Goal: Task Accomplishment & Management: Complete application form

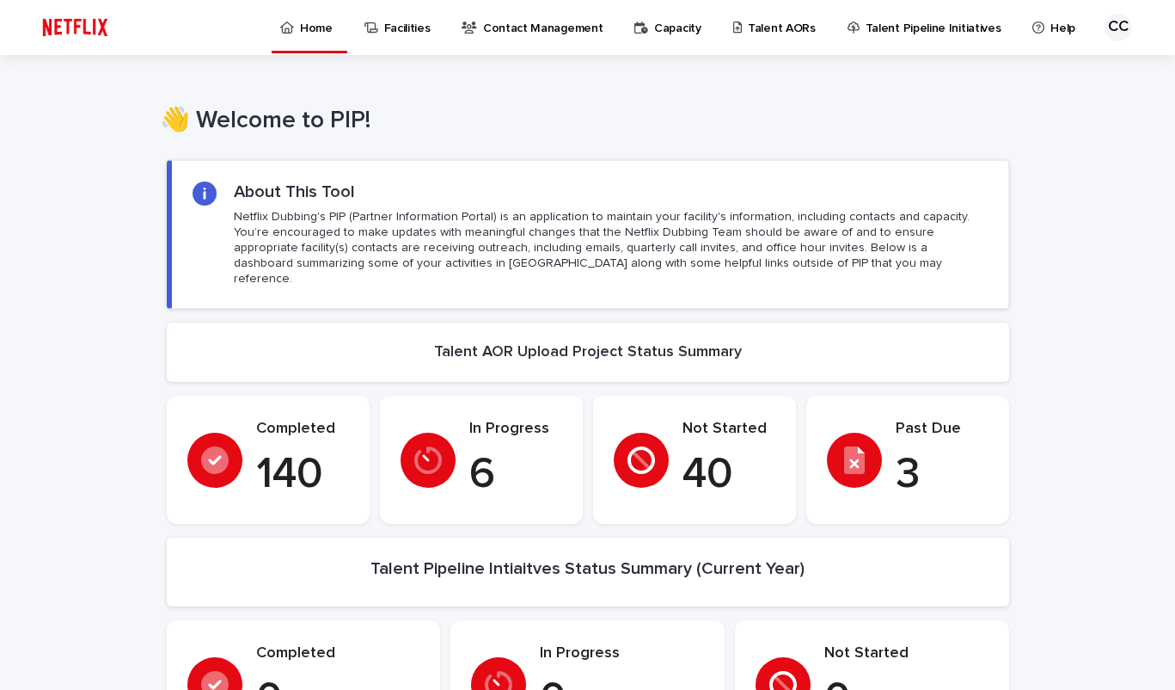
click at [752, 28] on p "Talent AORs" at bounding box center [782, 18] width 68 height 36
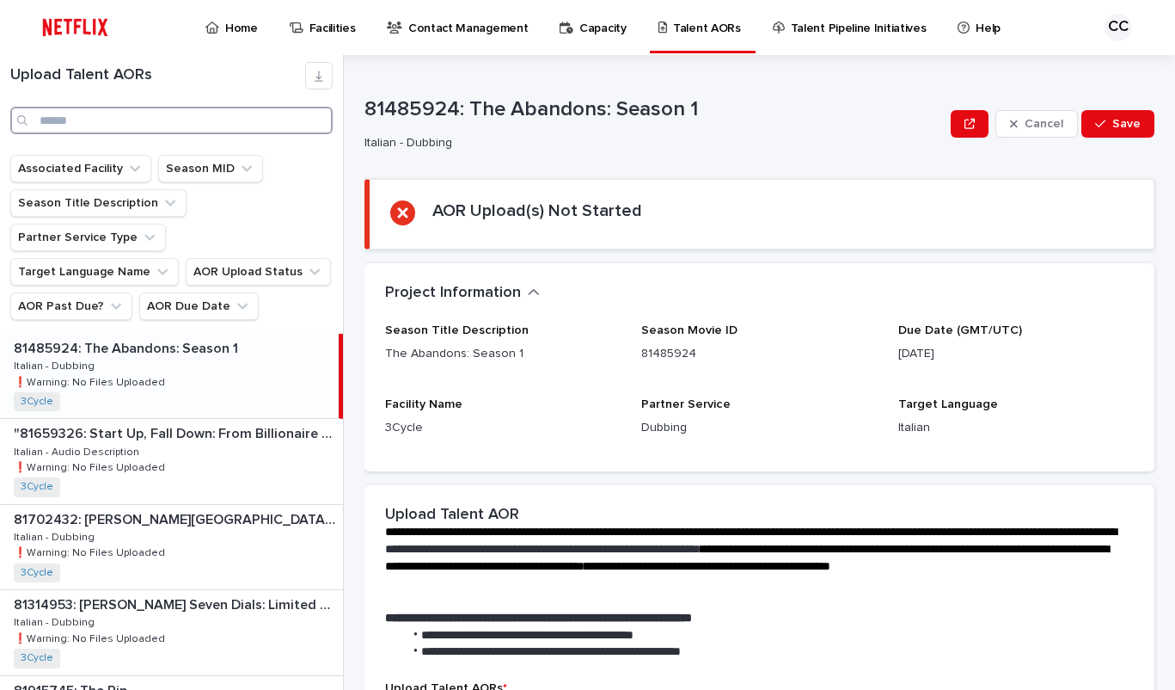
click at [149, 121] on input "Search" at bounding box center [171, 121] width 322 height 28
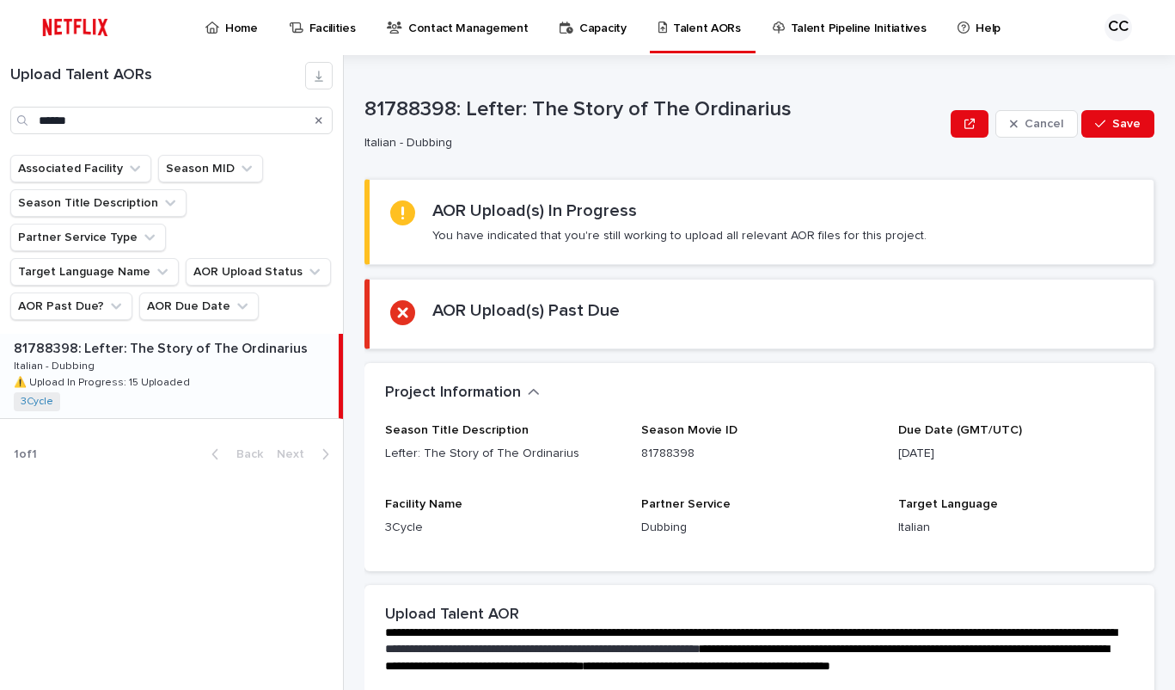
click at [138, 373] on p "⚠️ Upload In Progress: 15 Uploaded" at bounding box center [104, 380] width 180 height 15
click at [140, 373] on p "⚠️ Upload In Progress: 15 Uploaded" at bounding box center [104, 380] width 180 height 15
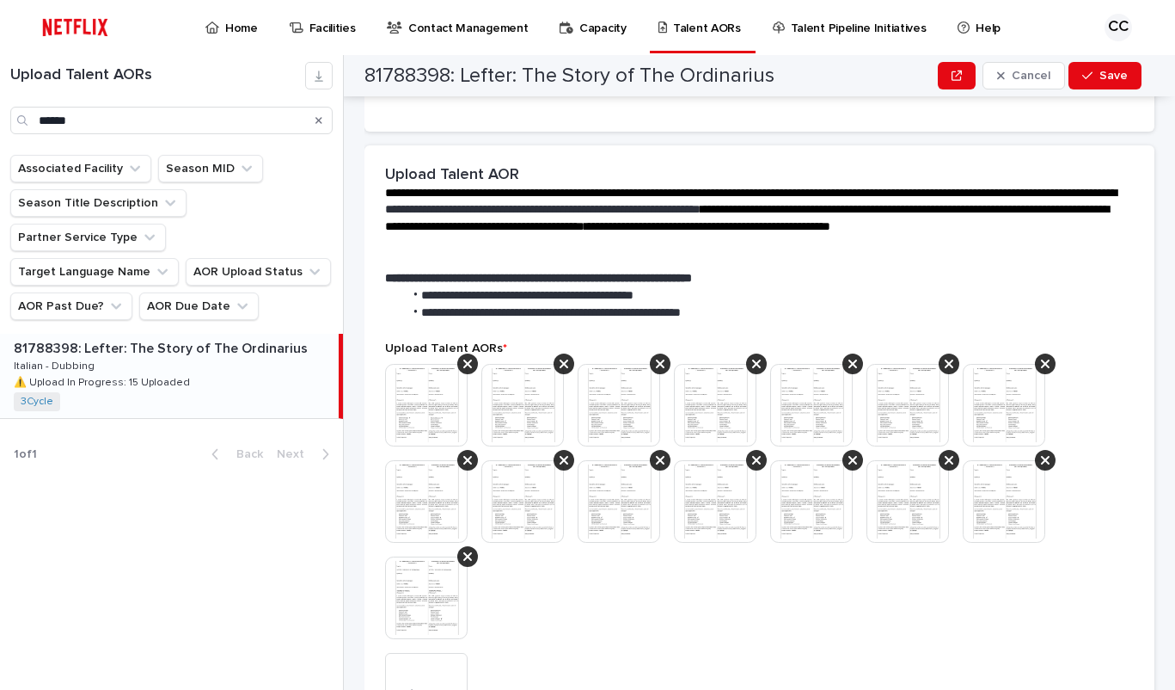
scroll to position [637, 0]
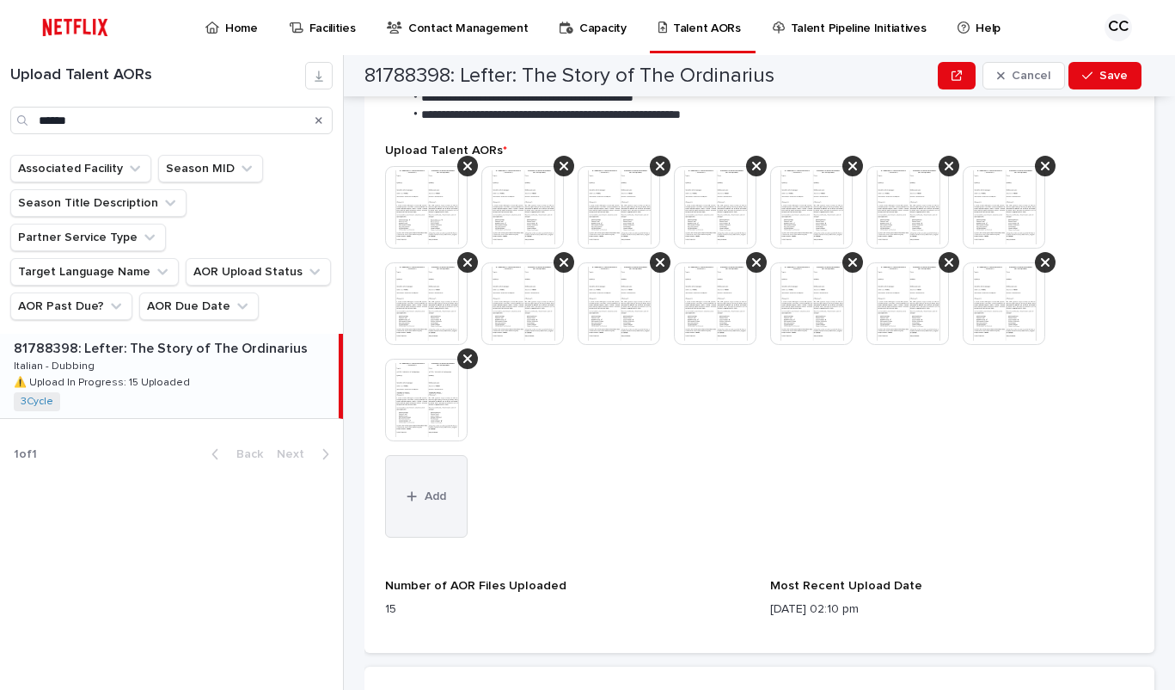
click at [424, 494] on button "Add" at bounding box center [426, 496] width 83 height 83
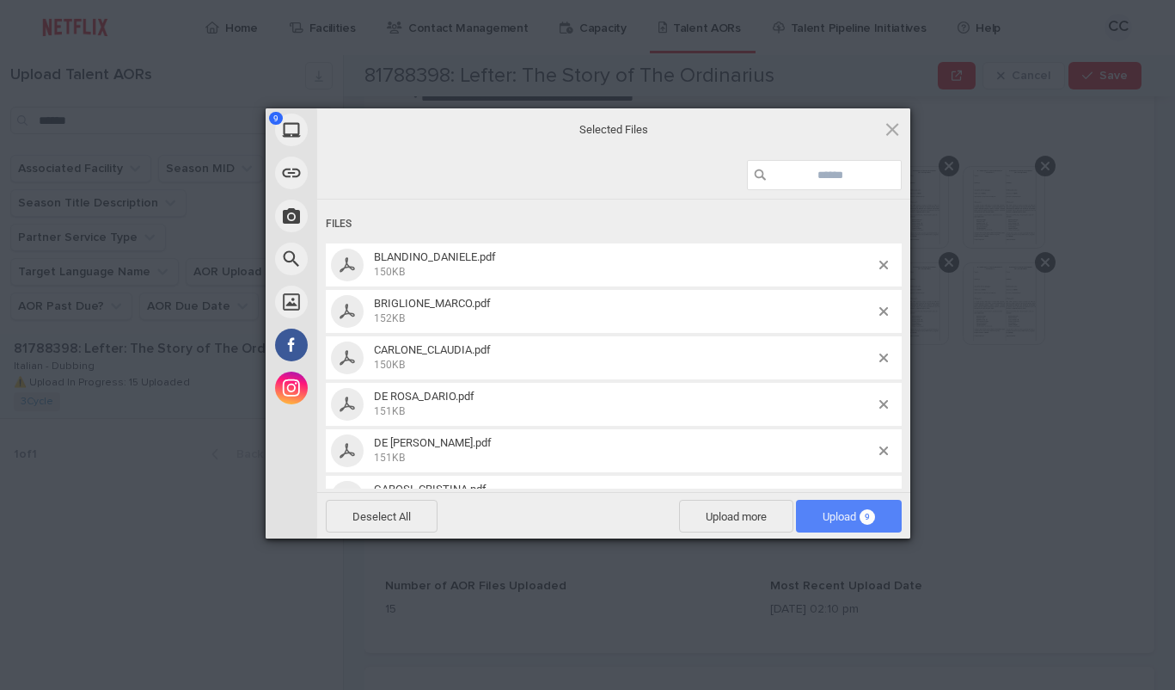
click at [840, 515] on span "Upload 9" at bounding box center [849, 516] width 52 height 13
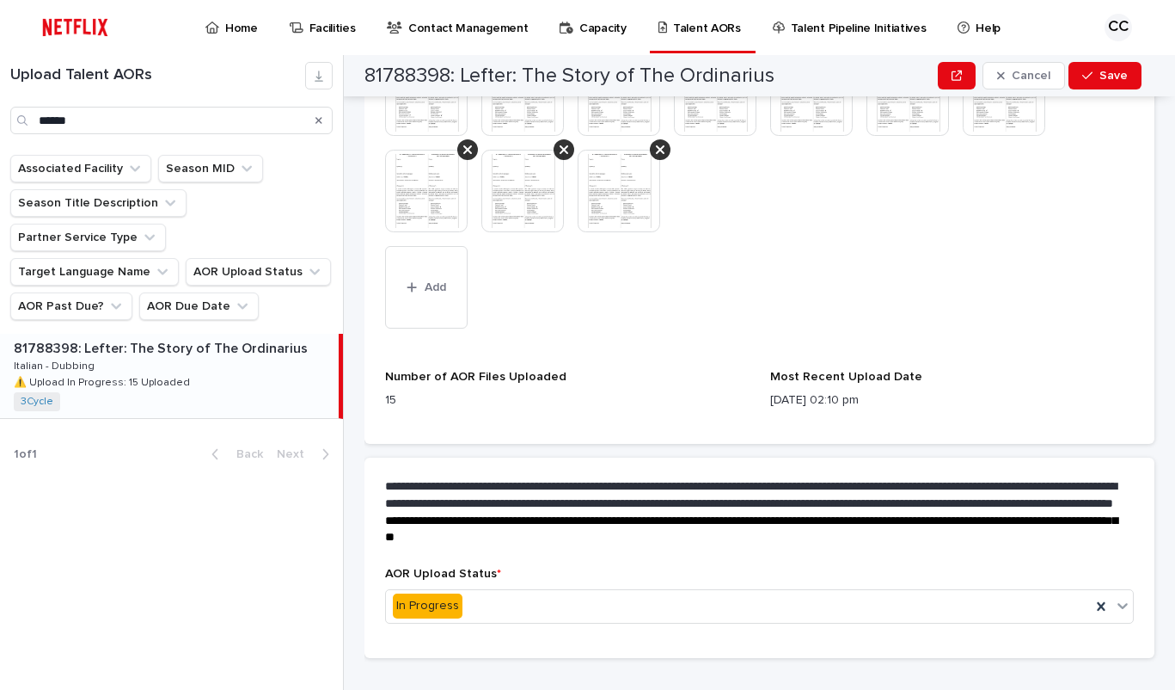
scroll to position [972, 0]
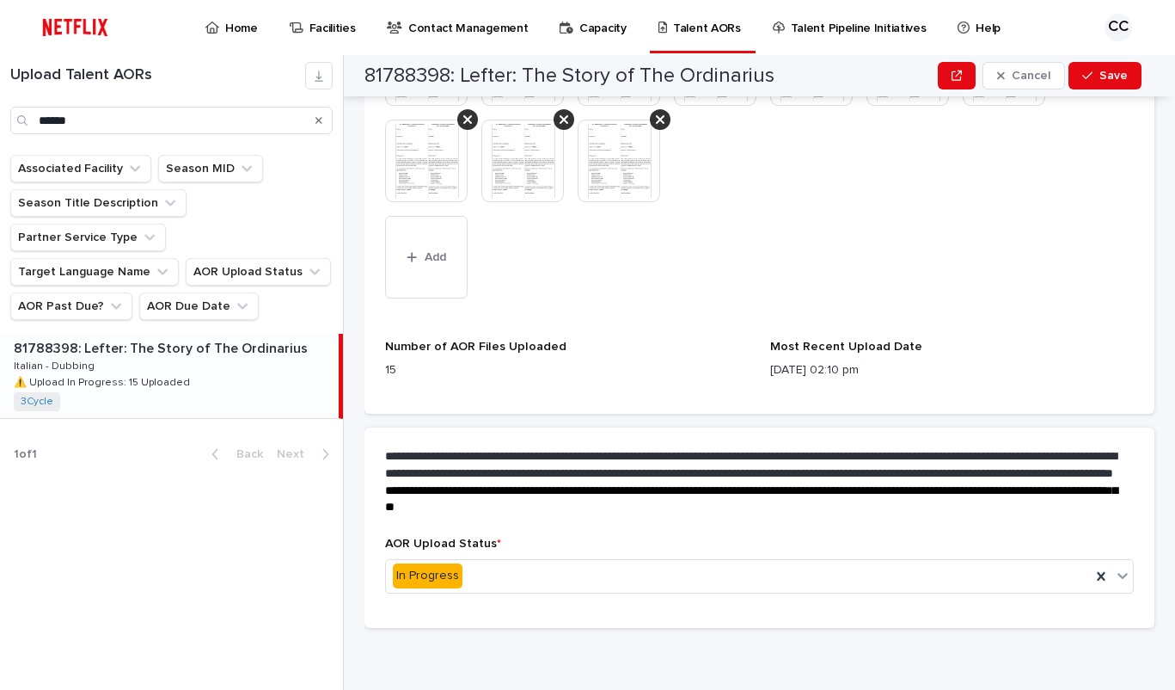
click at [1110, 76] on span "Save" at bounding box center [1114, 76] width 28 height 12
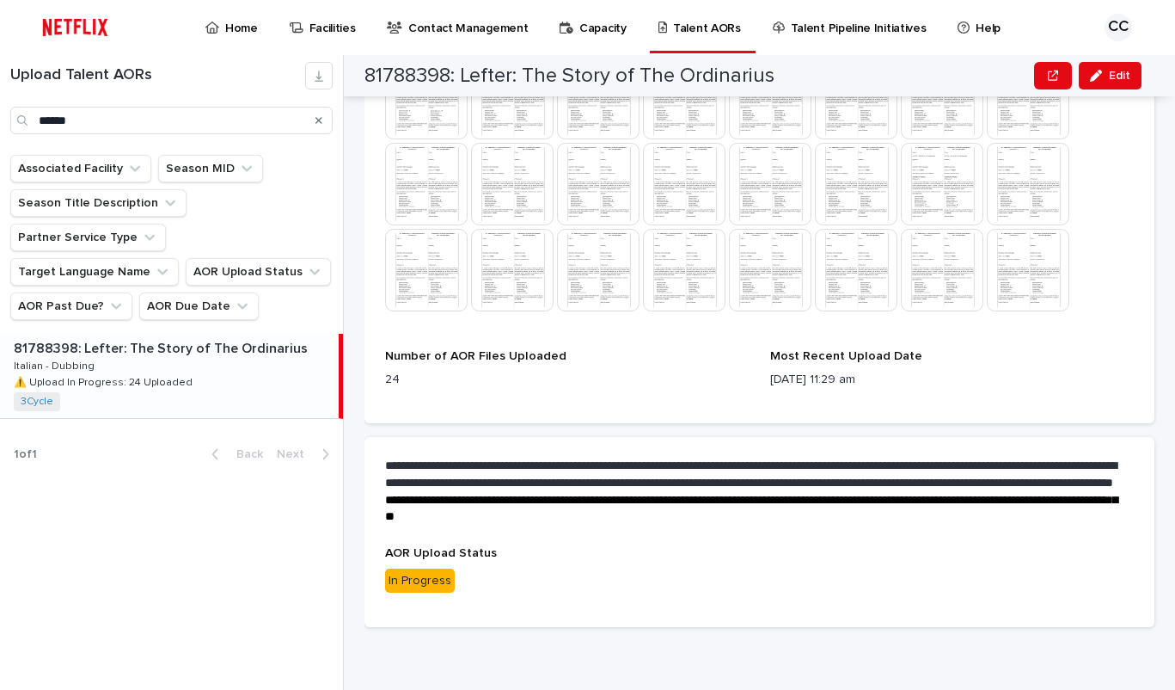
scroll to position [746, 0]
drag, startPoint x: 94, startPoint y: 125, endPoint x: 10, endPoint y: 115, distance: 83.9
click at [10, 115] on input "******" at bounding box center [171, 121] width 322 height 28
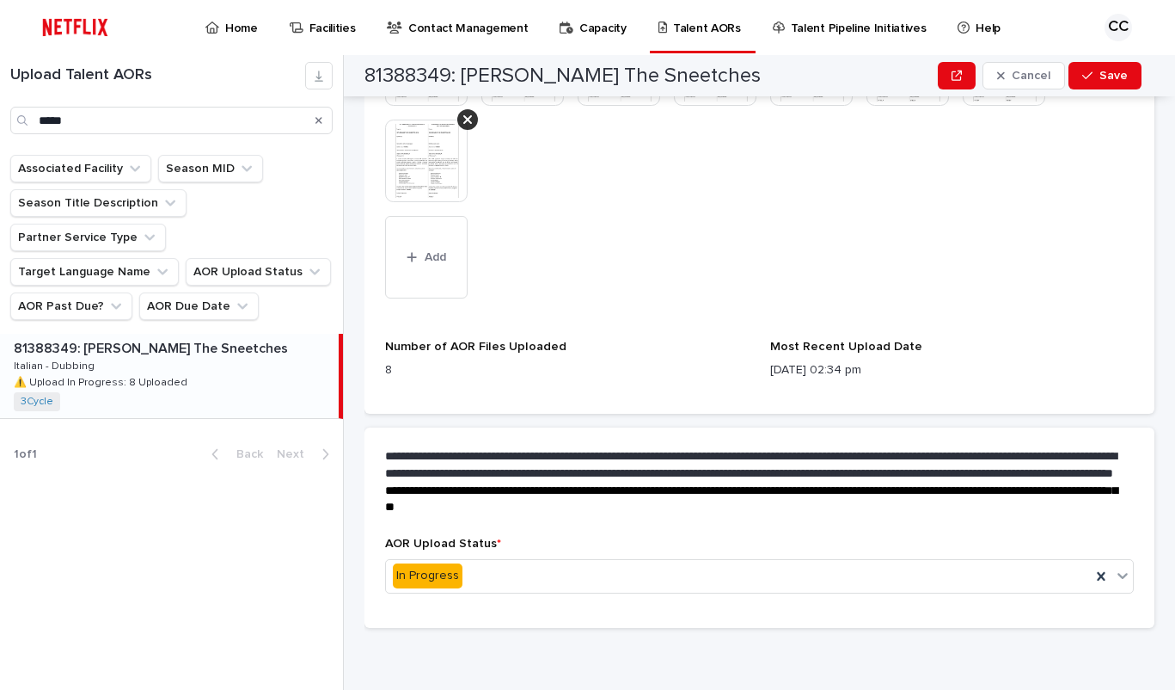
scroll to position [684, 0]
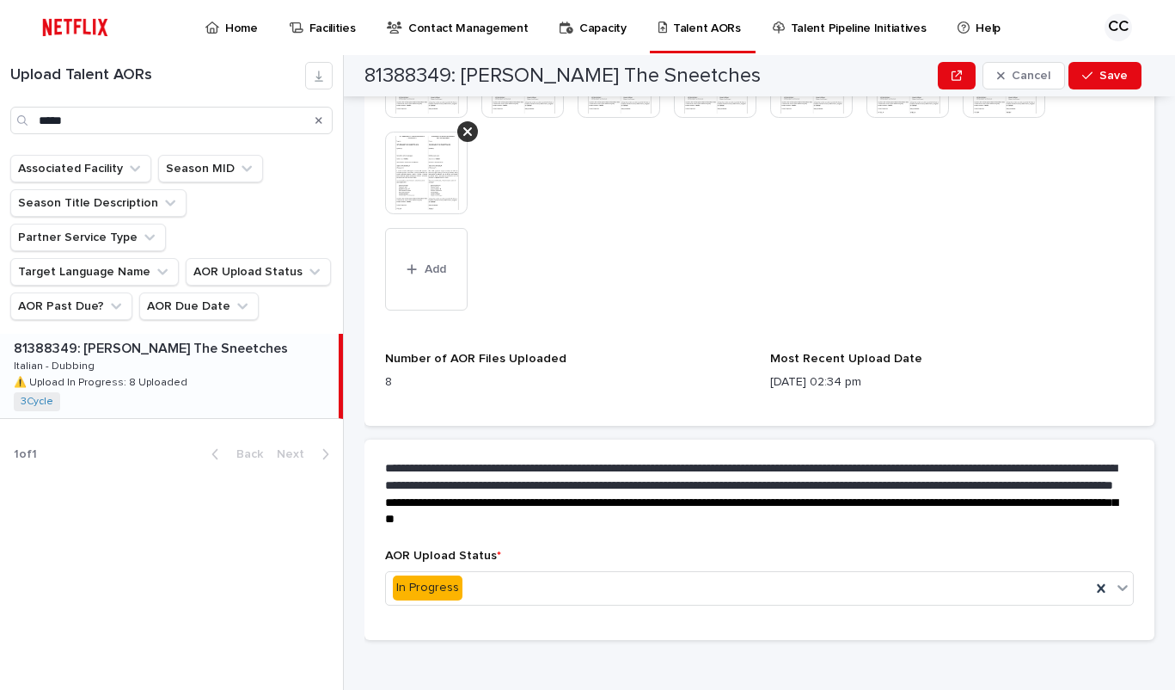
click at [140, 337] on p "81388349: [PERSON_NAME] The Sneetches" at bounding box center [153, 347] width 278 height 20
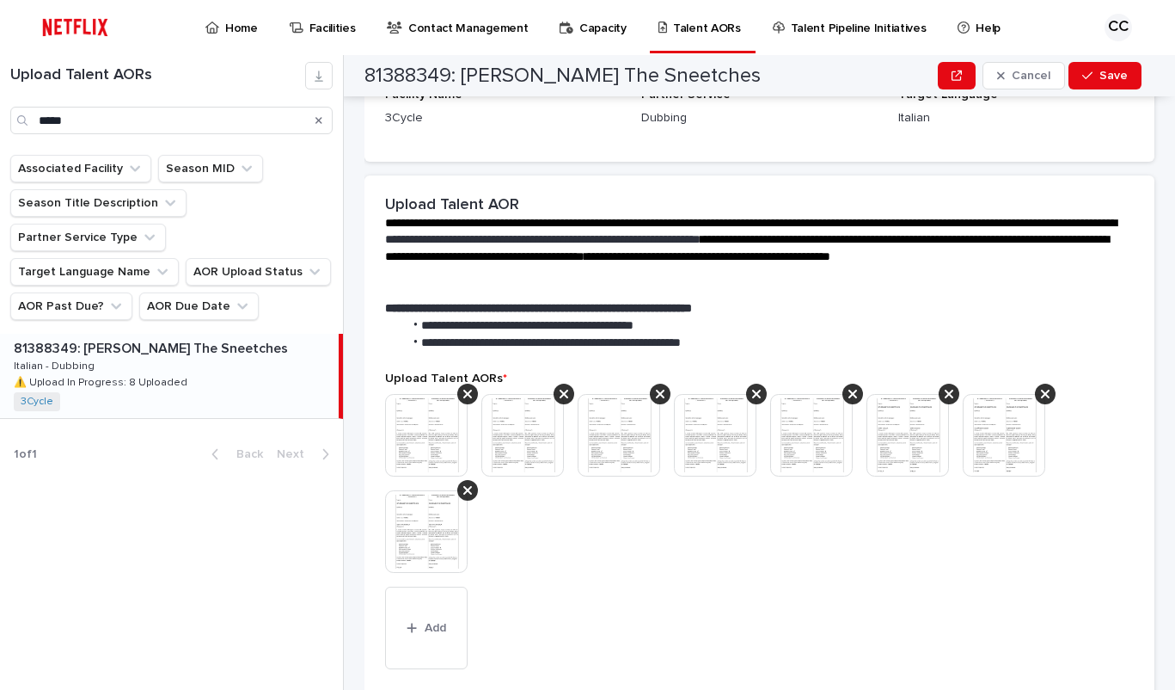
scroll to position [439, 0]
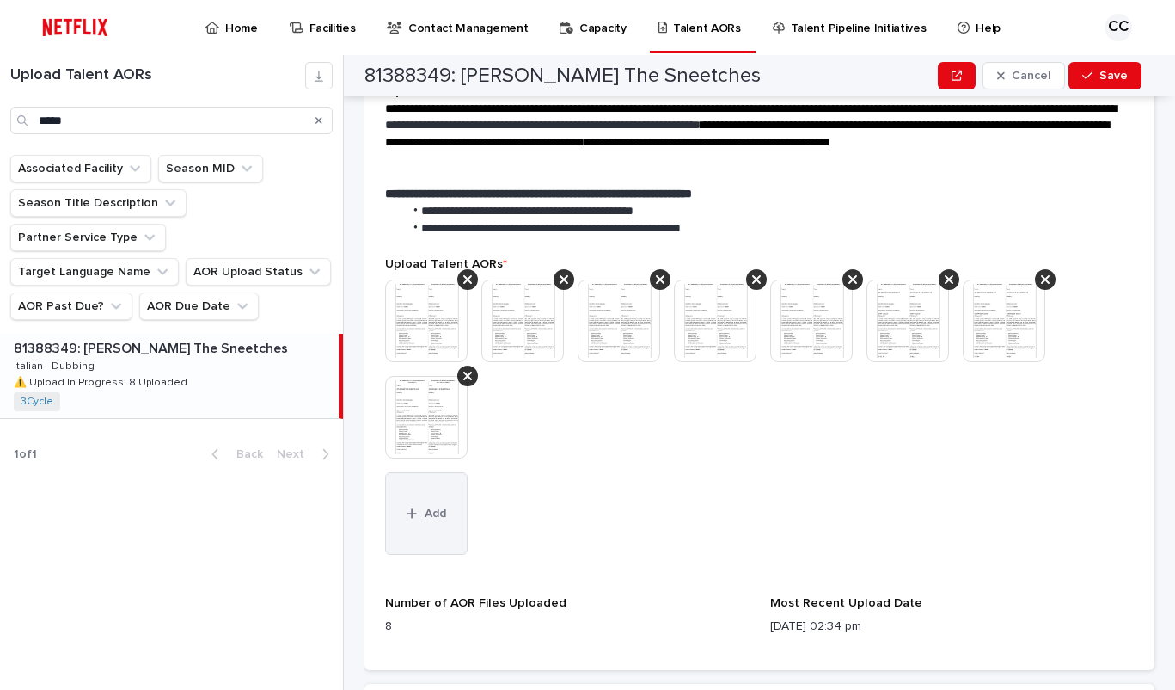
click at [443, 518] on span "Add" at bounding box center [435, 513] width 21 height 12
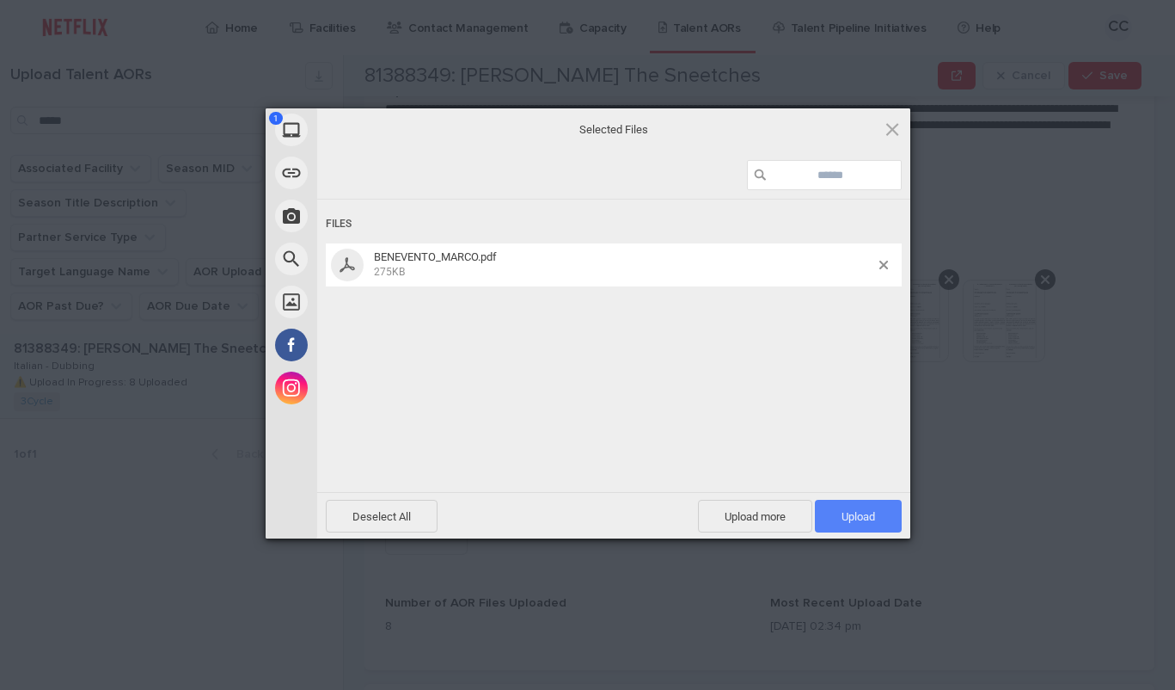
click at [846, 515] on span "Upload 1" at bounding box center [859, 516] width 34 height 13
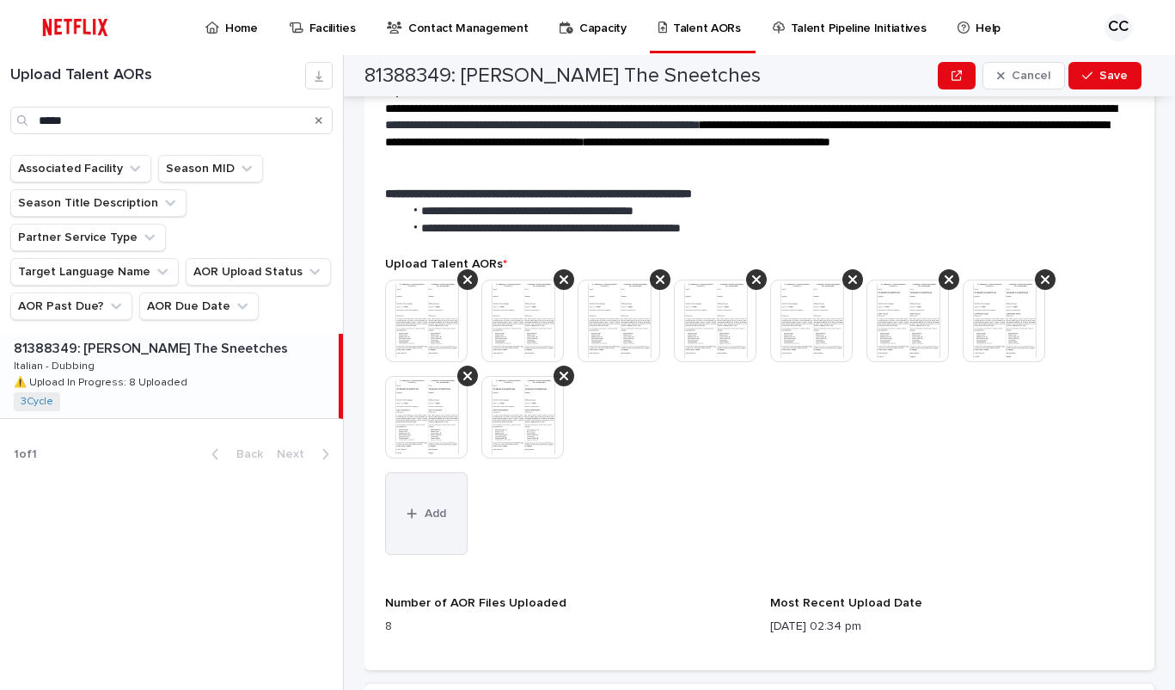
click at [445, 507] on span "Add" at bounding box center [435, 513] width 21 height 12
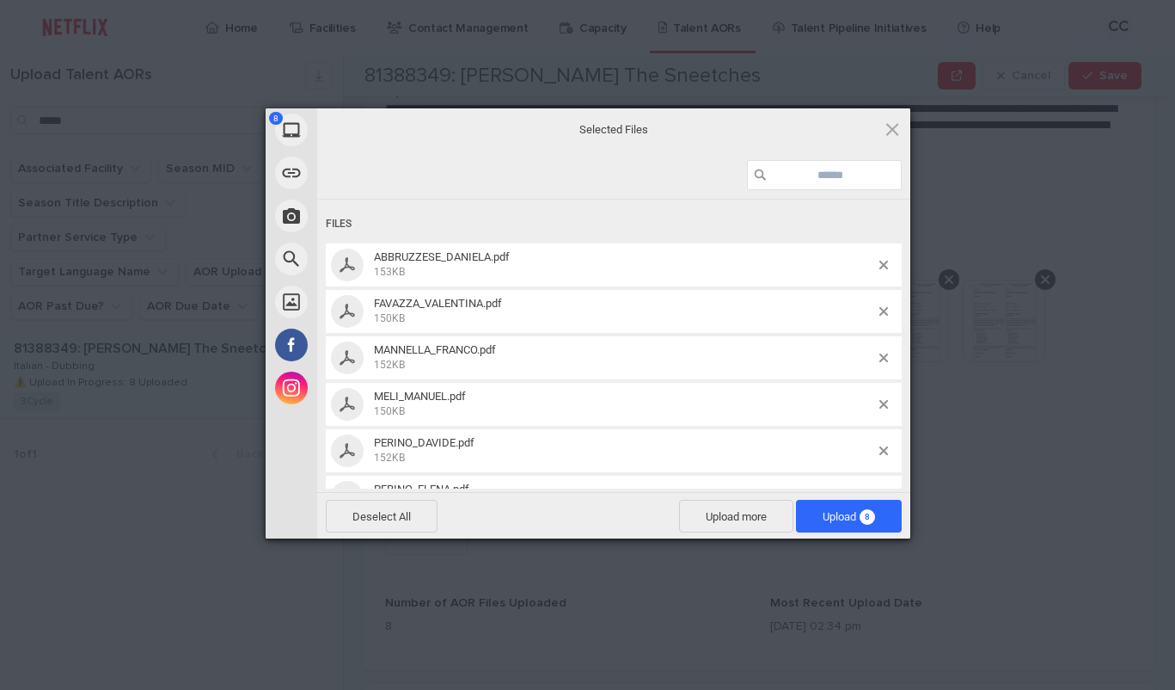
click at [841, 518] on span "Upload 8" at bounding box center [849, 516] width 52 height 13
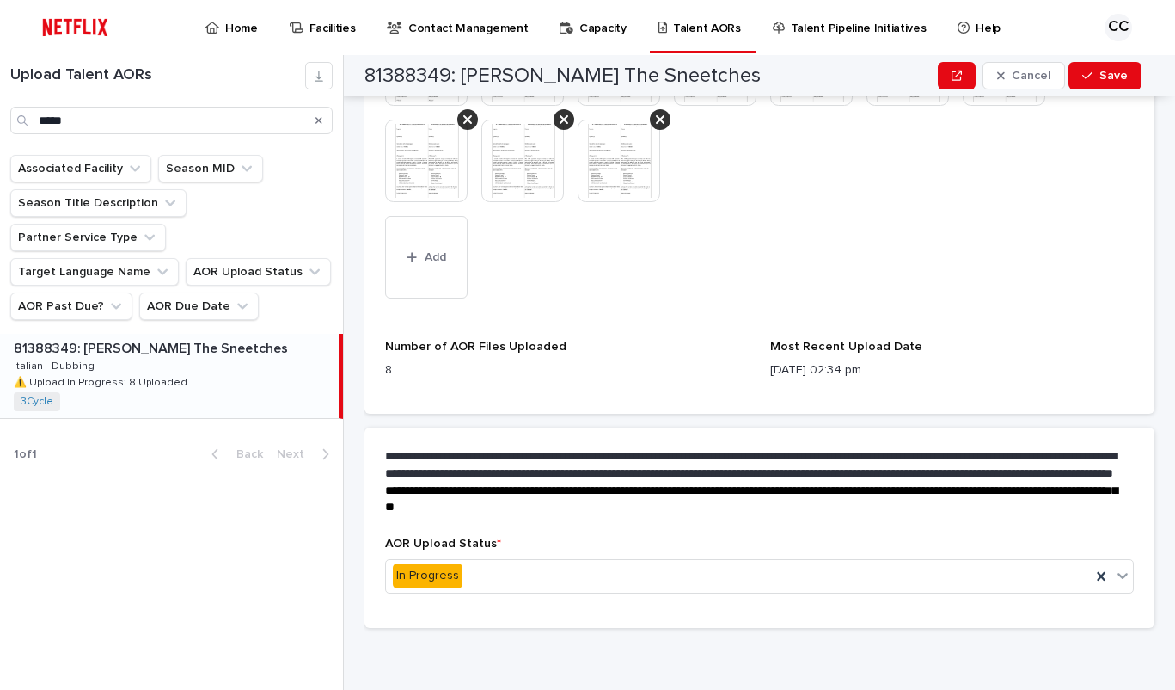
scroll to position [792, 0]
click at [1114, 75] on span "Save" at bounding box center [1114, 76] width 28 height 12
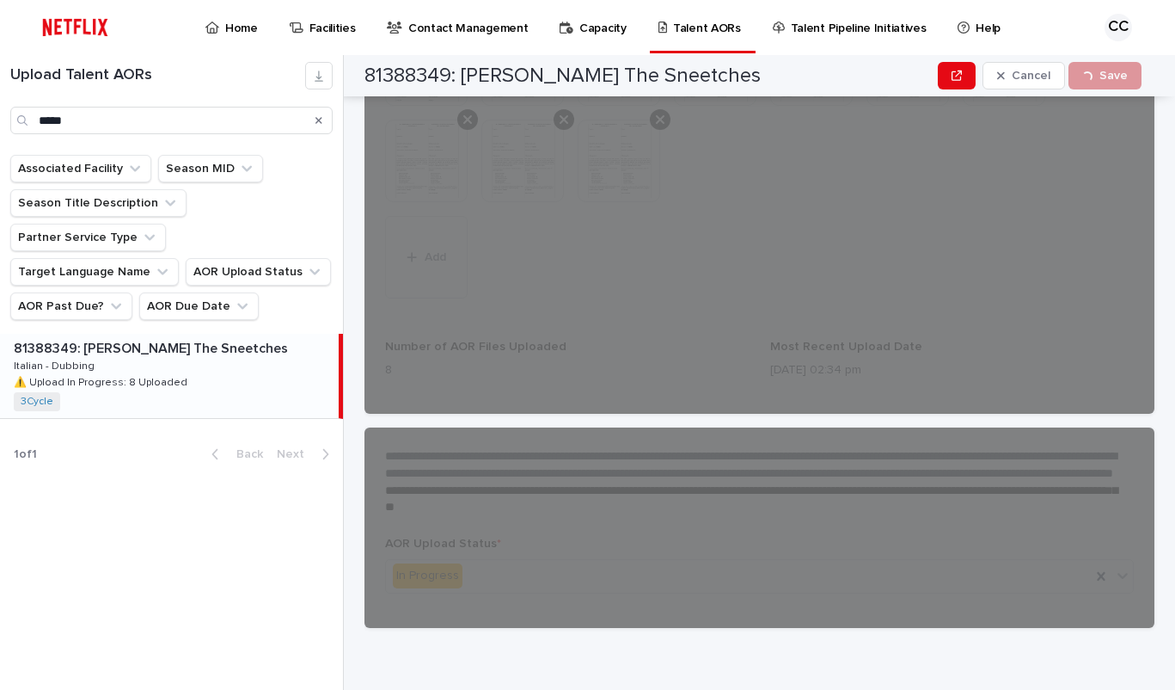
scroll to position [640, 0]
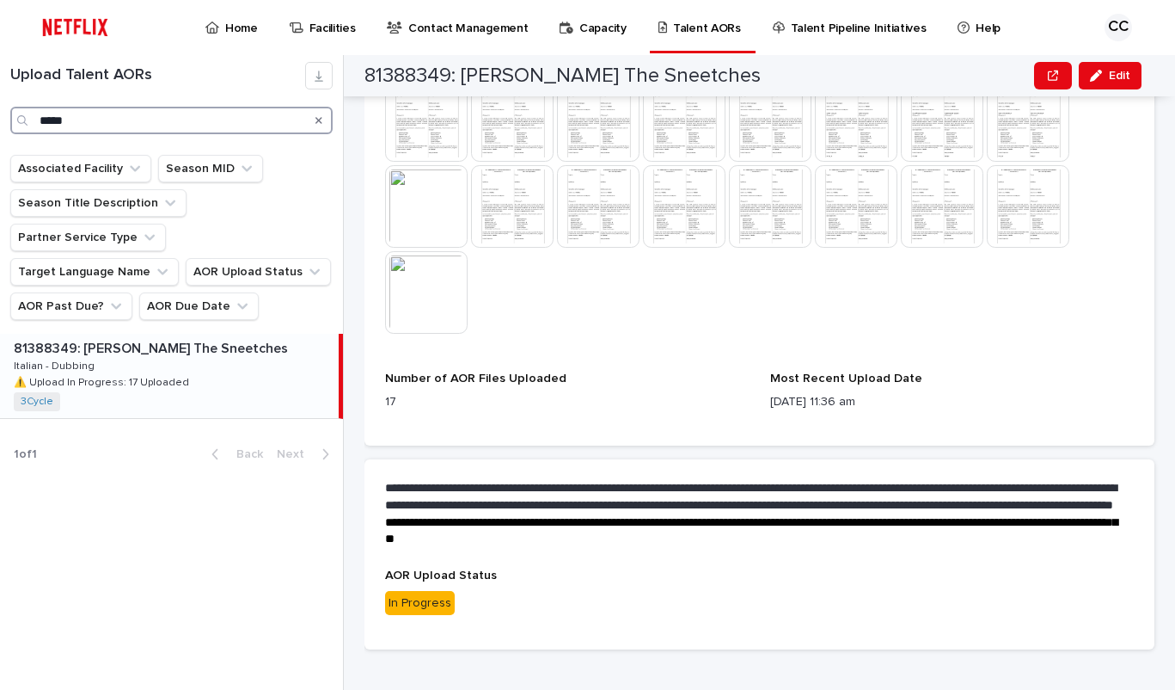
drag, startPoint x: 95, startPoint y: 129, endPoint x: 21, endPoint y: 122, distance: 74.3
click at [21, 122] on input "*****" at bounding box center [171, 121] width 322 height 28
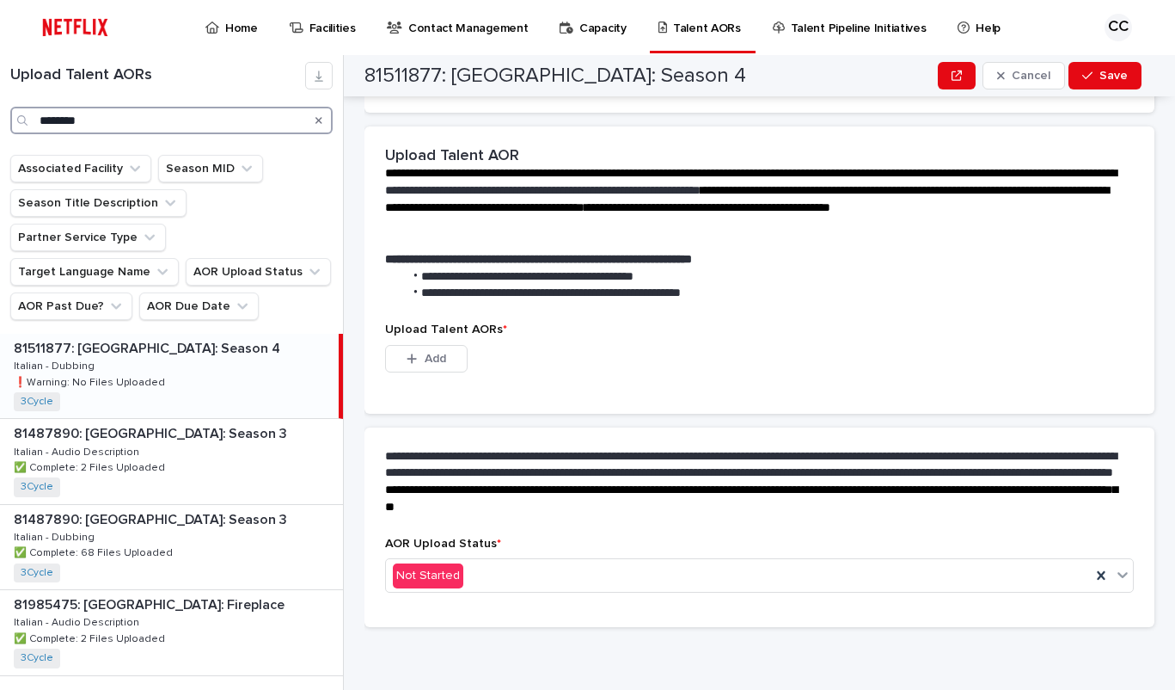
scroll to position [359, 0]
click at [176, 340] on div "81511877: Bridgerton: Season 4 81511877: [GEOGRAPHIC_DATA]: Season 4 Italian - …" at bounding box center [169, 376] width 339 height 84
click at [447, 362] on button "Add" at bounding box center [426, 359] width 83 height 28
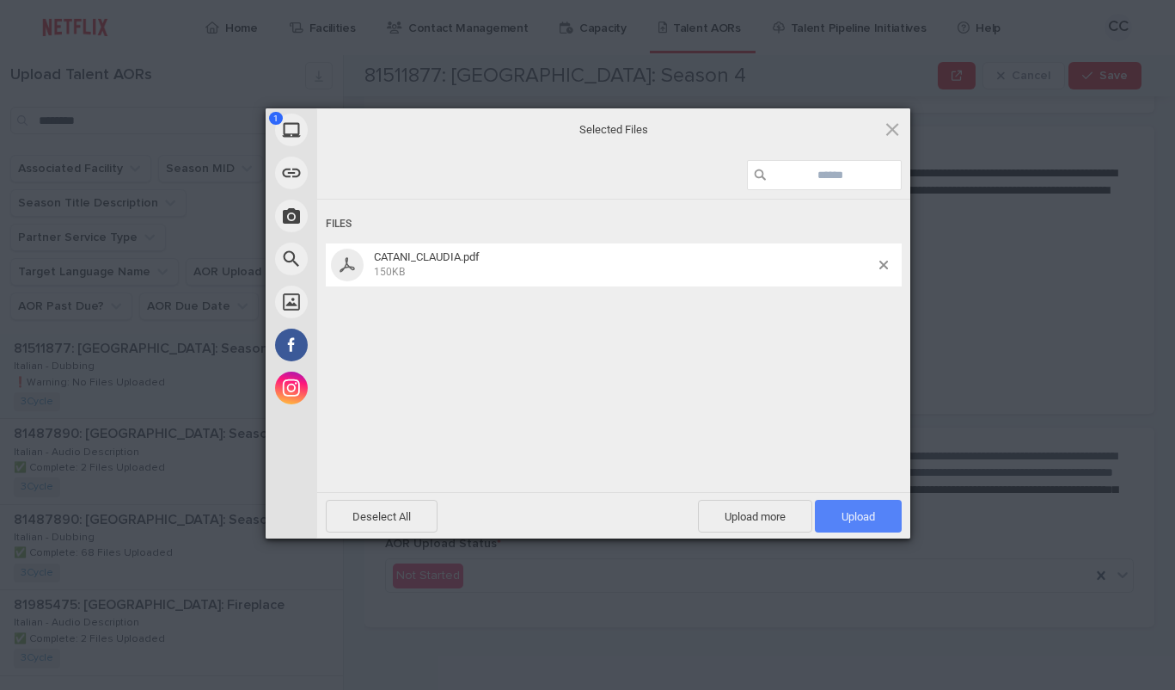
click at [861, 519] on span "Upload 1" at bounding box center [859, 516] width 34 height 13
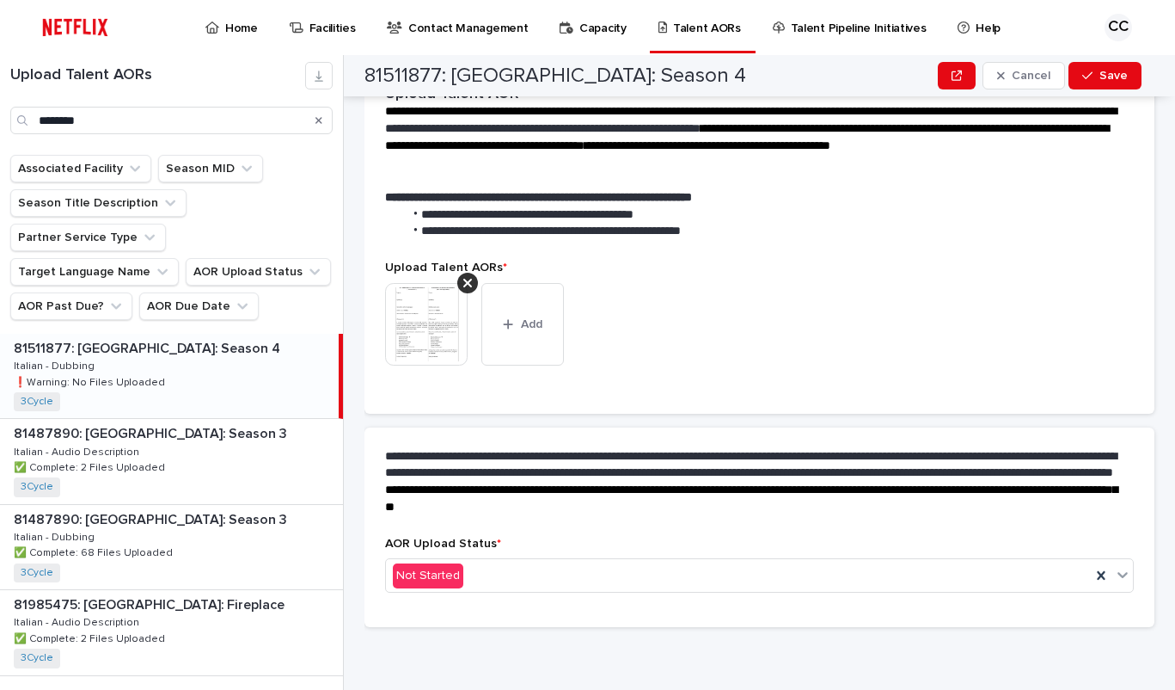
scroll to position [336, 0]
click at [537, 326] on span "Add" at bounding box center [531, 324] width 21 height 12
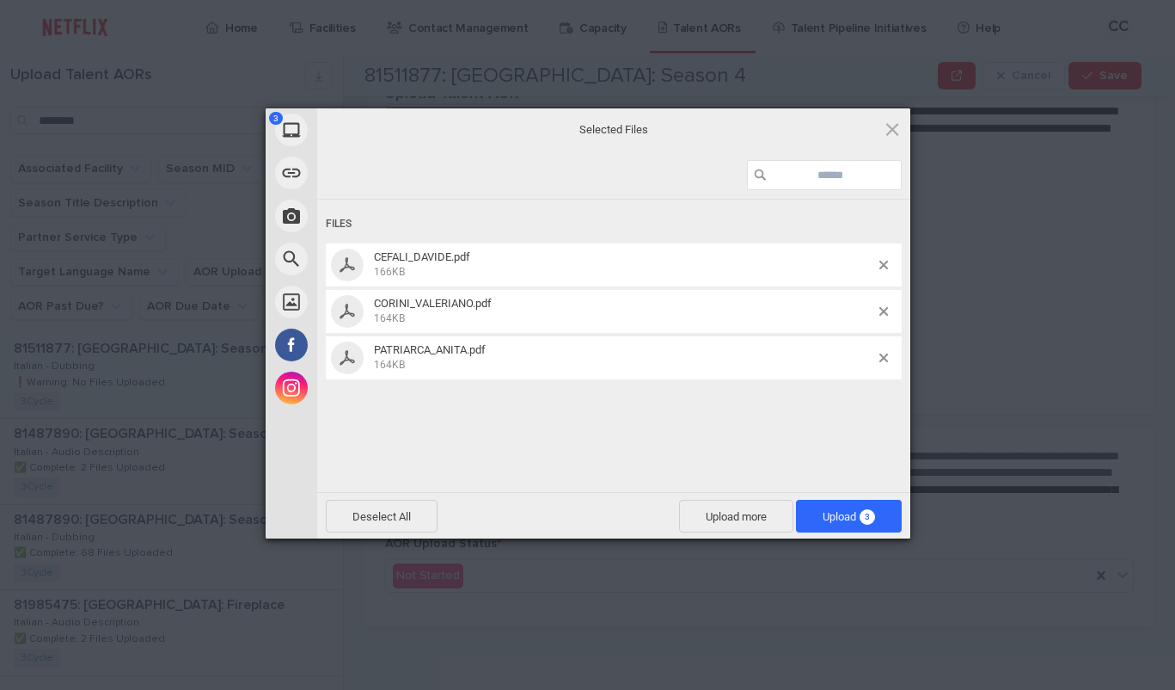
drag, startPoint x: 0, startPoint y: 102, endPoint x: 731, endPoint y: 200, distance: 737.4
click at [843, 518] on span "Upload 3" at bounding box center [849, 516] width 52 height 13
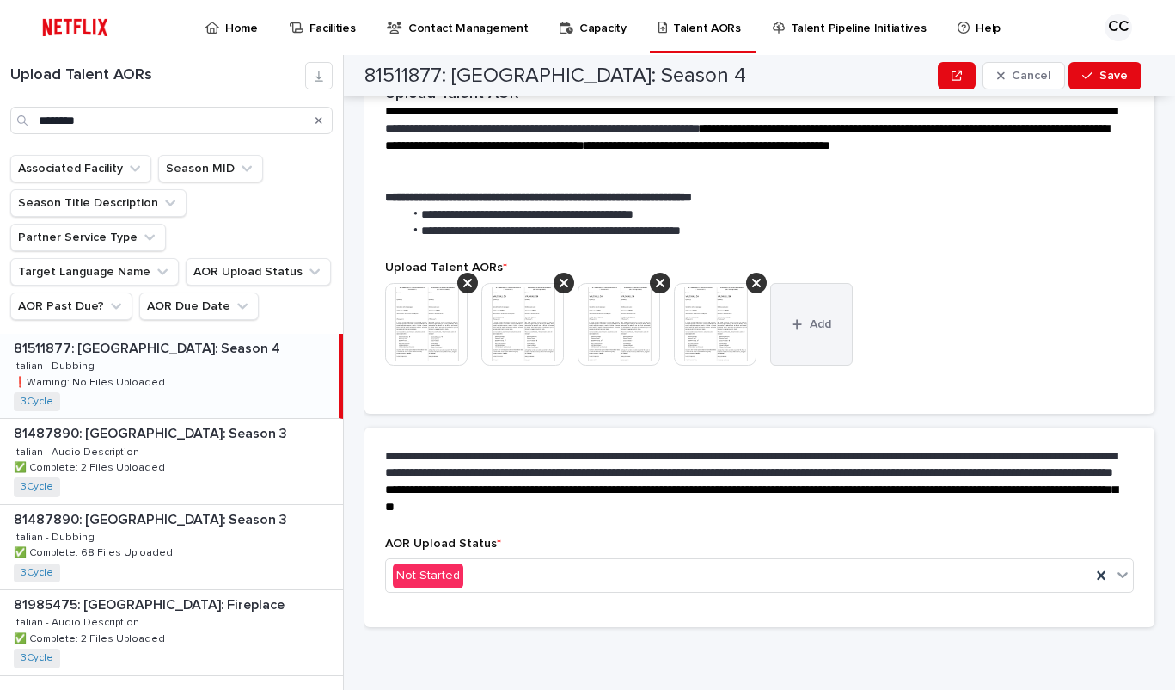
click at [831, 324] on span "Add" at bounding box center [820, 324] width 21 height 12
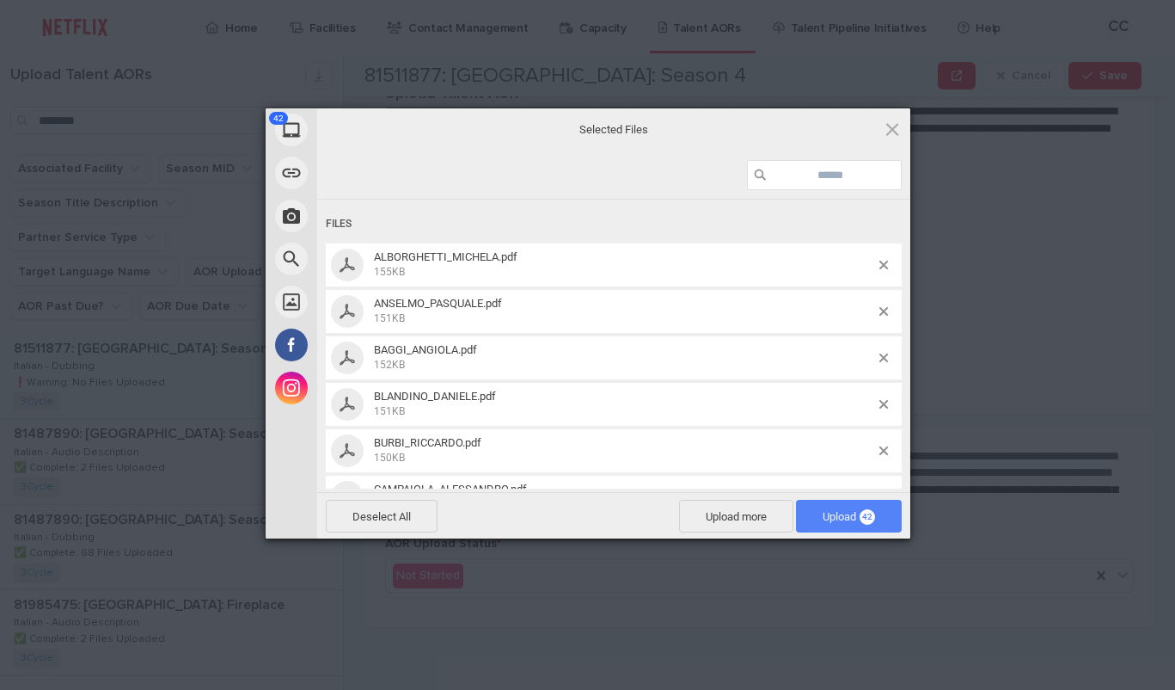
click at [842, 515] on span "Upload 42" at bounding box center [849, 516] width 52 height 13
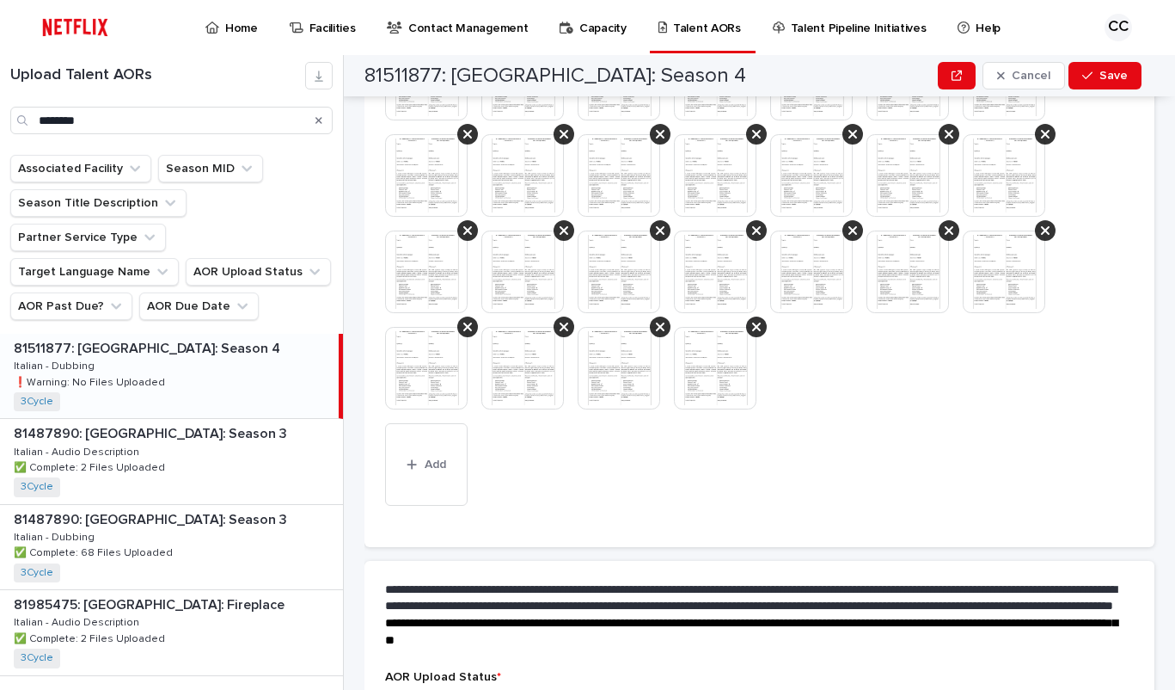
scroll to position [1003, 0]
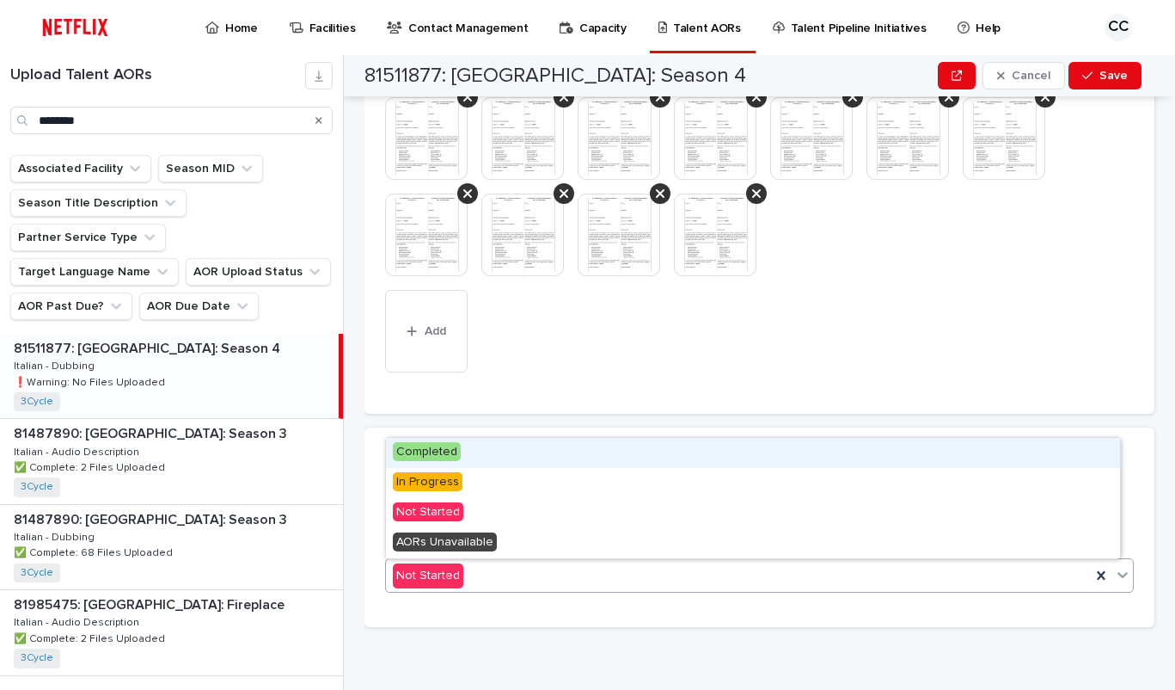
click at [926, 584] on div "Not Started" at bounding box center [738, 575] width 705 height 28
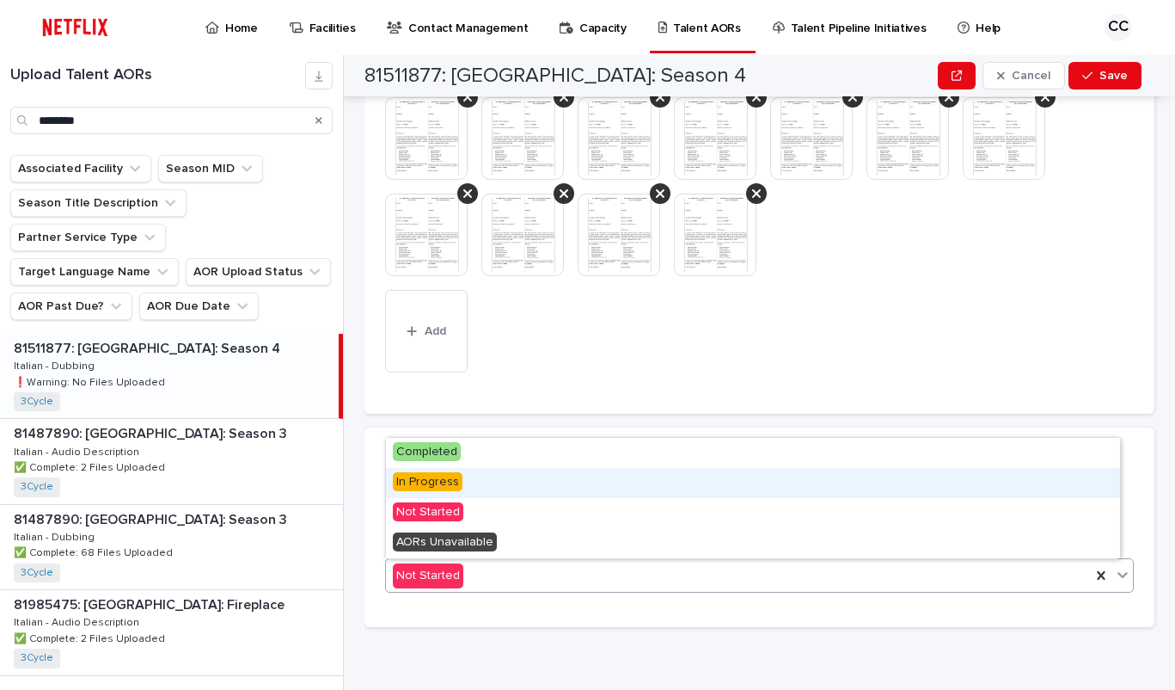
click at [462, 488] on div "In Progress" at bounding box center [753, 483] width 734 height 30
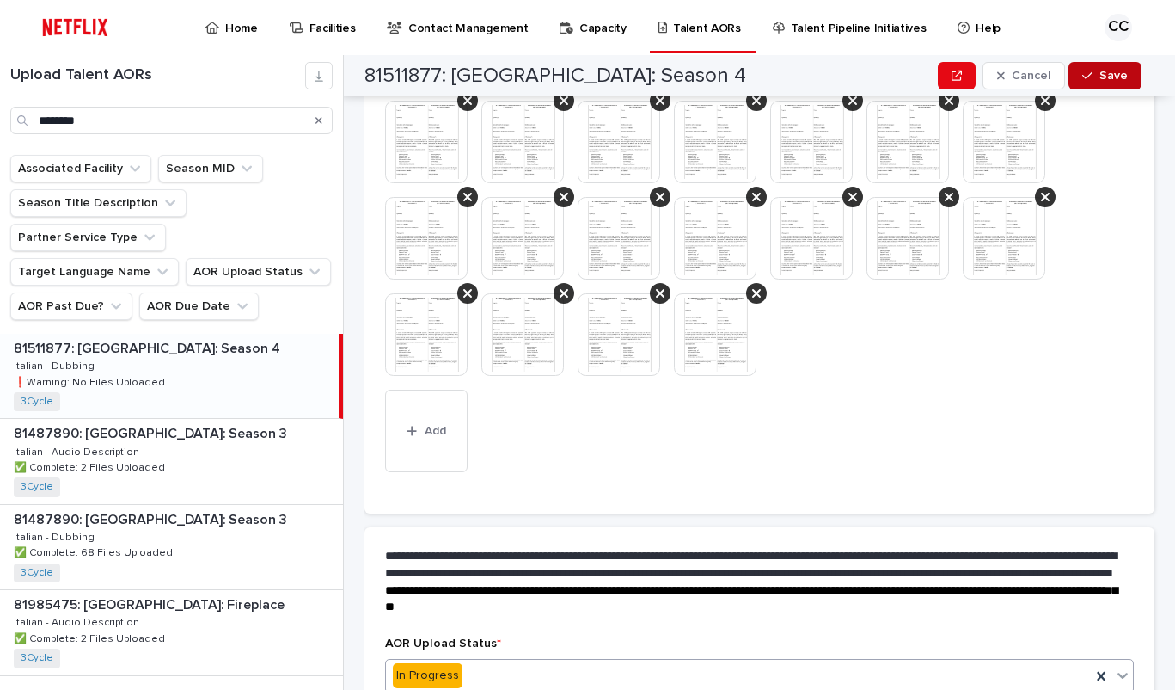
click at [1101, 71] on button "Save" at bounding box center [1105, 76] width 73 height 28
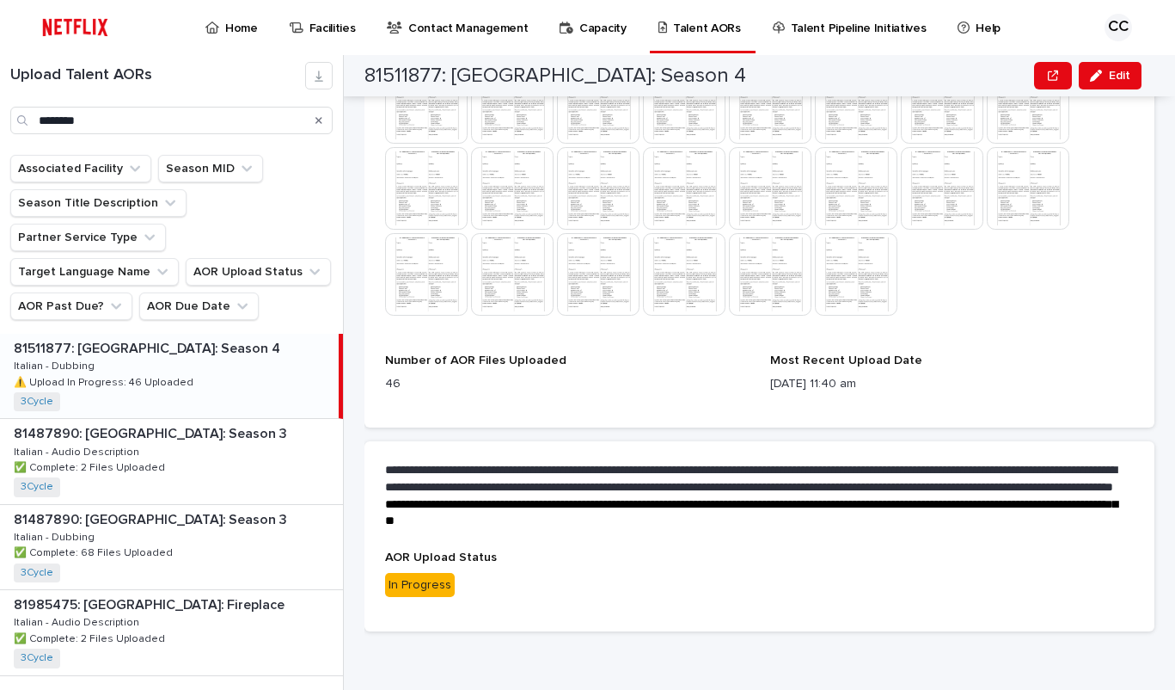
scroll to position [0, 0]
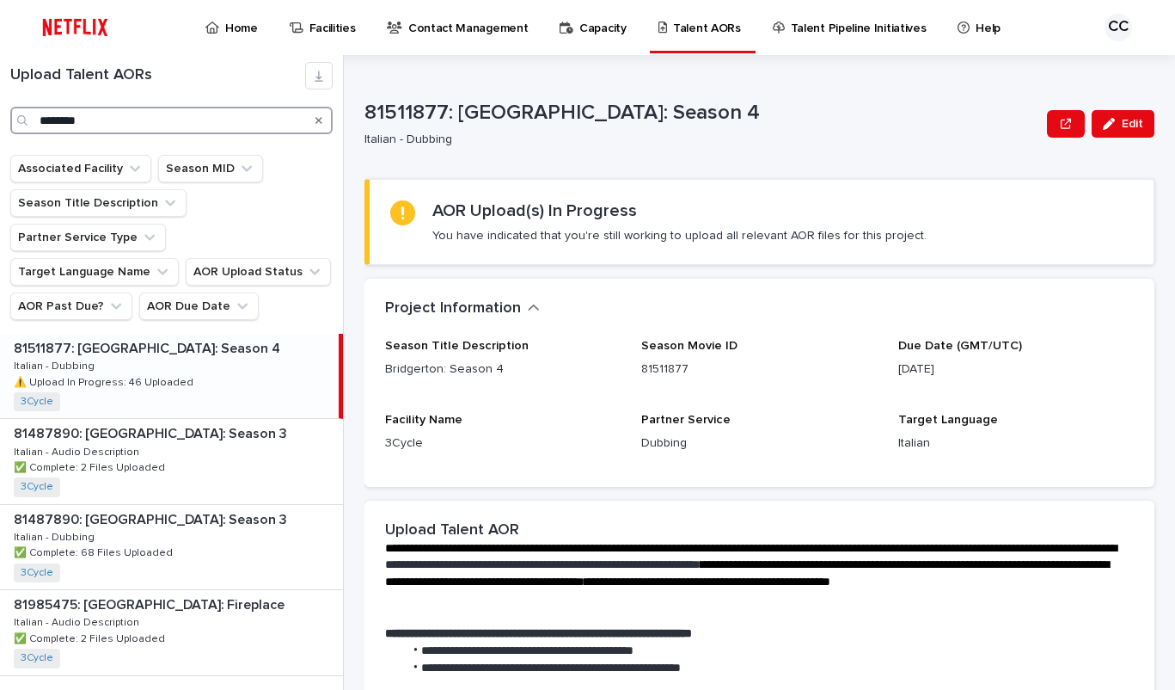
drag, startPoint x: 89, startPoint y: 118, endPoint x: -1, endPoint y: 116, distance: 89.4
click at [10, 116] on input "********" at bounding box center [171, 121] width 322 height 28
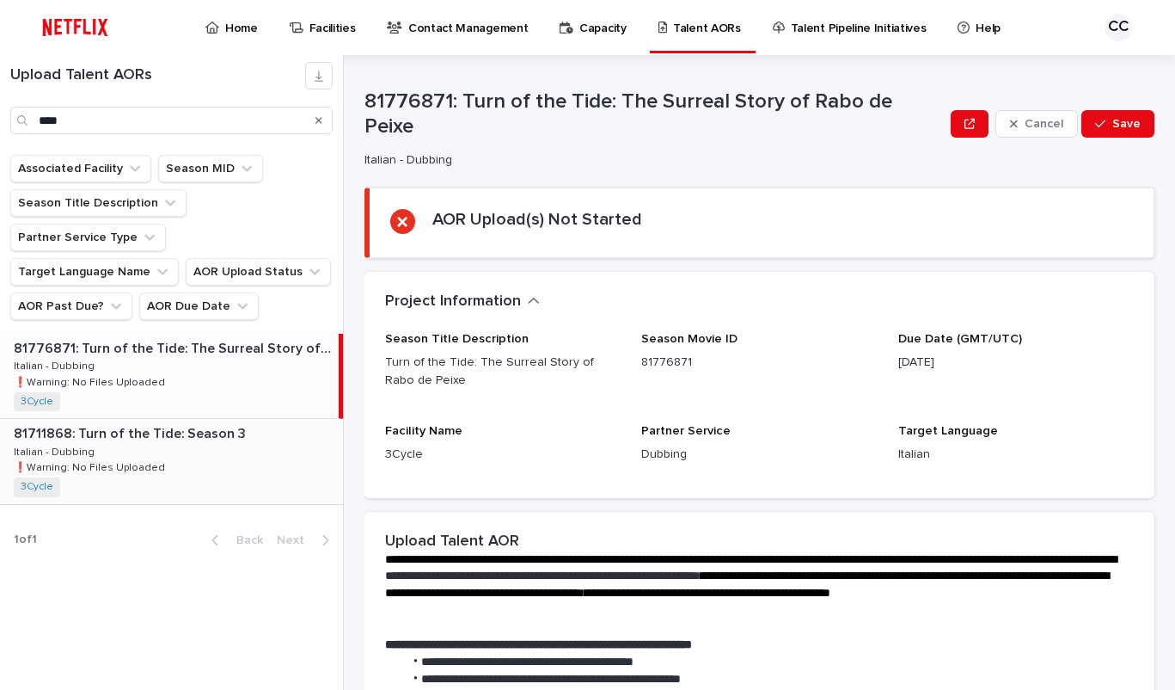
click at [188, 419] on div "81711868: Turn of the Tide: Season 3 81711868: Turn of the Tide: Season 3 Itali…" at bounding box center [171, 461] width 343 height 84
click at [181, 346] on div "81776871: Turn of the Tide: The Surreal Story of Rabo de Peixe 81776871: Turn o…" at bounding box center [171, 376] width 343 height 84
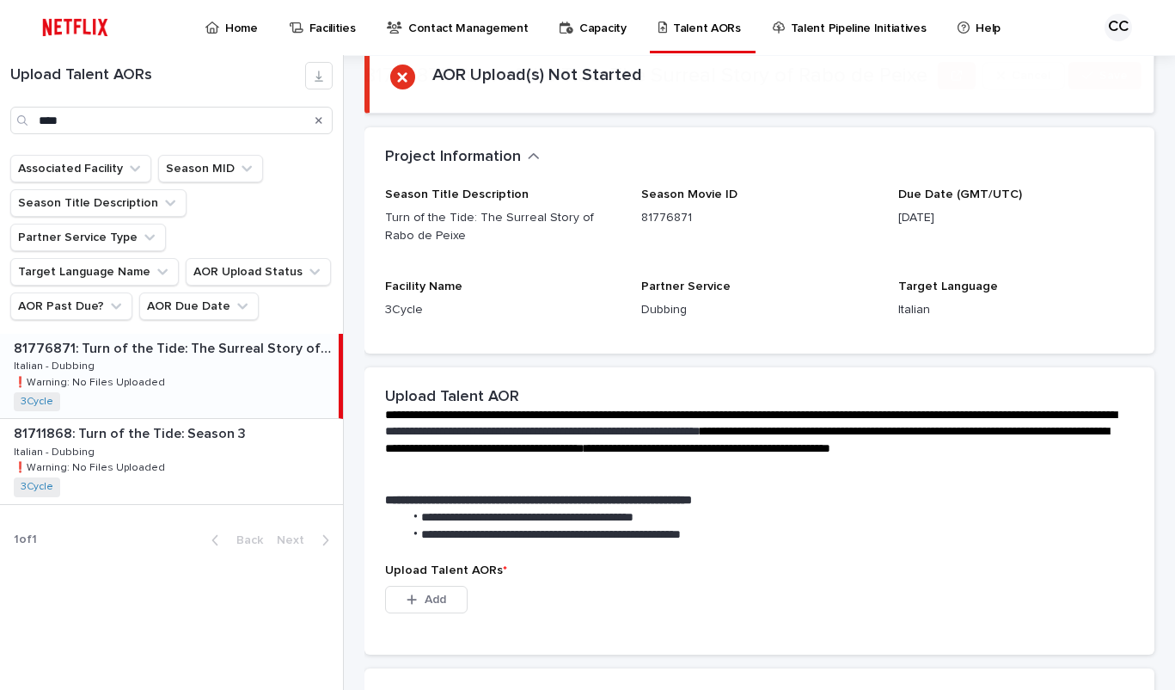
scroll to position [298, 0]
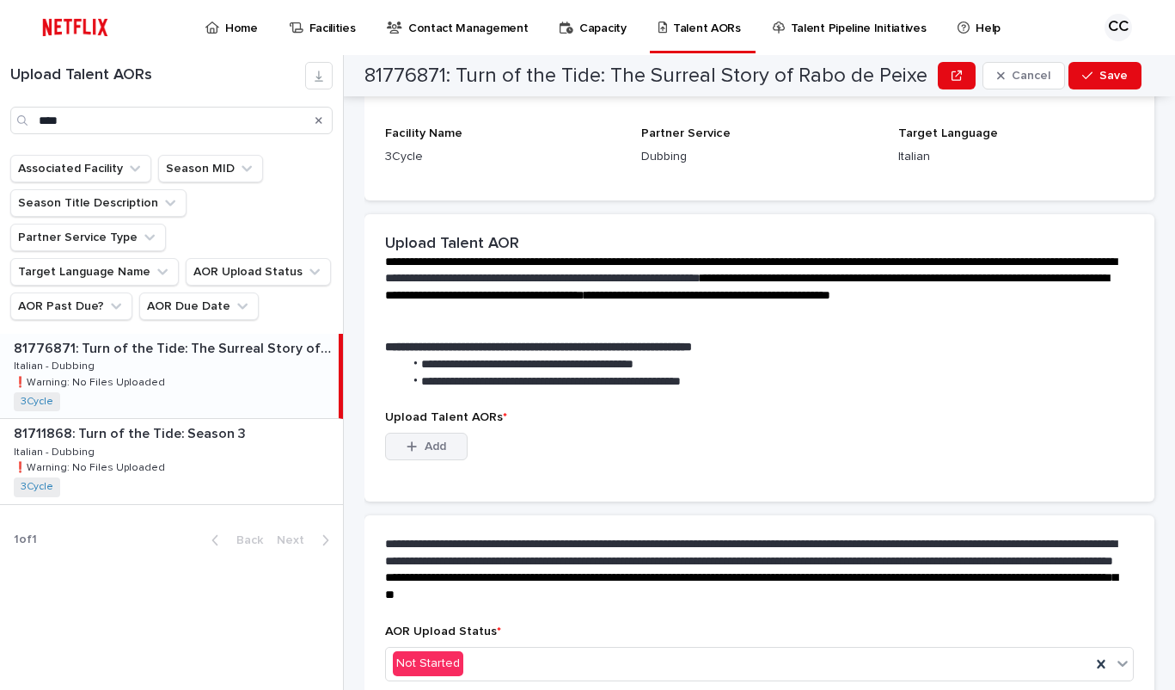
click at [422, 447] on div "button" at bounding box center [415, 446] width 17 height 12
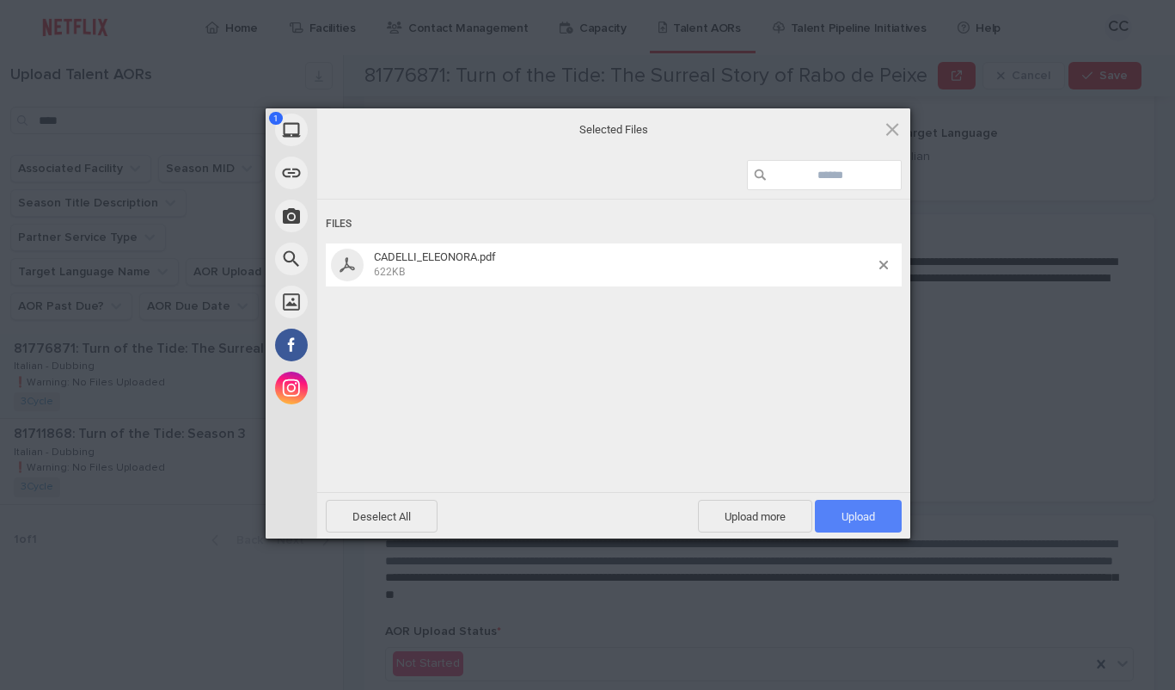
click at [864, 523] on span "Upload 1" at bounding box center [859, 516] width 34 height 13
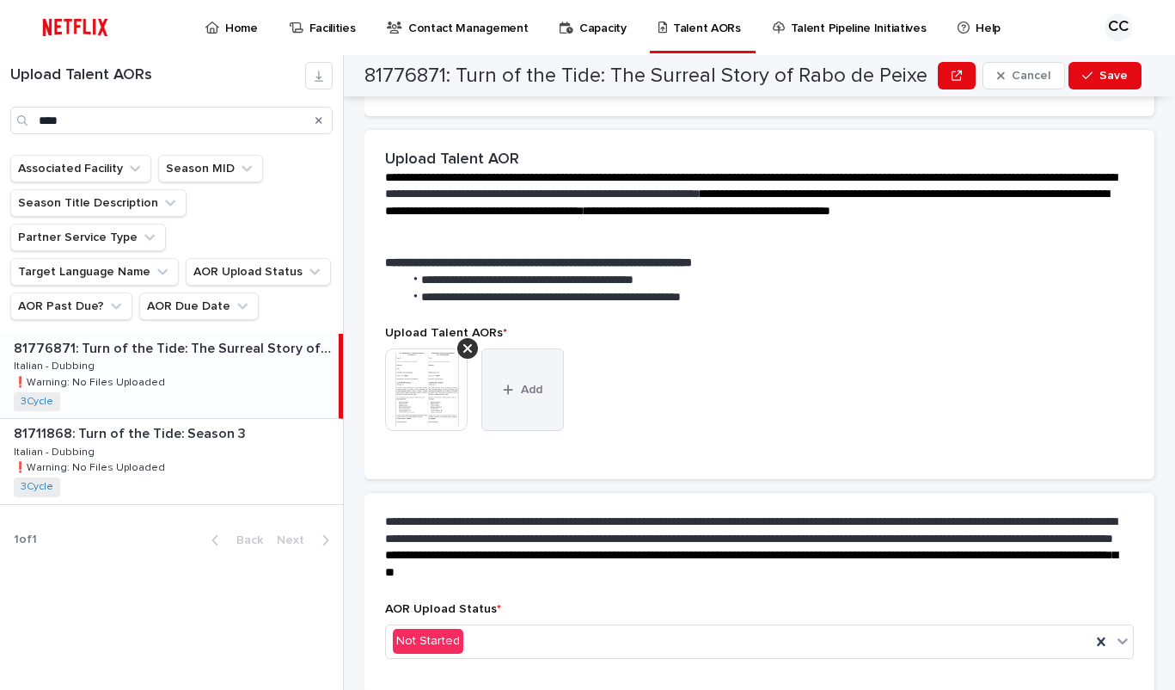
click at [537, 383] on button "Add" at bounding box center [523, 389] width 83 height 83
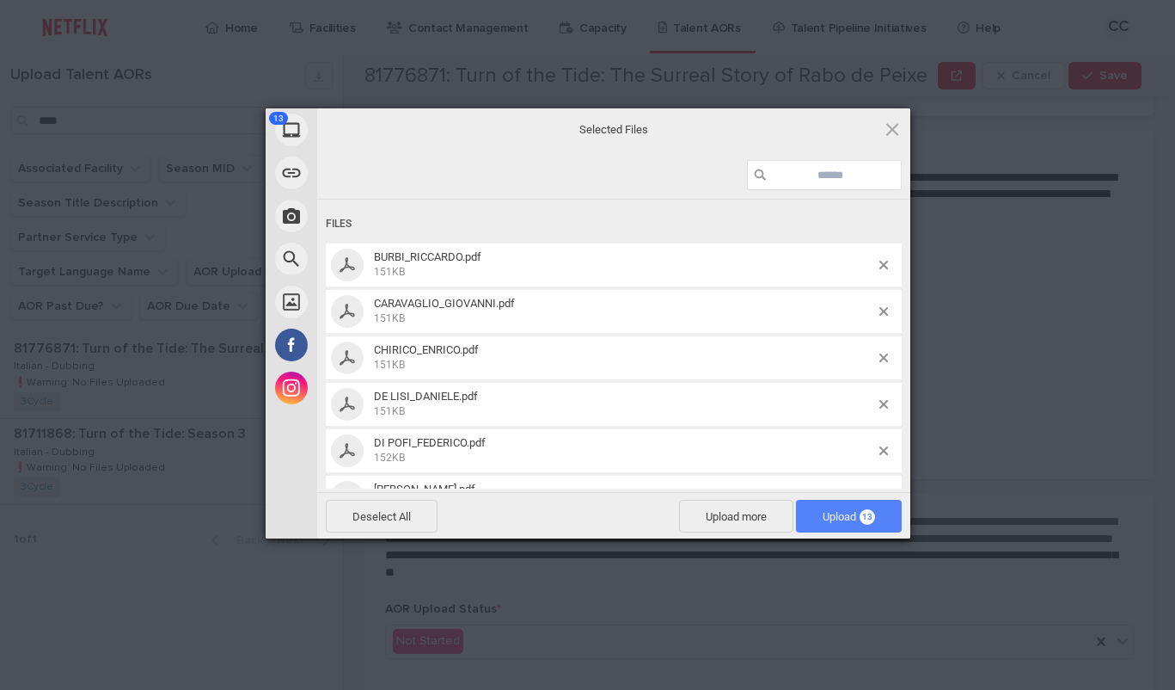
click at [839, 521] on span "Upload 13" at bounding box center [849, 516] width 52 height 13
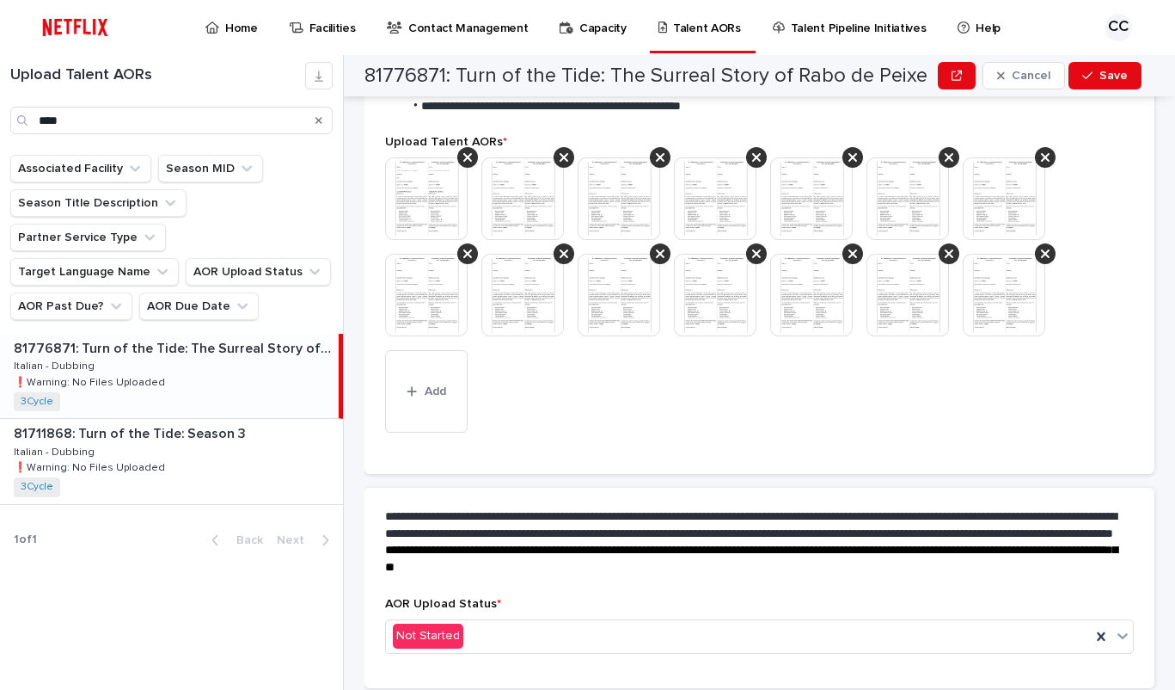
scroll to position [549, 0]
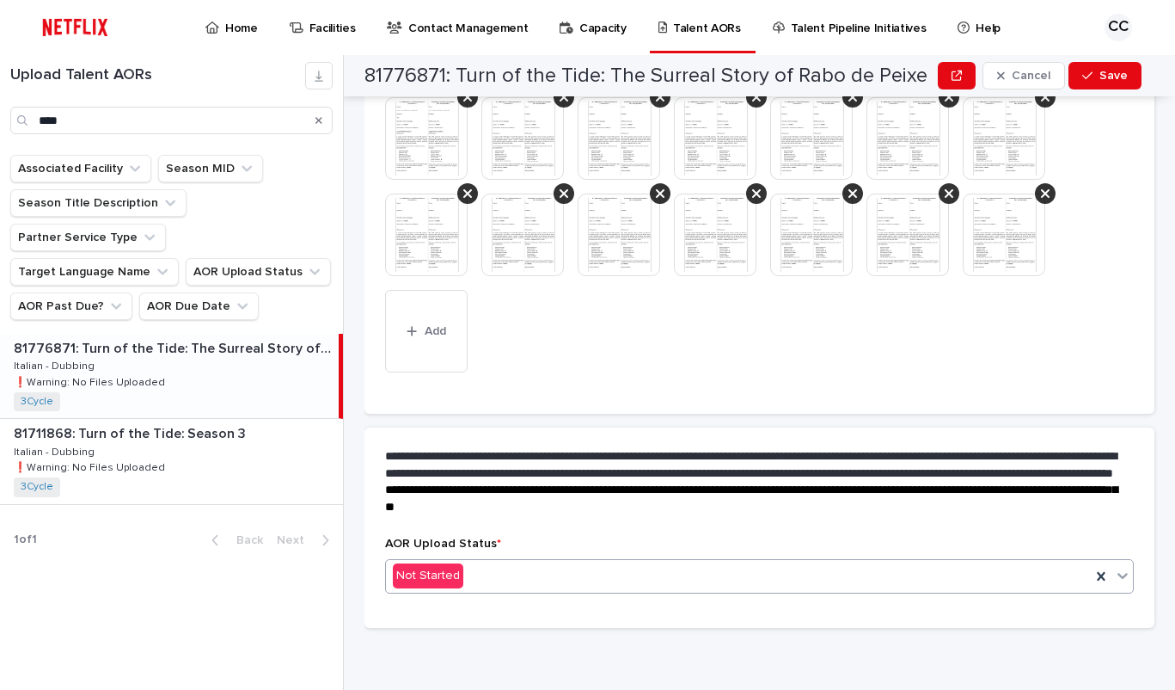
click at [725, 571] on div "Not Started" at bounding box center [738, 575] width 705 height 28
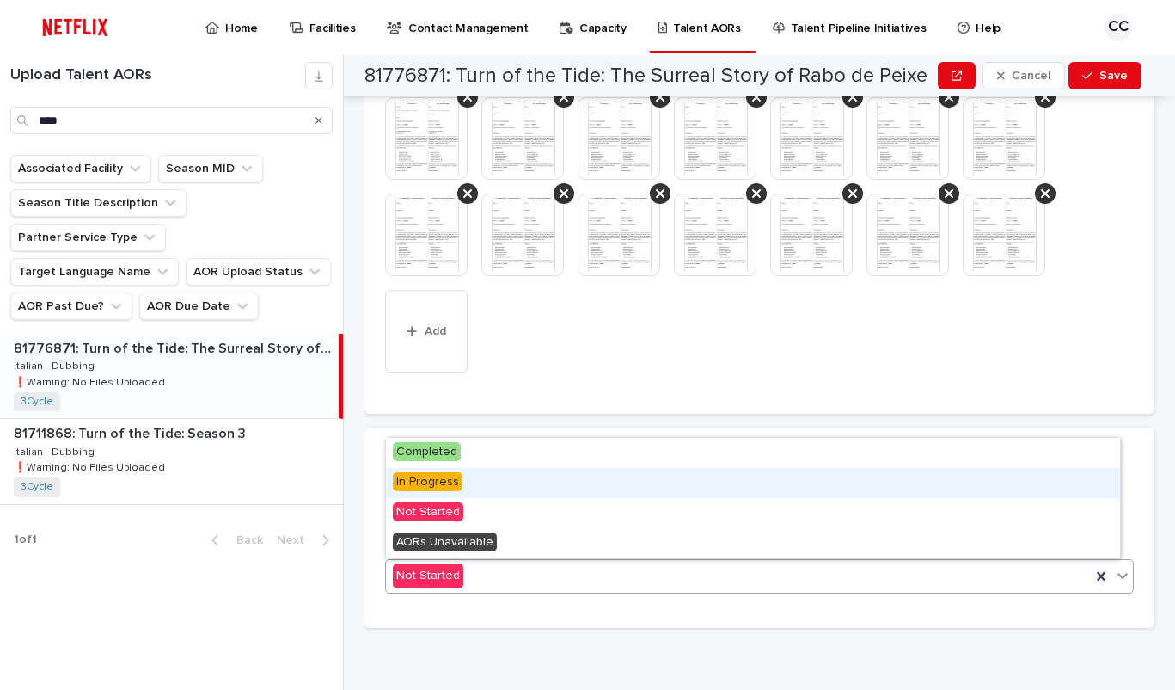
click at [449, 483] on span "In Progress" at bounding box center [428, 481] width 70 height 19
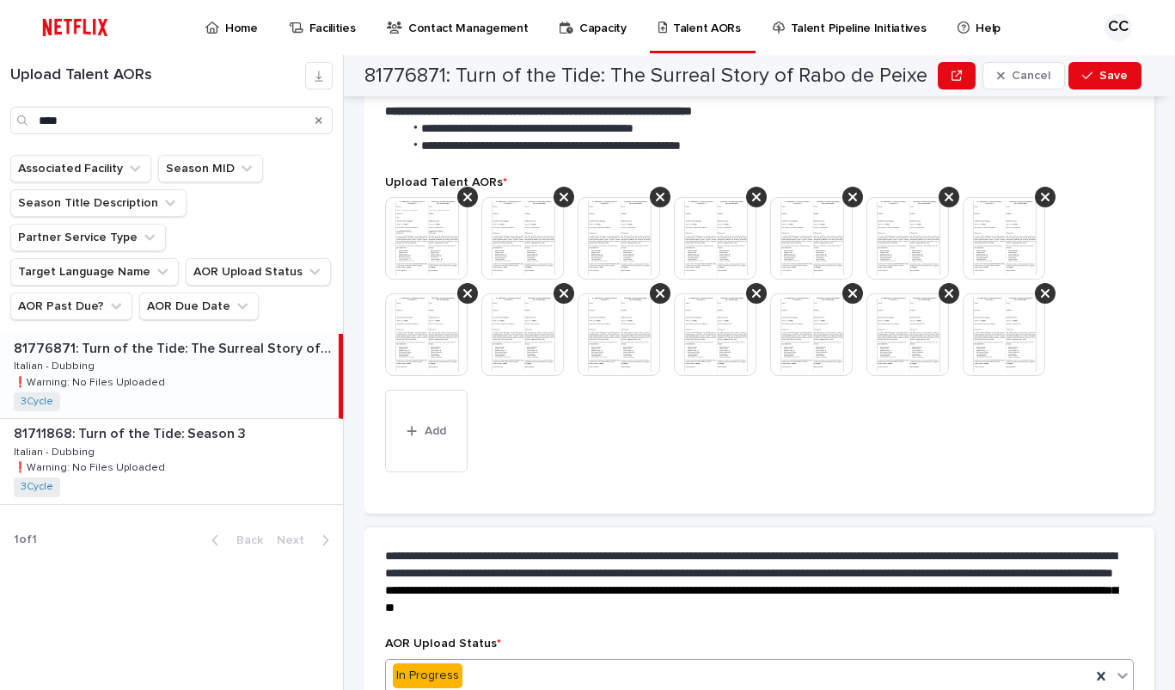
scroll to position [598, 0]
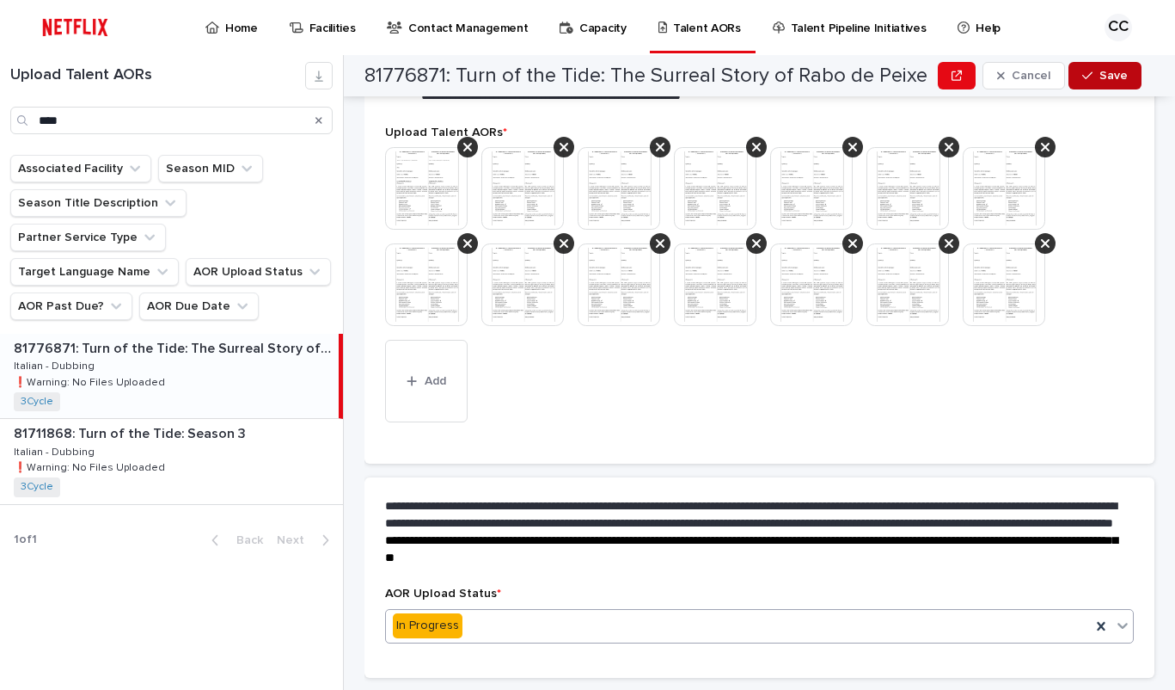
click at [1124, 76] on span "Save" at bounding box center [1114, 76] width 28 height 12
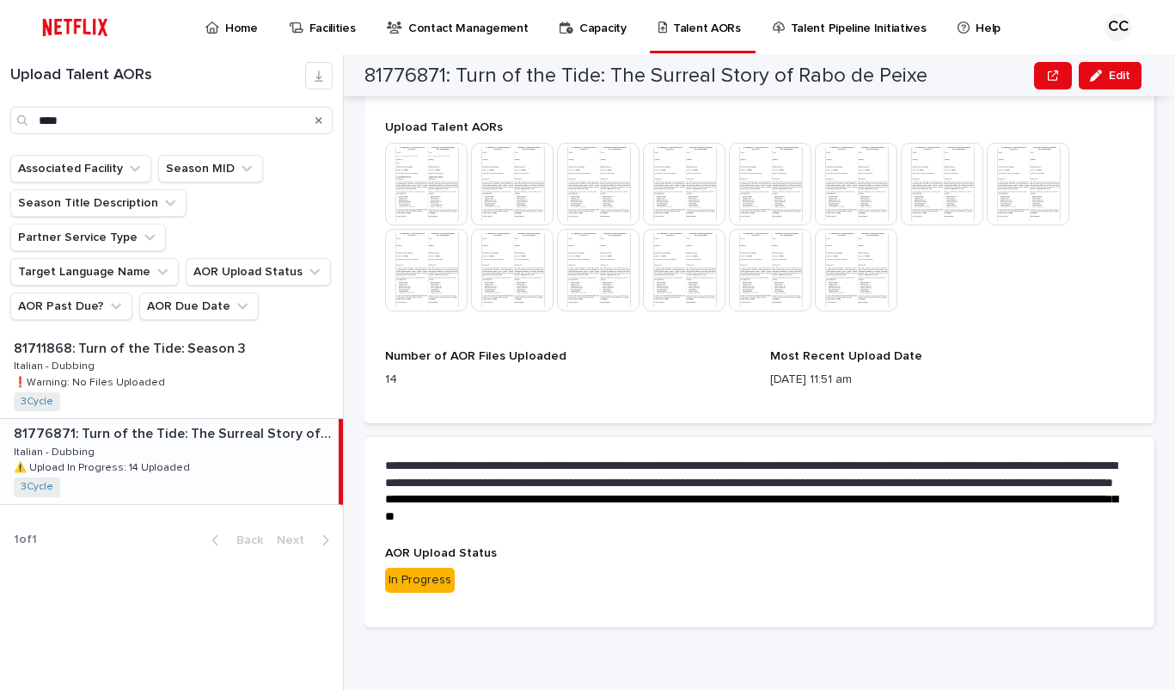
scroll to position [480, 0]
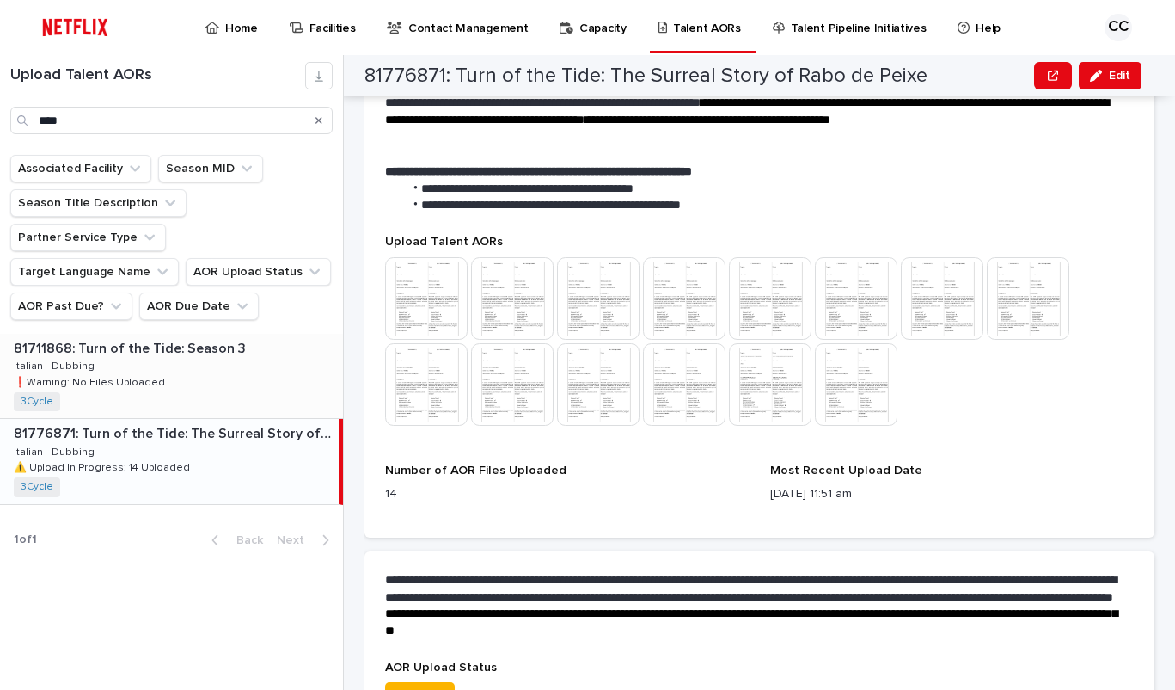
click at [192, 334] on div "81711868: Turn of the Tide: Season 3 81711868: Turn of the Tide: Season 3 Itali…" at bounding box center [171, 376] width 343 height 84
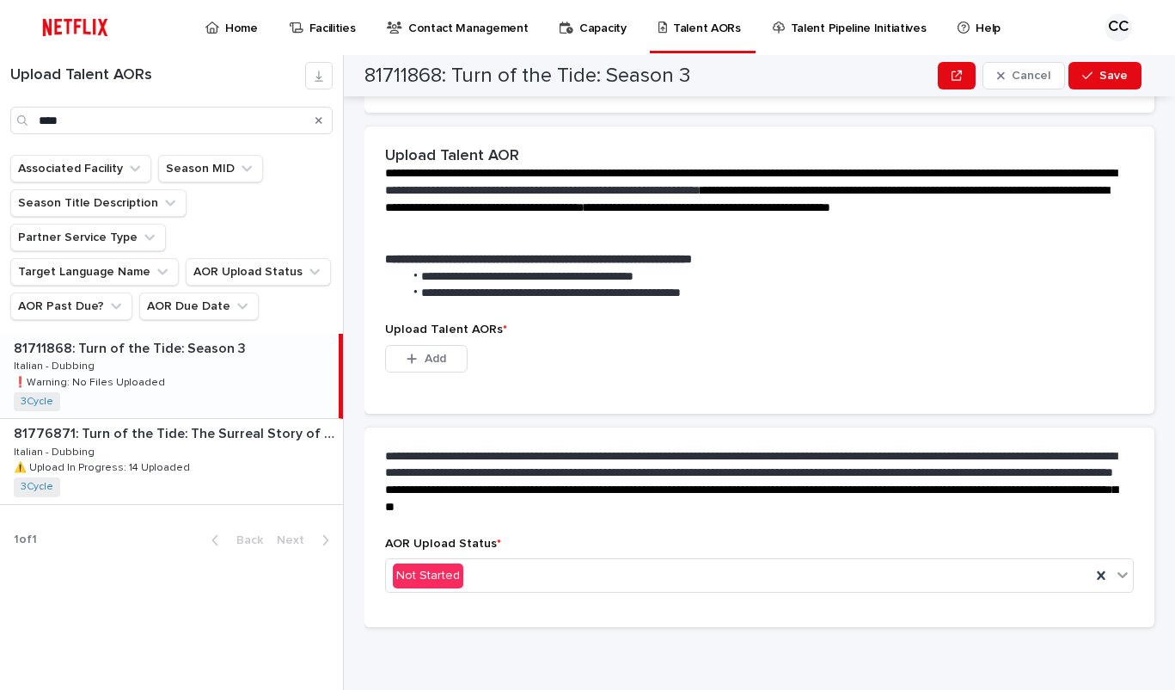
scroll to position [359, 0]
click at [430, 358] on span "Add" at bounding box center [435, 359] width 21 height 12
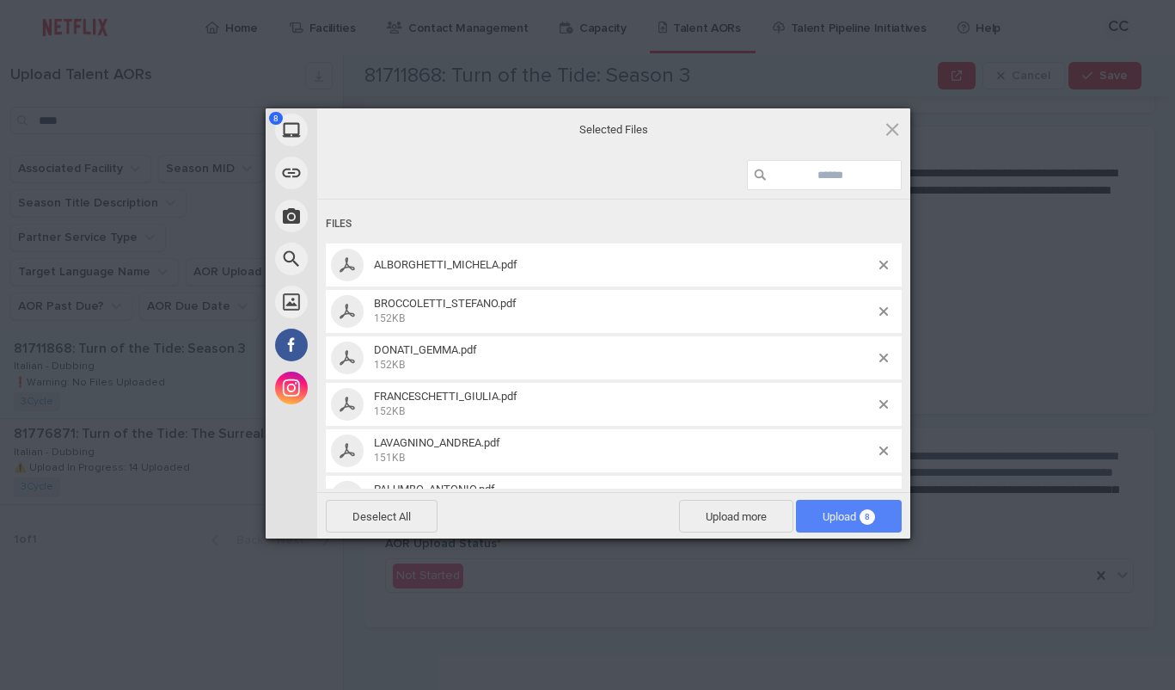
click at [845, 518] on span "Upload 8" at bounding box center [849, 516] width 52 height 13
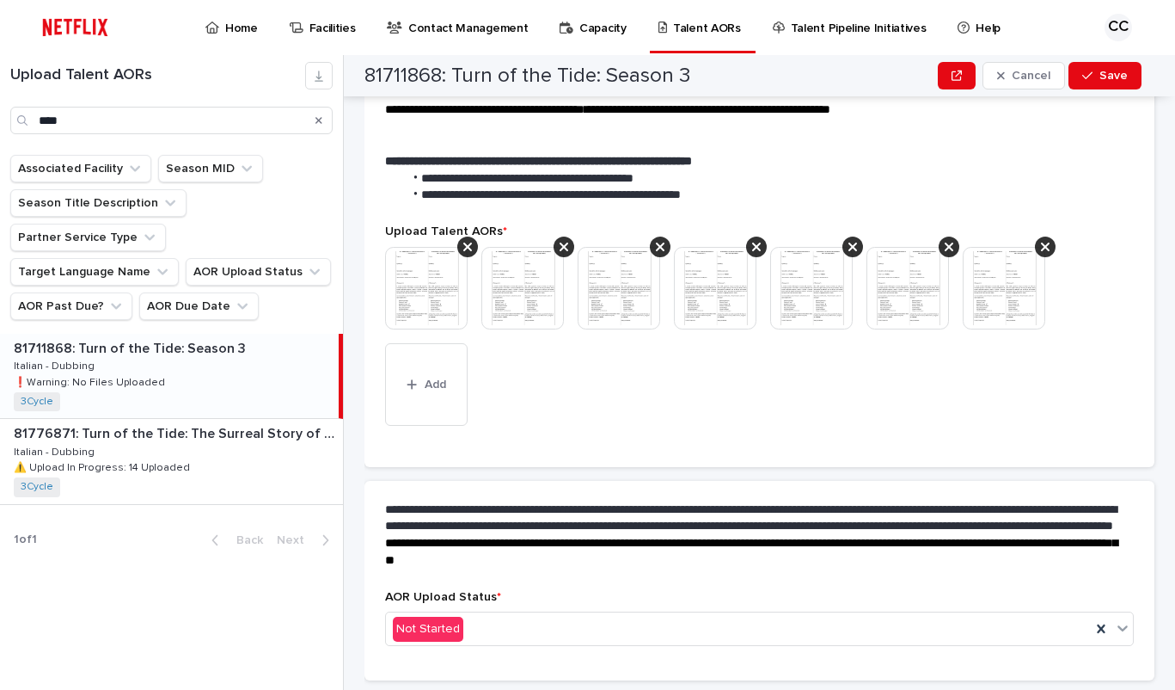
scroll to position [426, 0]
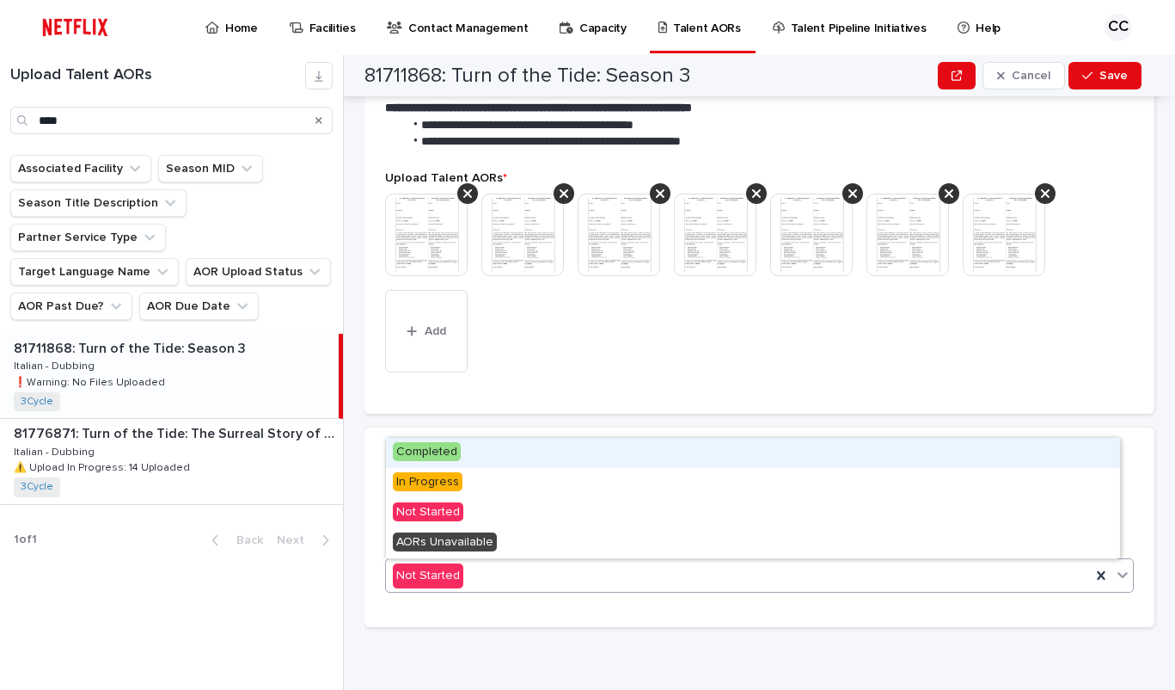
click at [1114, 577] on icon at bounding box center [1122, 574] width 17 height 17
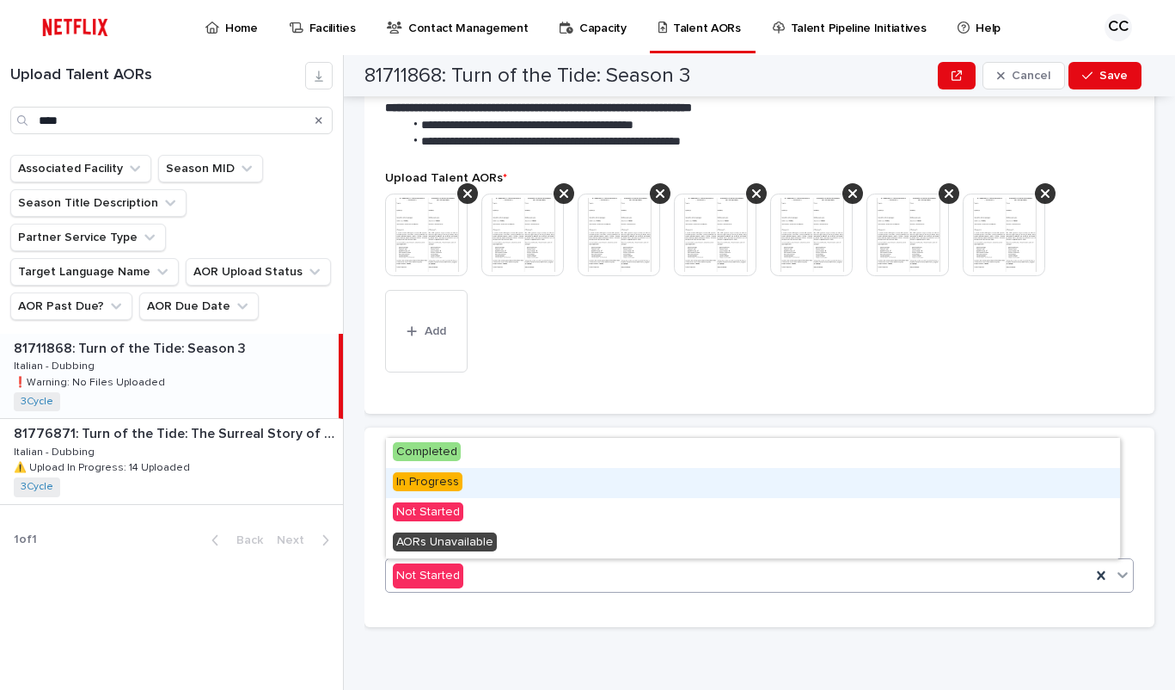
click at [567, 482] on div "In Progress" at bounding box center [753, 483] width 734 height 30
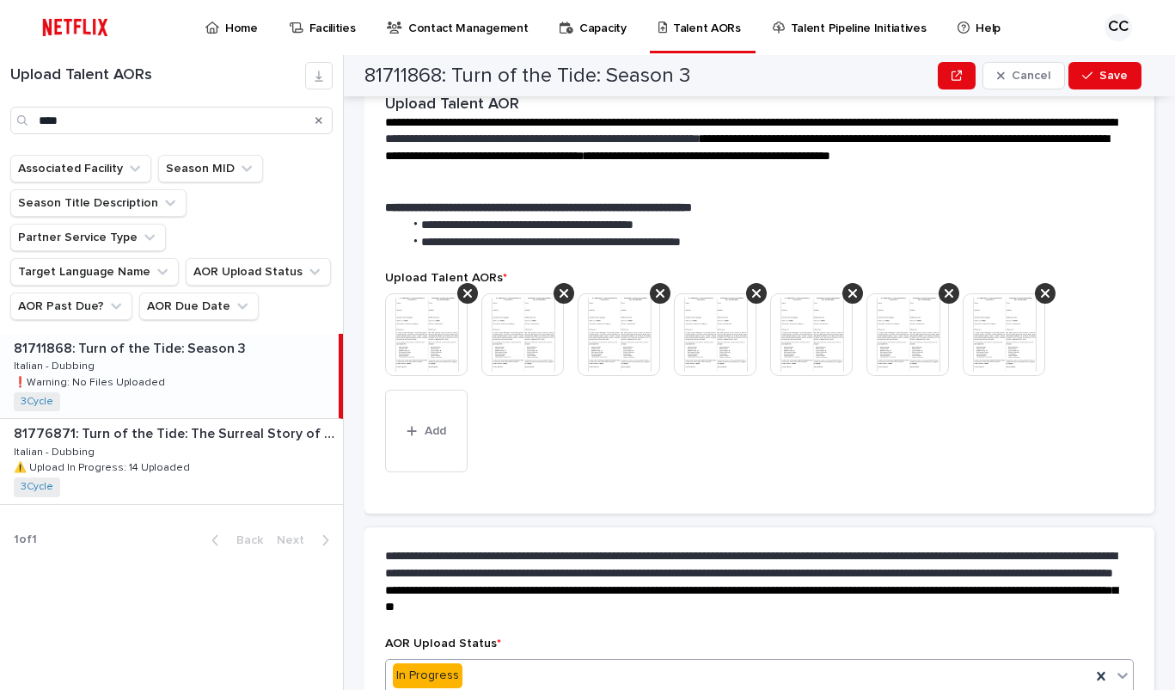
scroll to position [475, 0]
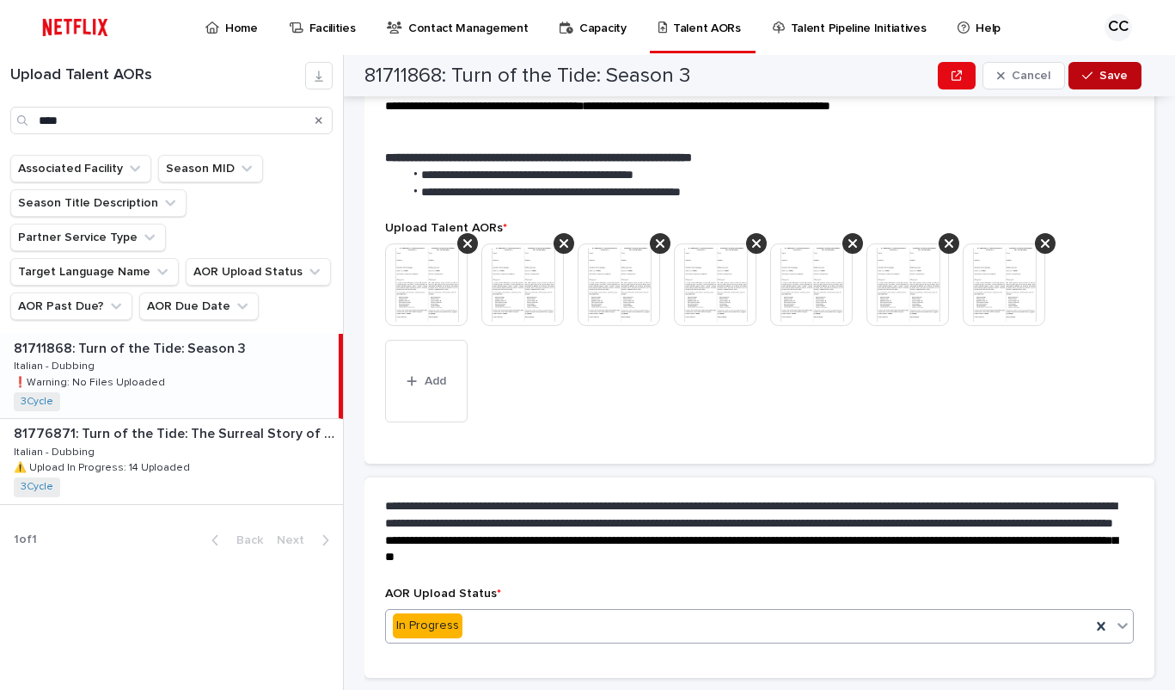
click at [1114, 78] on span "Save" at bounding box center [1114, 76] width 28 height 12
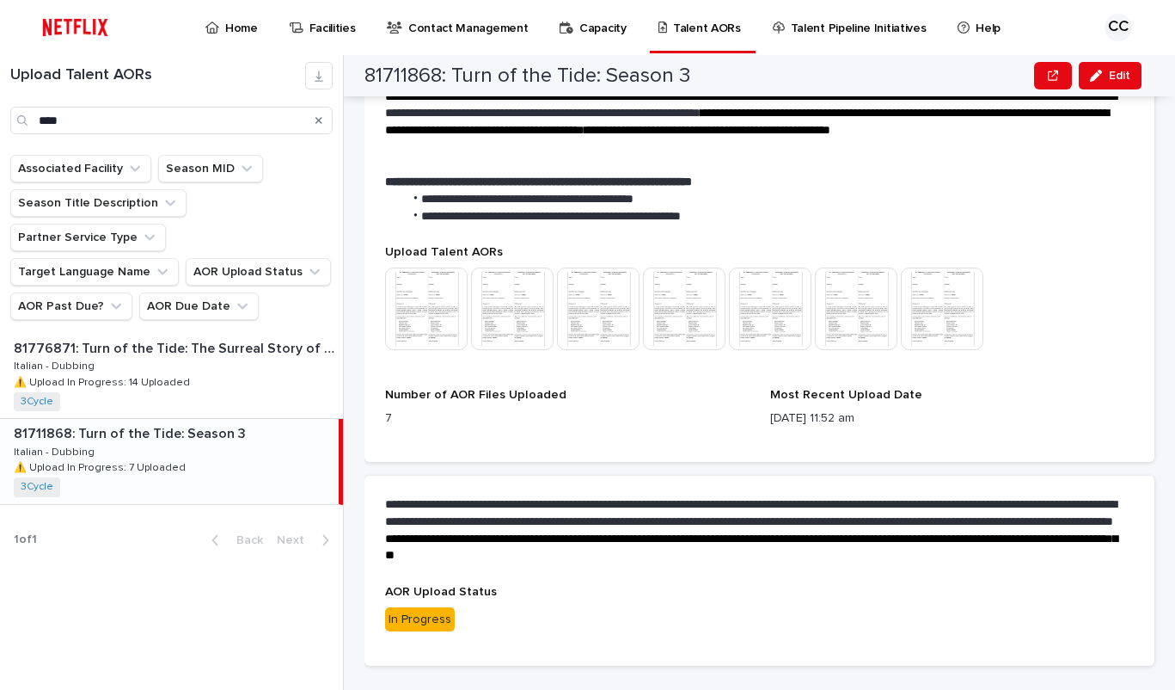
scroll to position [337, 0]
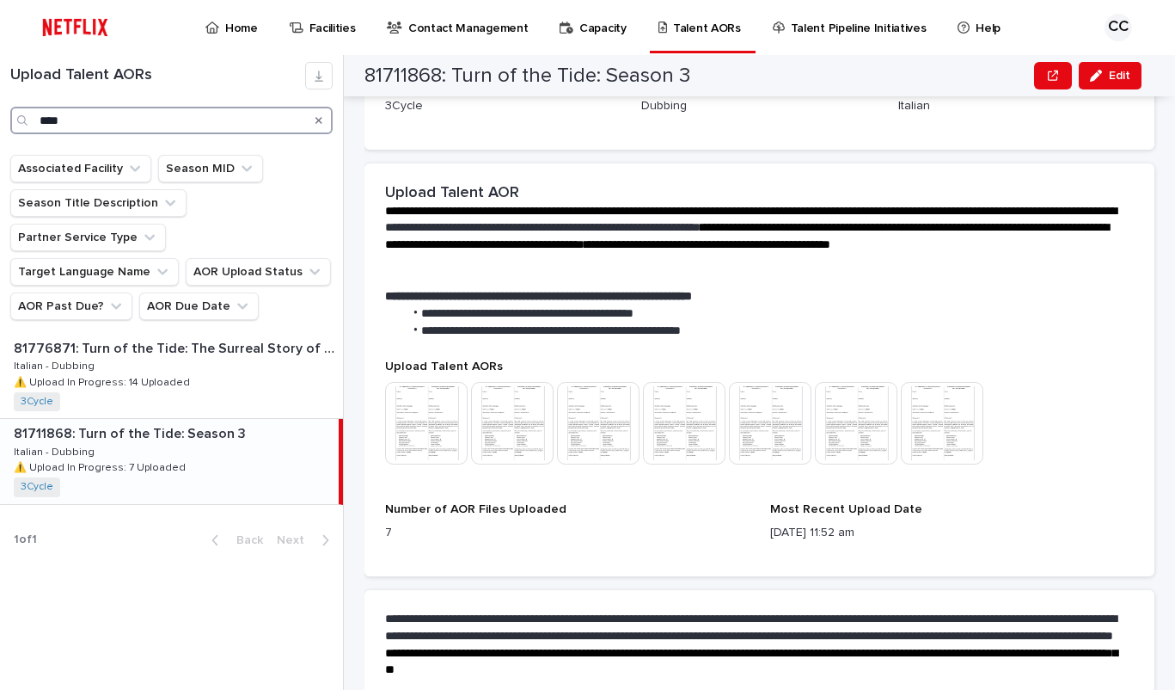
drag, startPoint x: 144, startPoint y: 114, endPoint x: 21, endPoint y: 108, distance: 123.1
click at [20, 107] on input "****" at bounding box center [171, 121] width 322 height 28
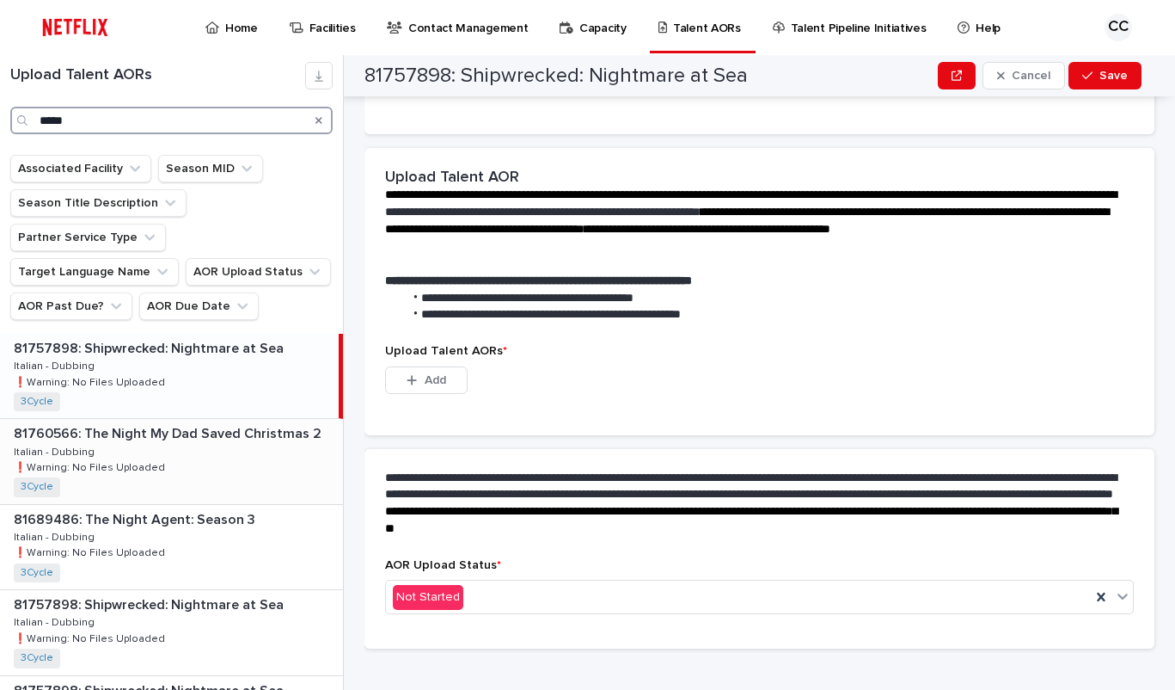
scroll to position [280, 0]
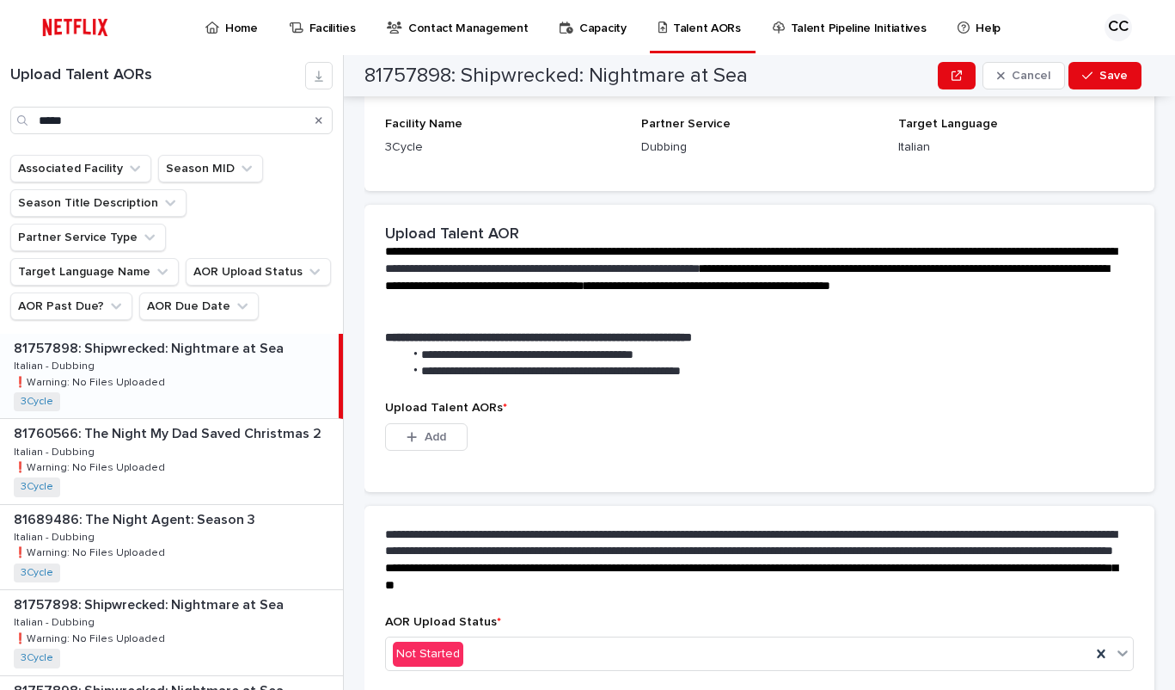
click at [174, 343] on div "81757898: Shipwrecked: Nightmare at Sea 81757898: Shipwrecked: Nightmare at Sea…" at bounding box center [169, 376] width 339 height 84
click at [446, 437] on button "Add" at bounding box center [426, 437] width 83 height 28
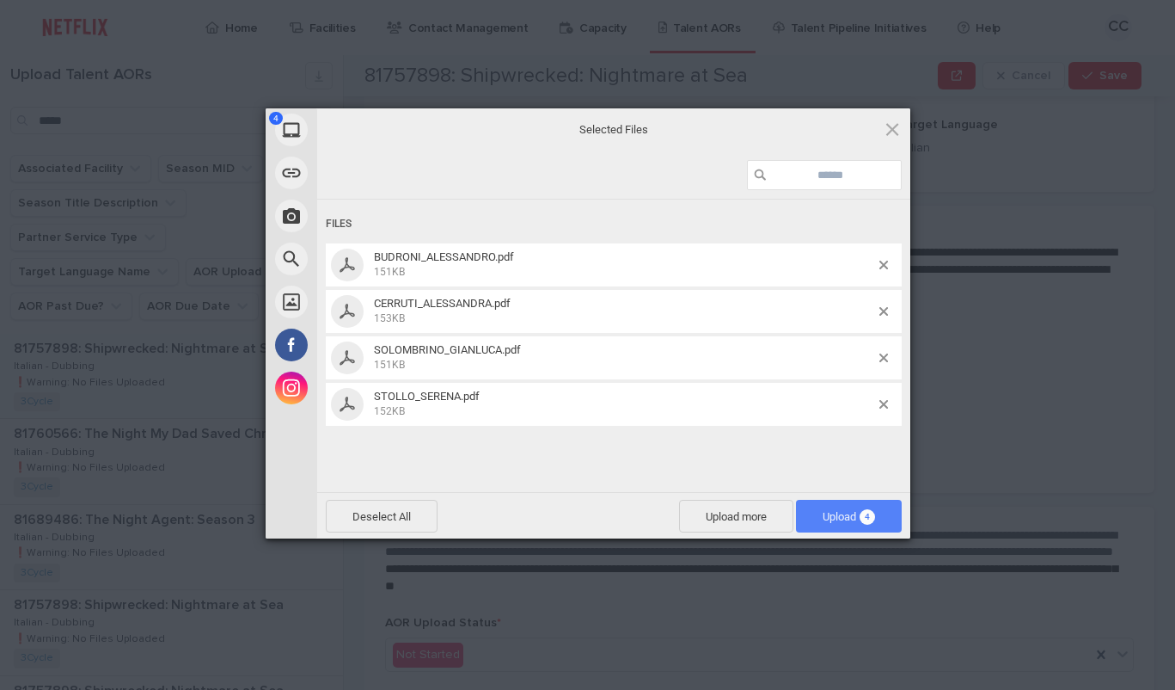
click at [845, 518] on span "Upload 4" at bounding box center [849, 516] width 52 height 13
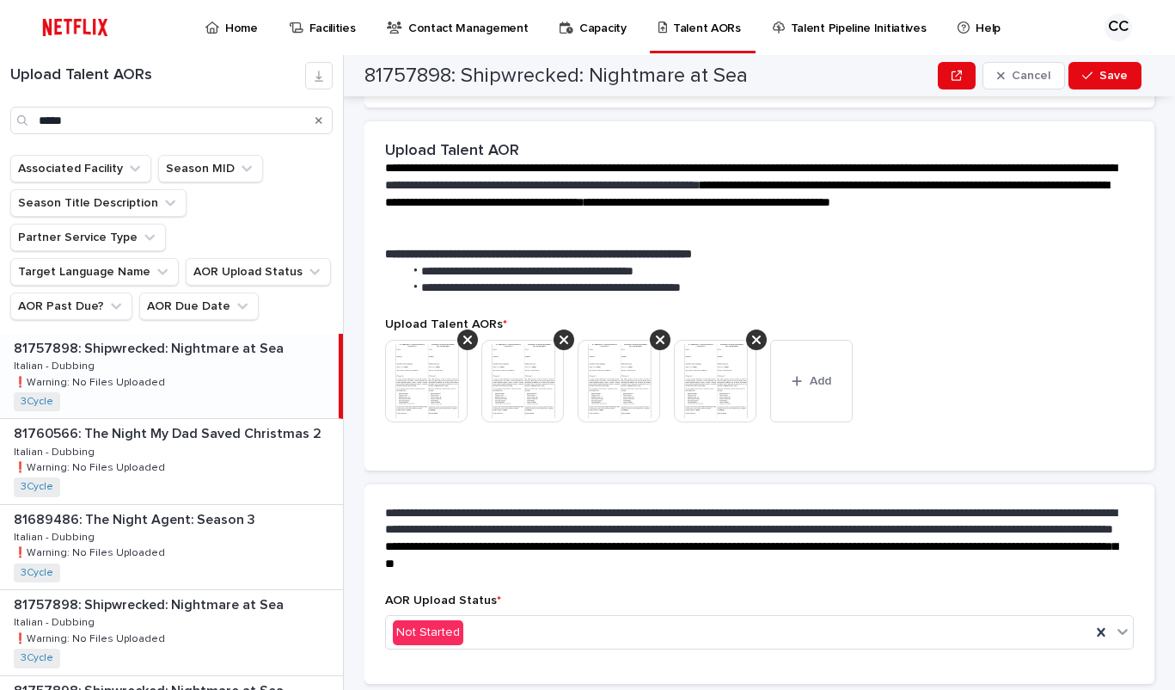
scroll to position [237, 0]
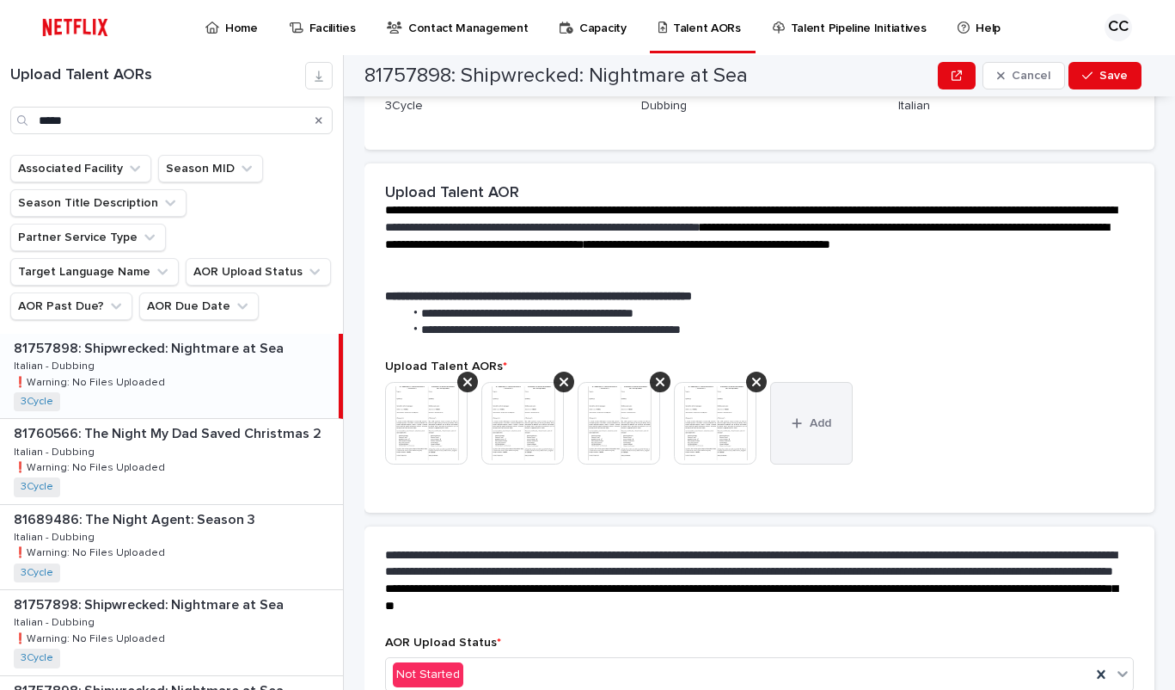
click at [808, 410] on button "Add" at bounding box center [811, 423] width 83 height 83
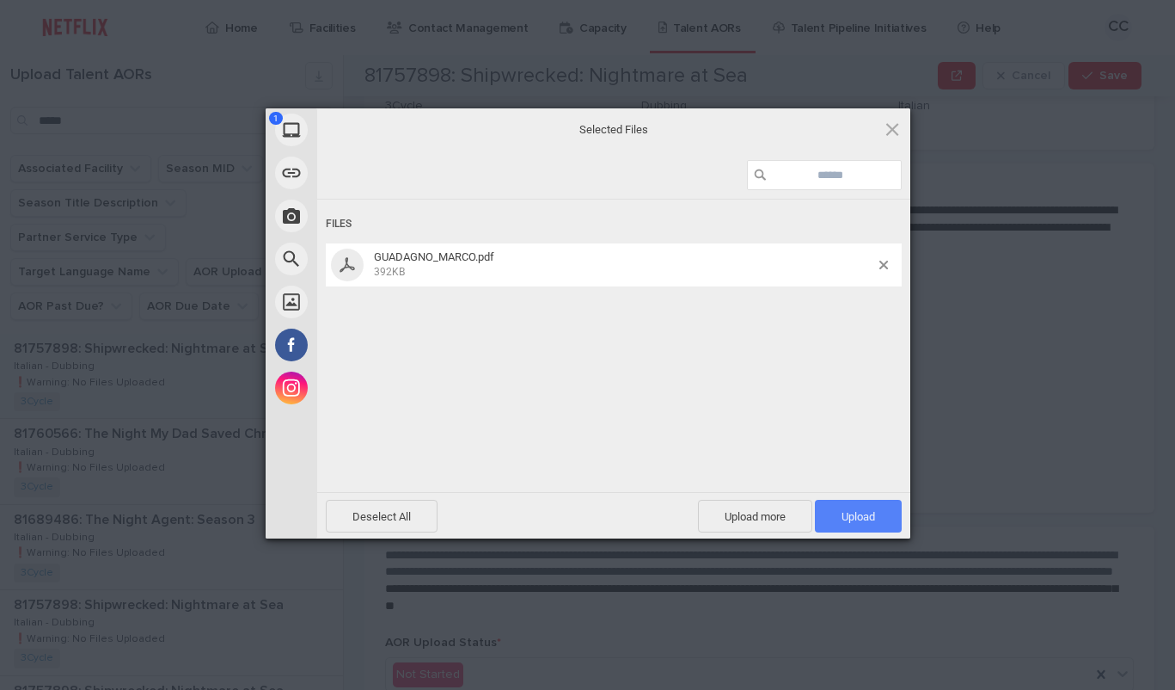
drag, startPoint x: 870, startPoint y: 528, endPoint x: 841, endPoint y: 524, distance: 29.5
click at [870, 527] on span "Upload 1" at bounding box center [858, 516] width 87 height 33
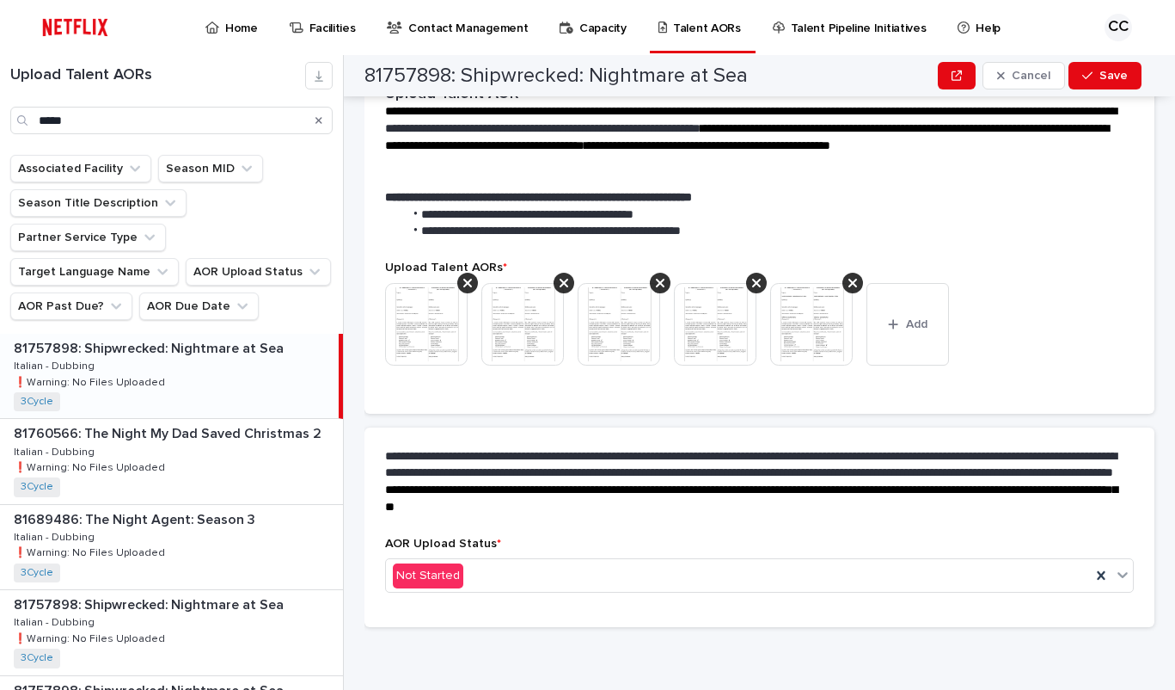
scroll to position [314, 0]
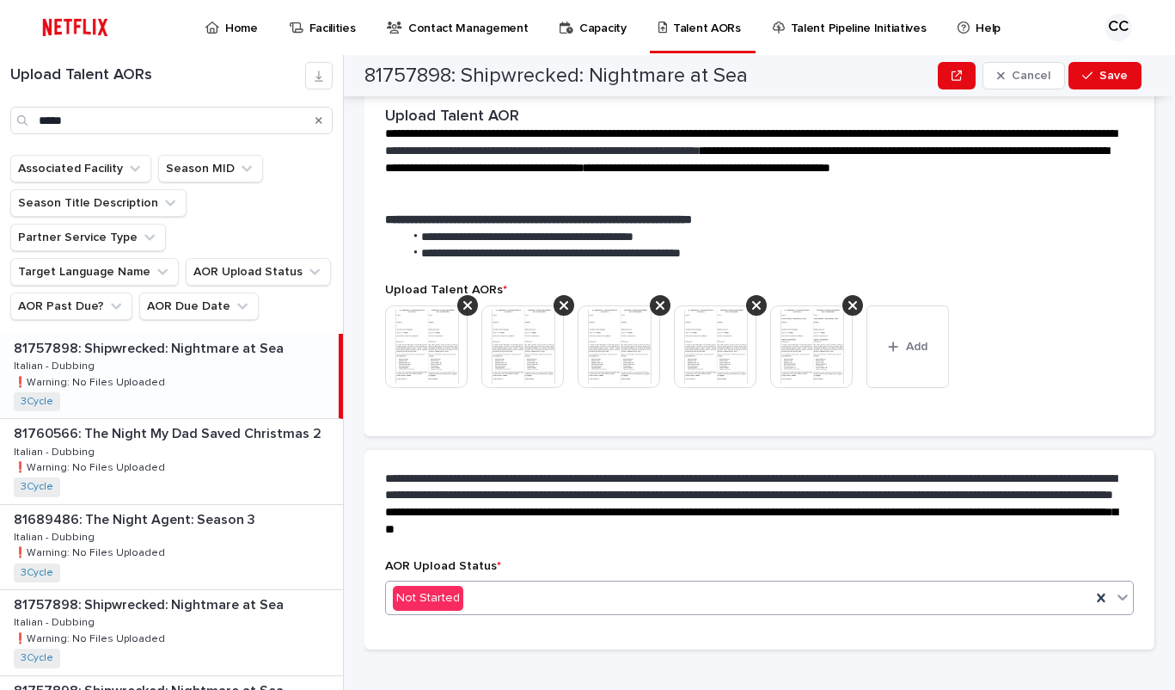
click at [1118, 599] on icon at bounding box center [1123, 598] width 10 height 6
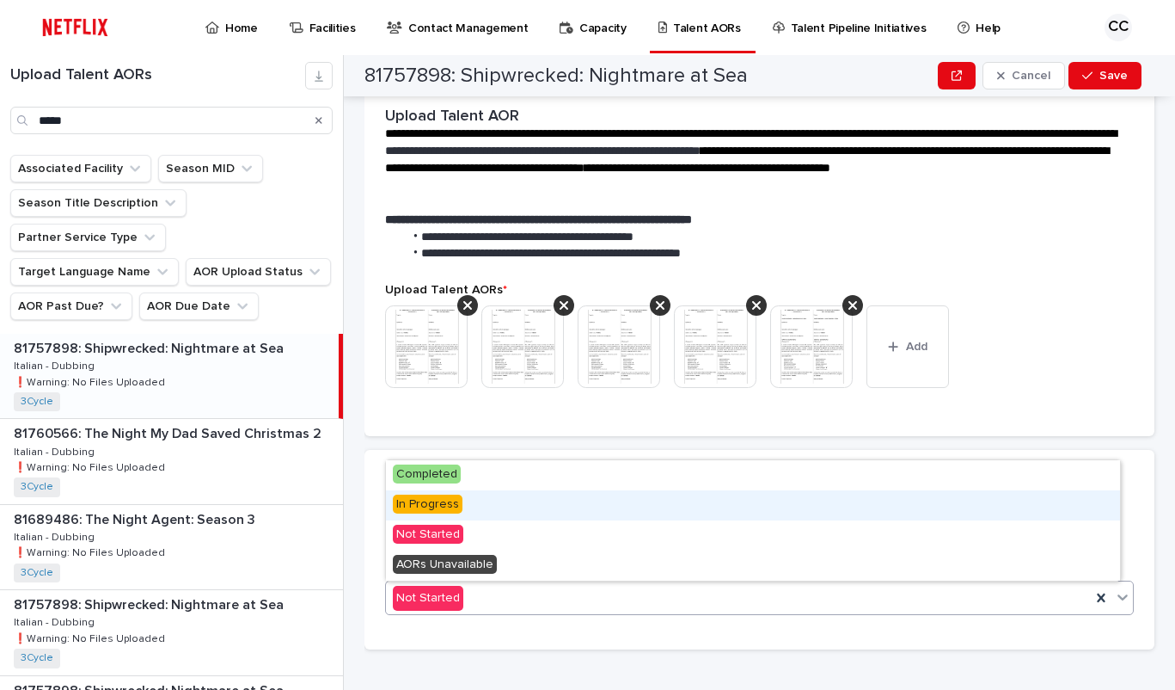
click at [421, 510] on span "In Progress" at bounding box center [428, 503] width 70 height 19
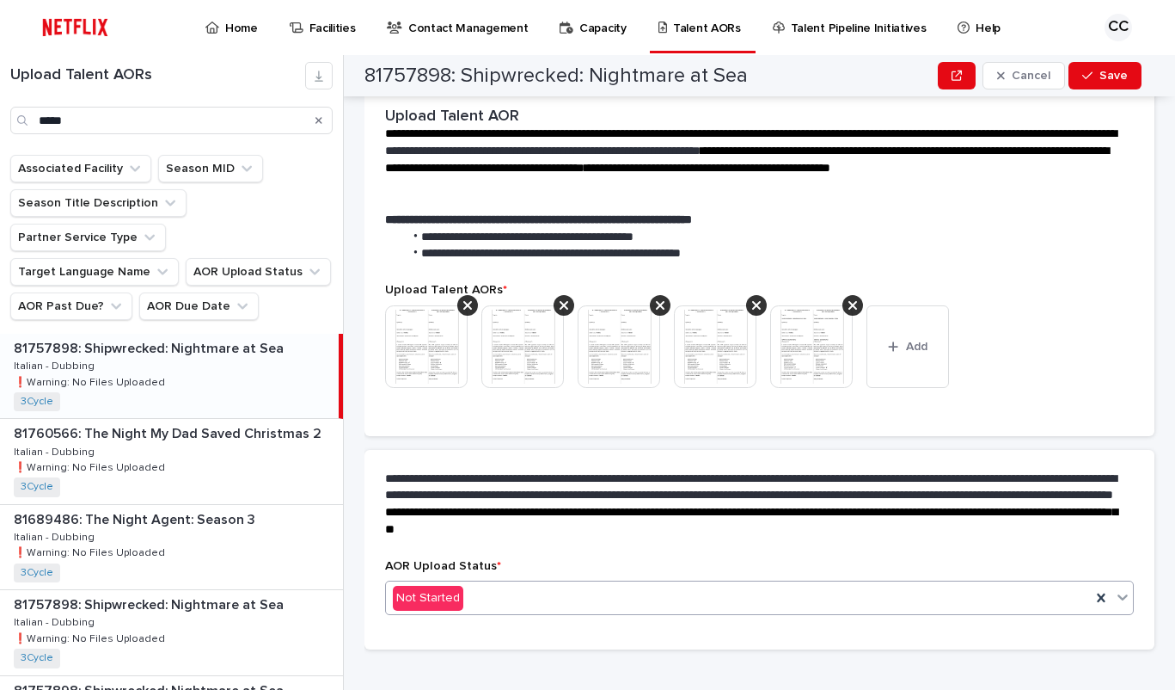
scroll to position [364, 0]
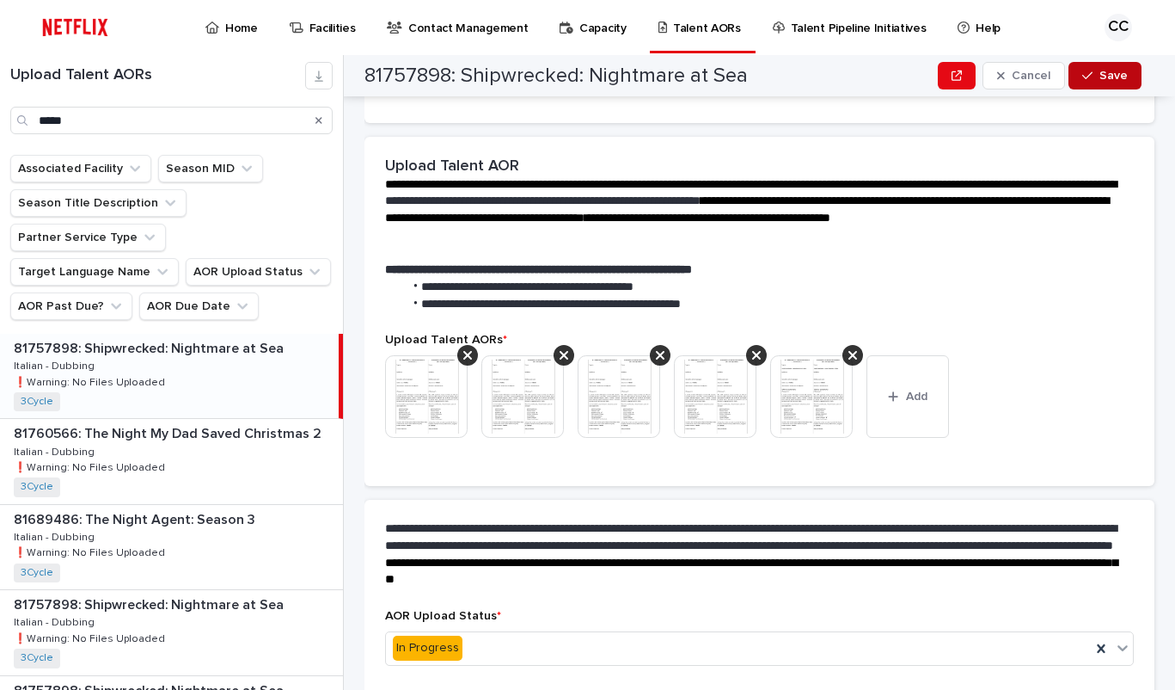
click at [1114, 83] on button "Save" at bounding box center [1105, 76] width 73 height 28
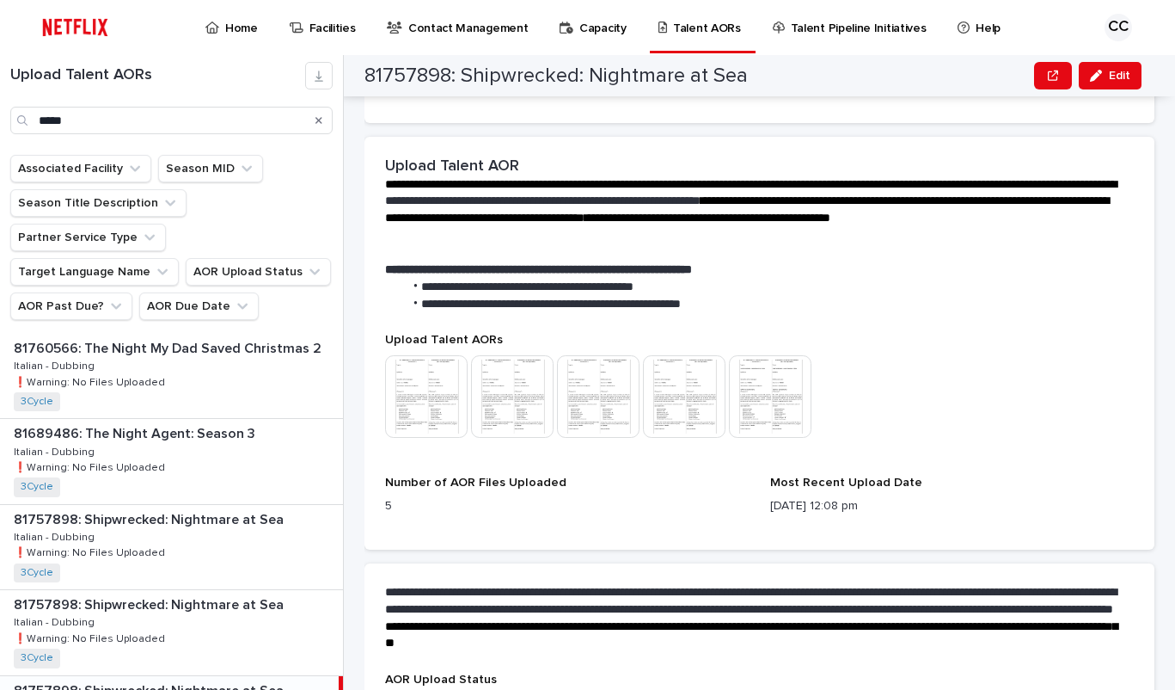
scroll to position [304, 0]
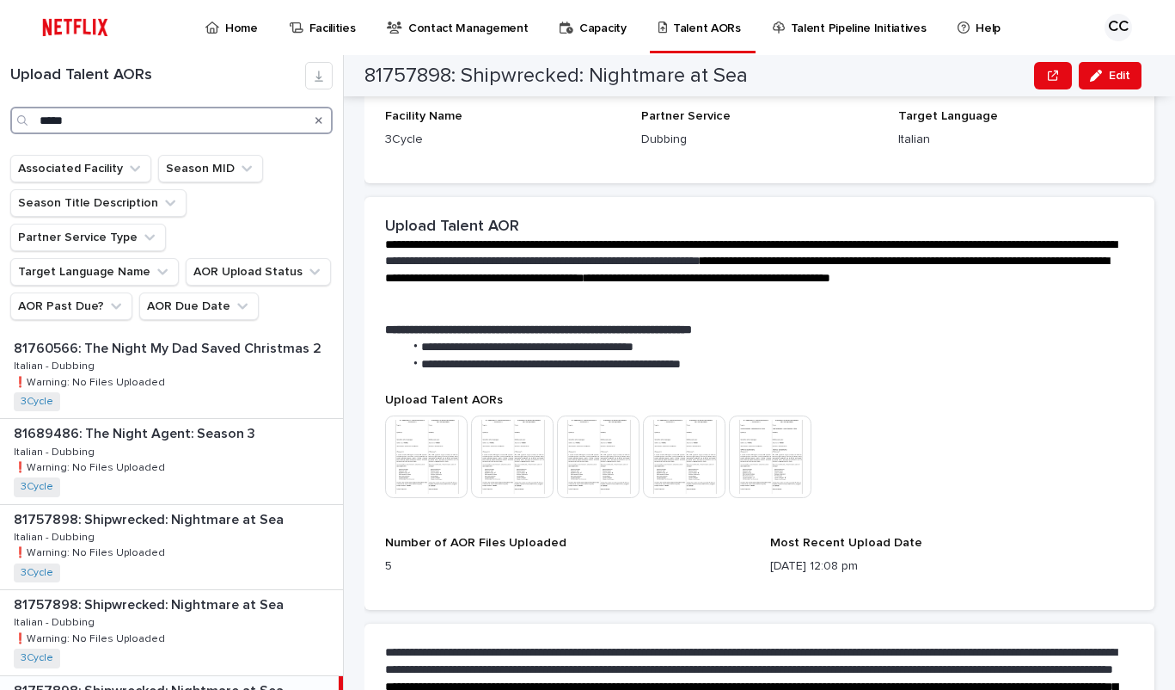
drag, startPoint x: 66, startPoint y: 125, endPoint x: -5, endPoint y: 122, distance: 71.4
click at [10, 122] on input "*****" at bounding box center [171, 121] width 322 height 28
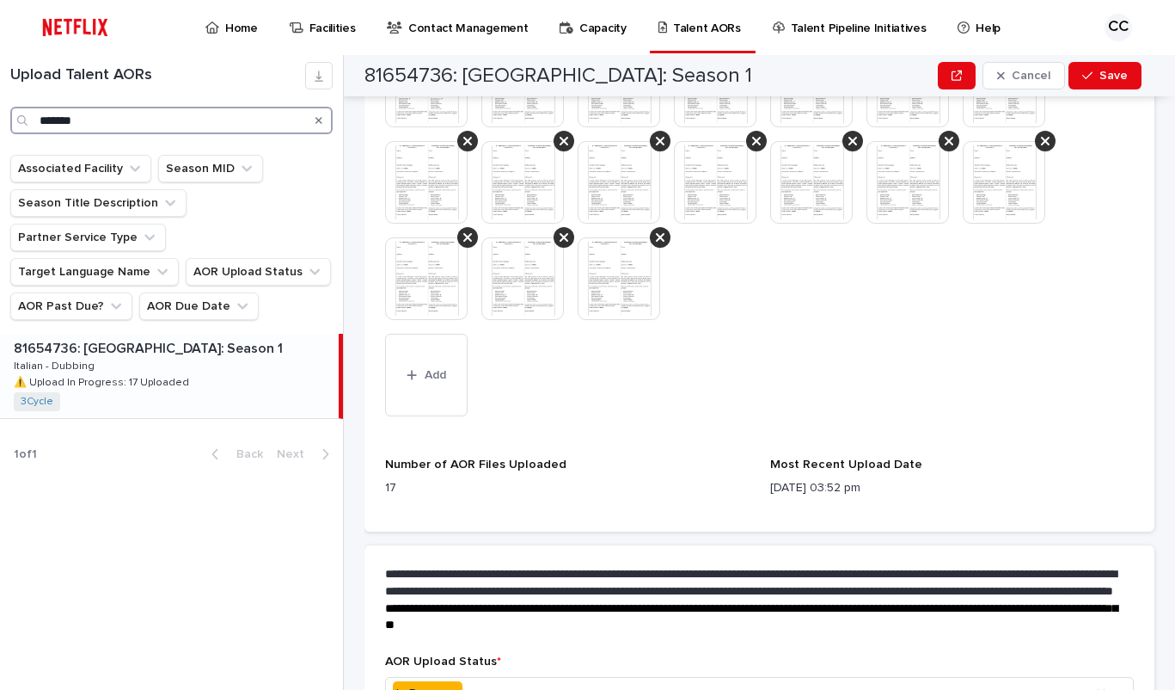
scroll to position [701, 0]
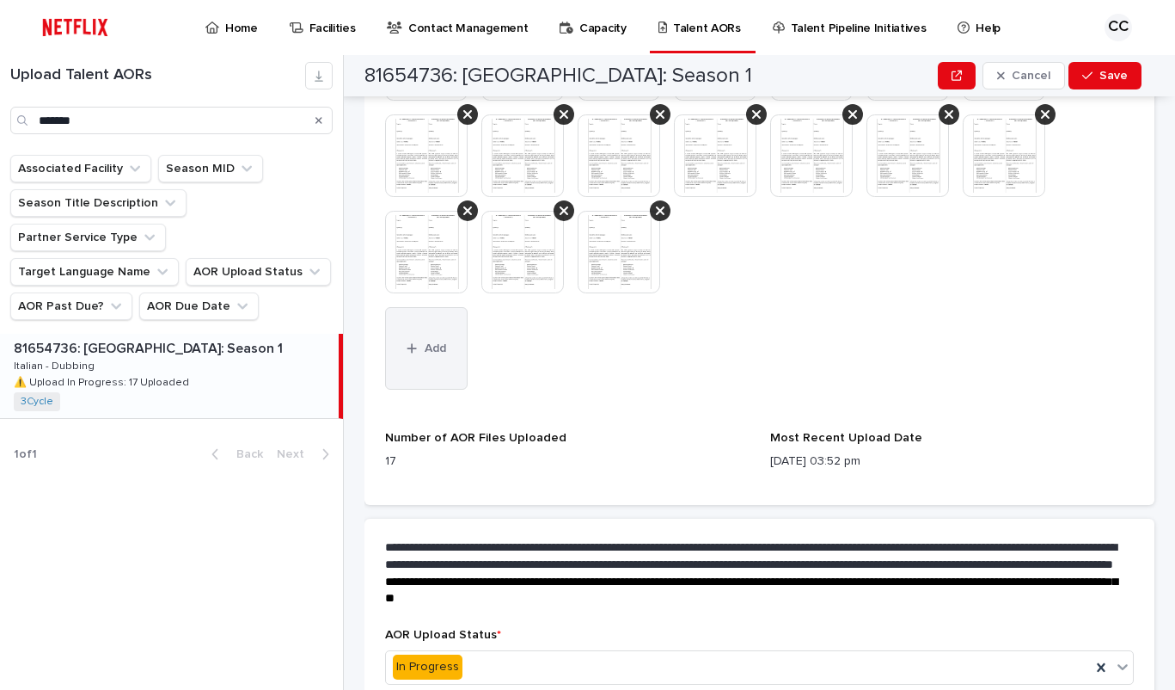
click at [420, 363] on button "Add" at bounding box center [426, 348] width 83 height 83
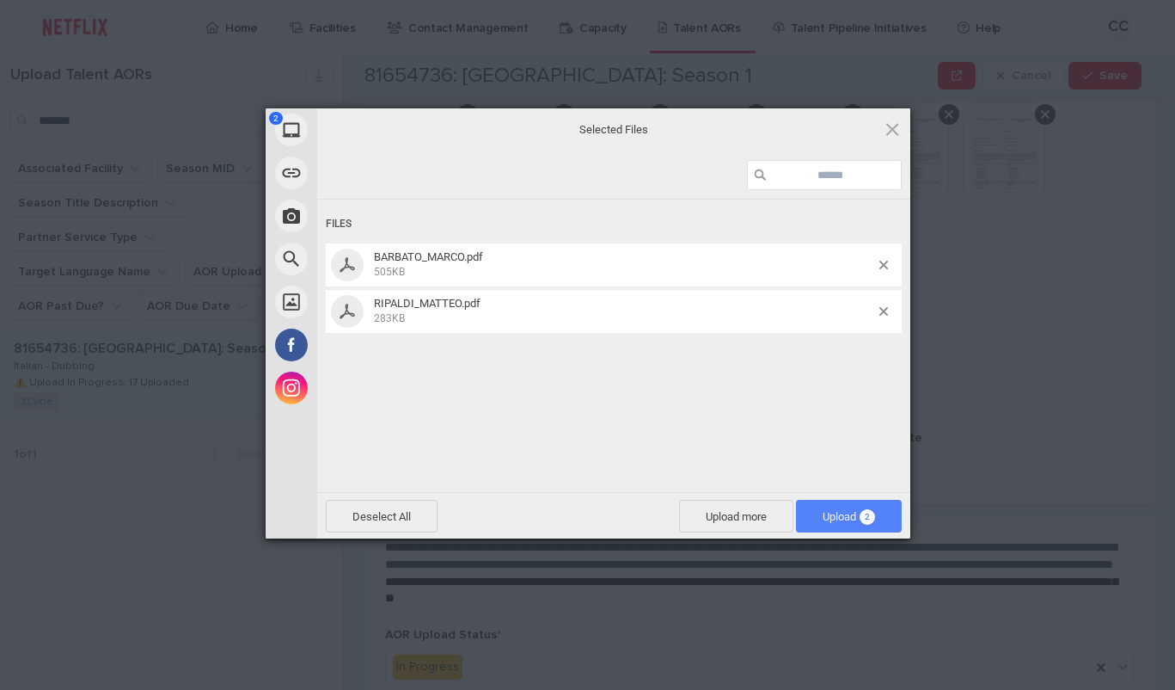
click at [837, 519] on span "Upload 2" at bounding box center [849, 516] width 52 height 13
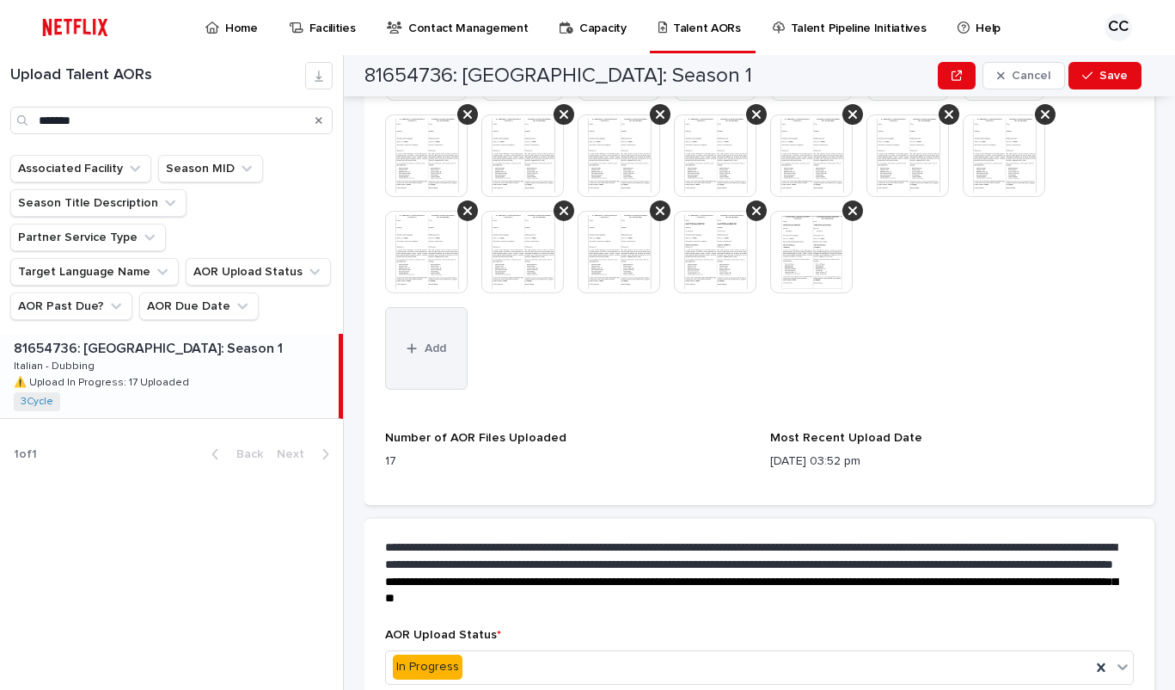
click at [451, 369] on button "Add" at bounding box center [426, 348] width 83 height 83
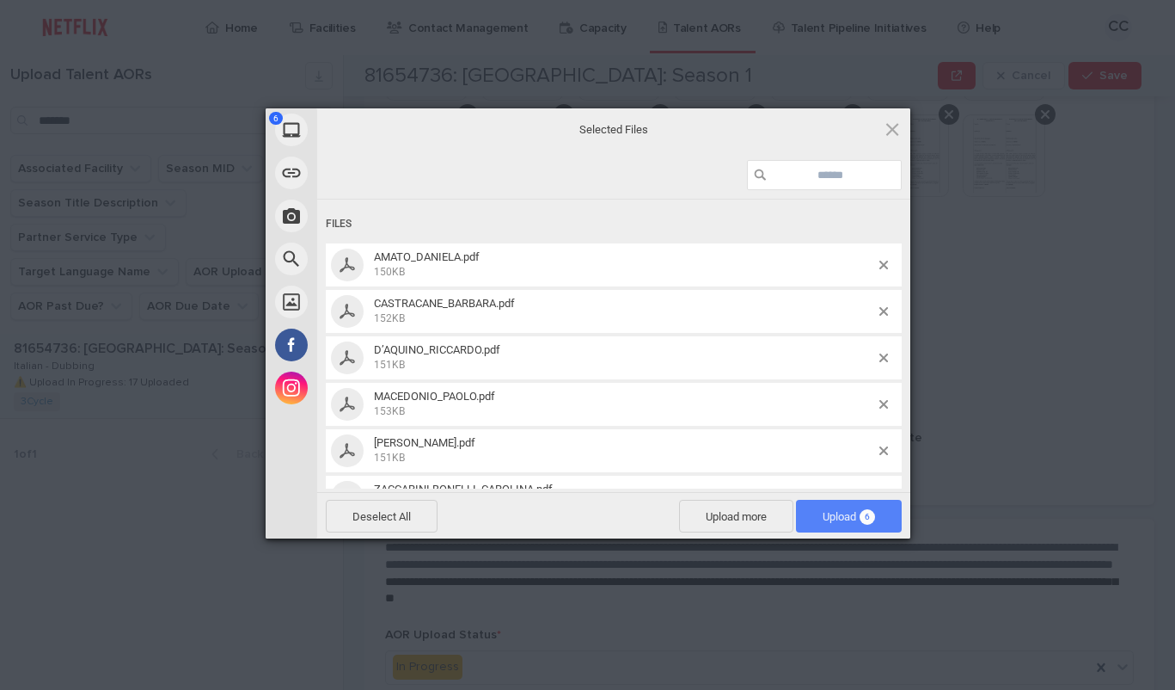
click at [832, 524] on span "Upload 6" at bounding box center [849, 516] width 106 height 33
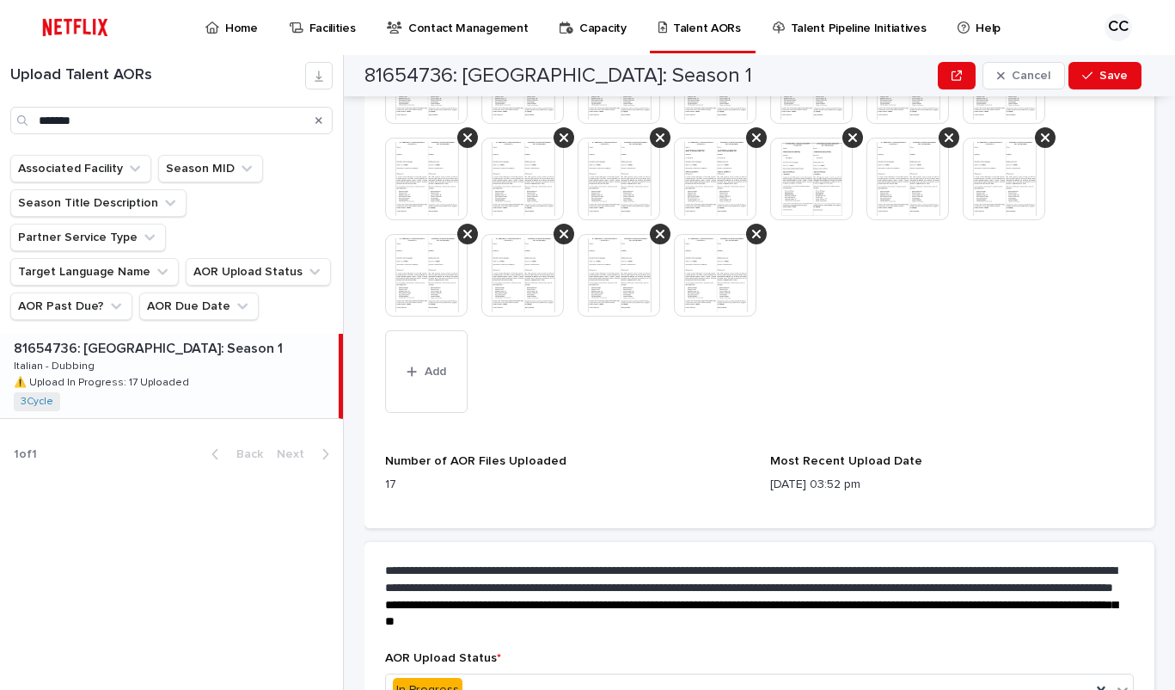
scroll to position [866, 0]
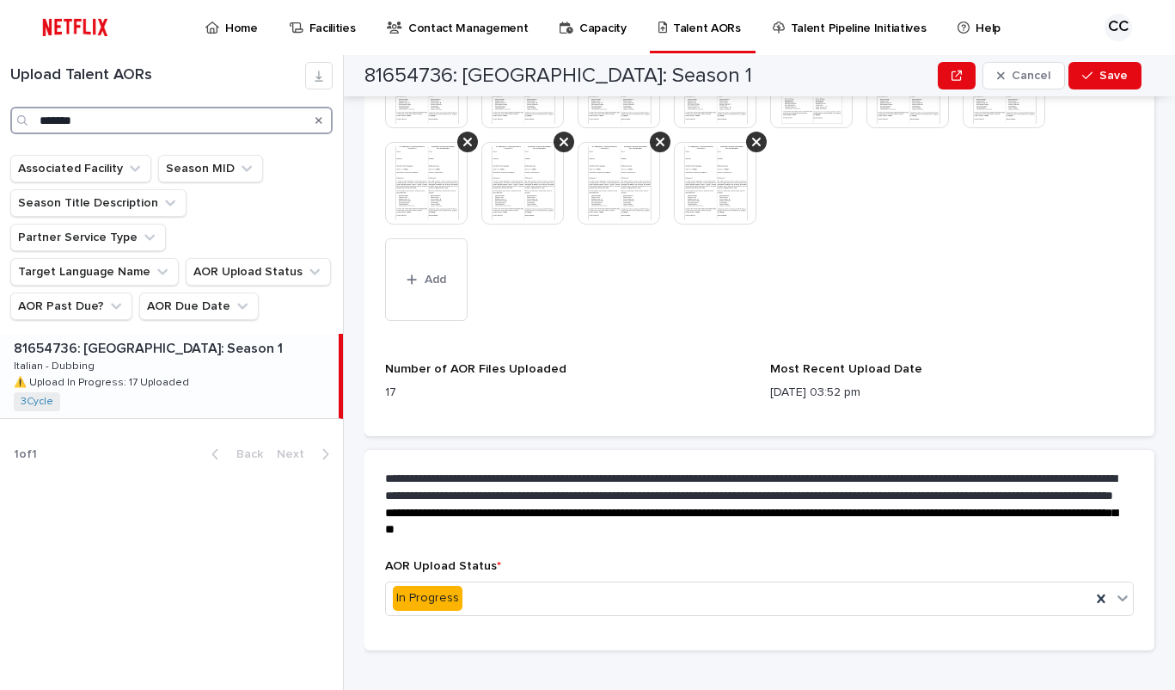
drag, startPoint x: 49, startPoint y: 120, endPoint x: -1, endPoint y: 121, distance: 49.9
click at [10, 121] on input "*******" at bounding box center [171, 121] width 322 height 28
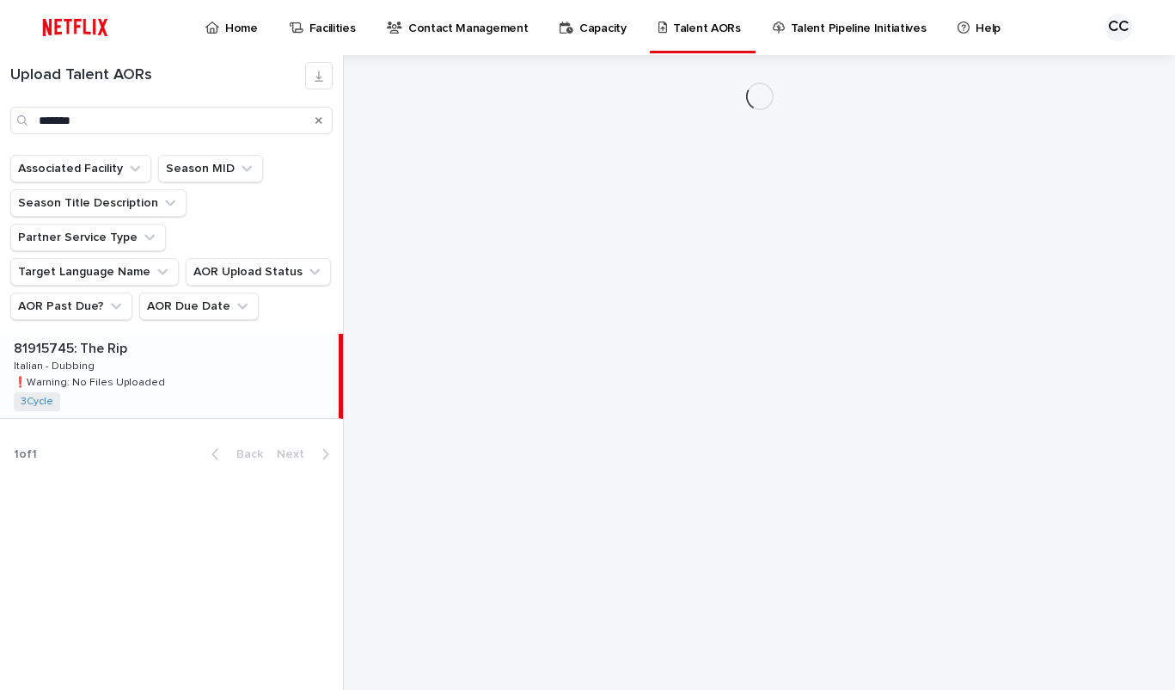
click at [151, 373] on p "❗️Warning: No Files Uploaded" at bounding box center [91, 380] width 155 height 15
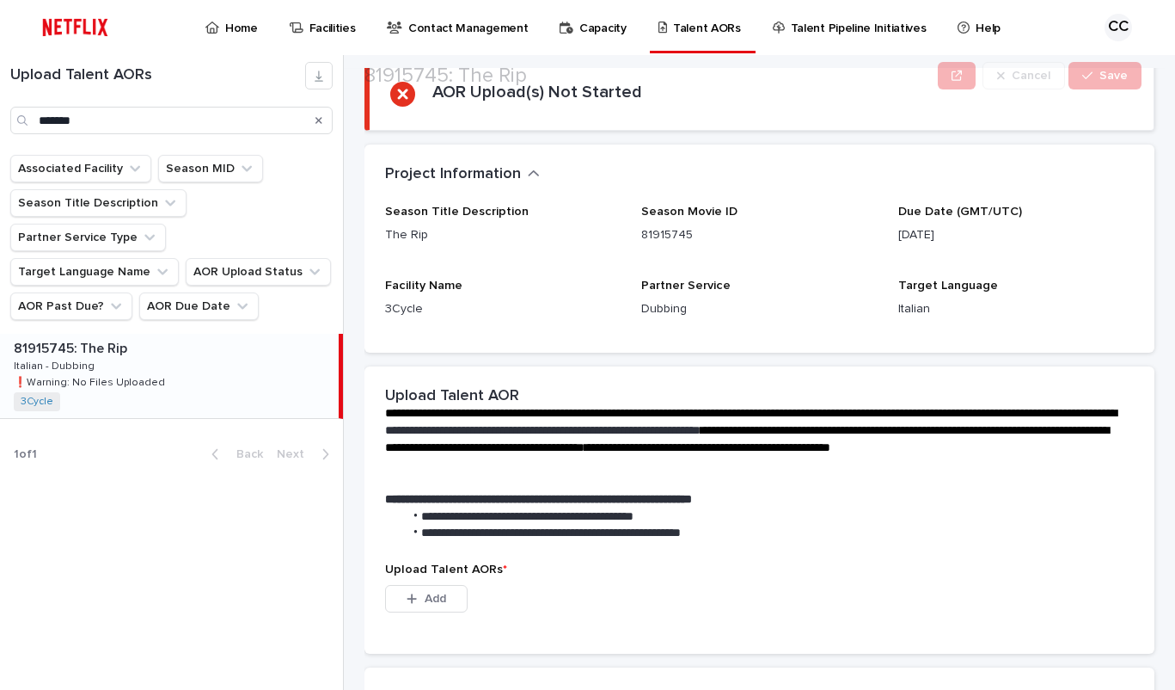
scroll to position [359, 0]
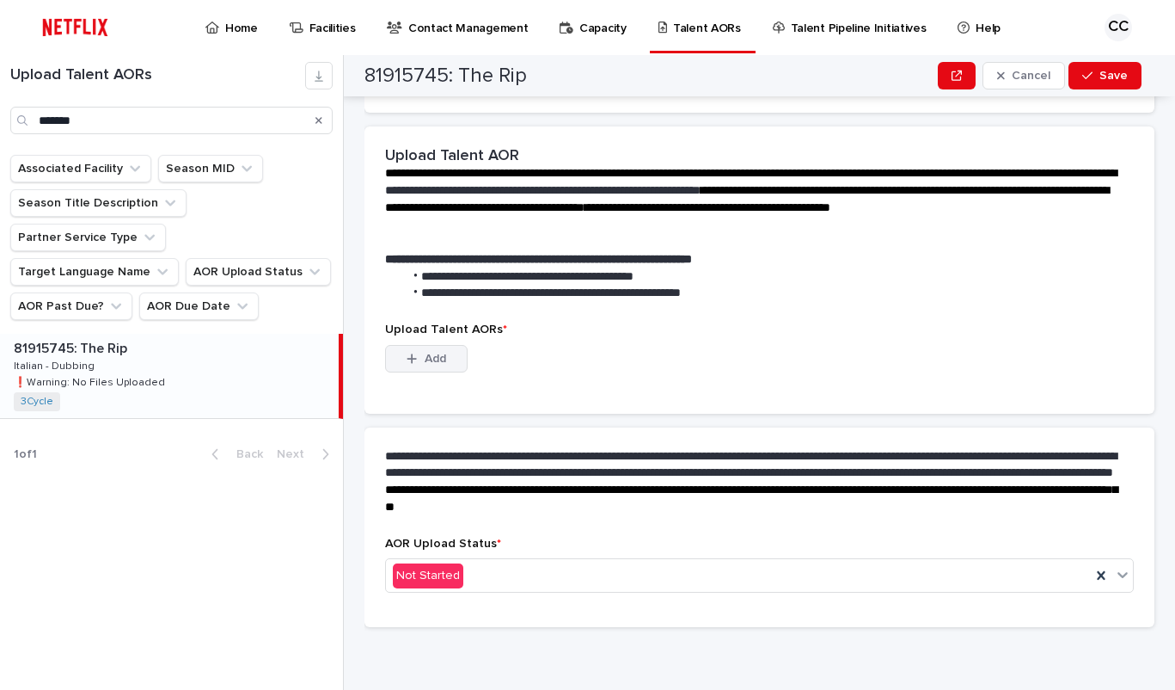
click at [417, 358] on icon "button" at bounding box center [412, 359] width 10 height 12
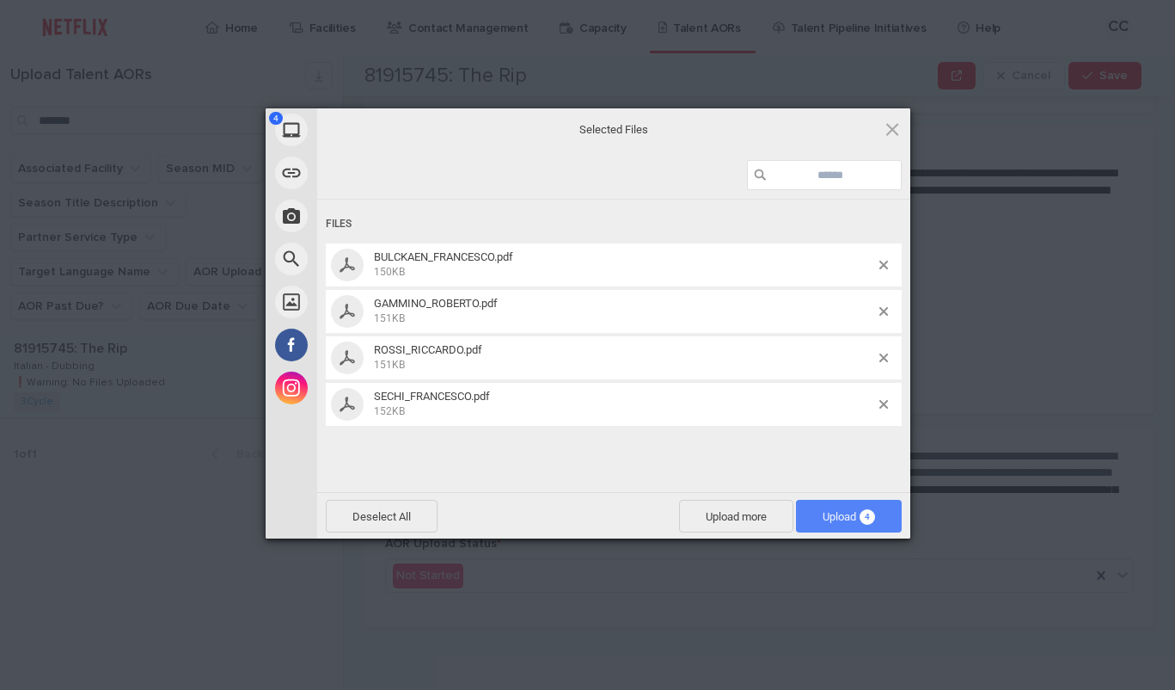
click at [841, 517] on span "Upload 4" at bounding box center [849, 516] width 52 height 13
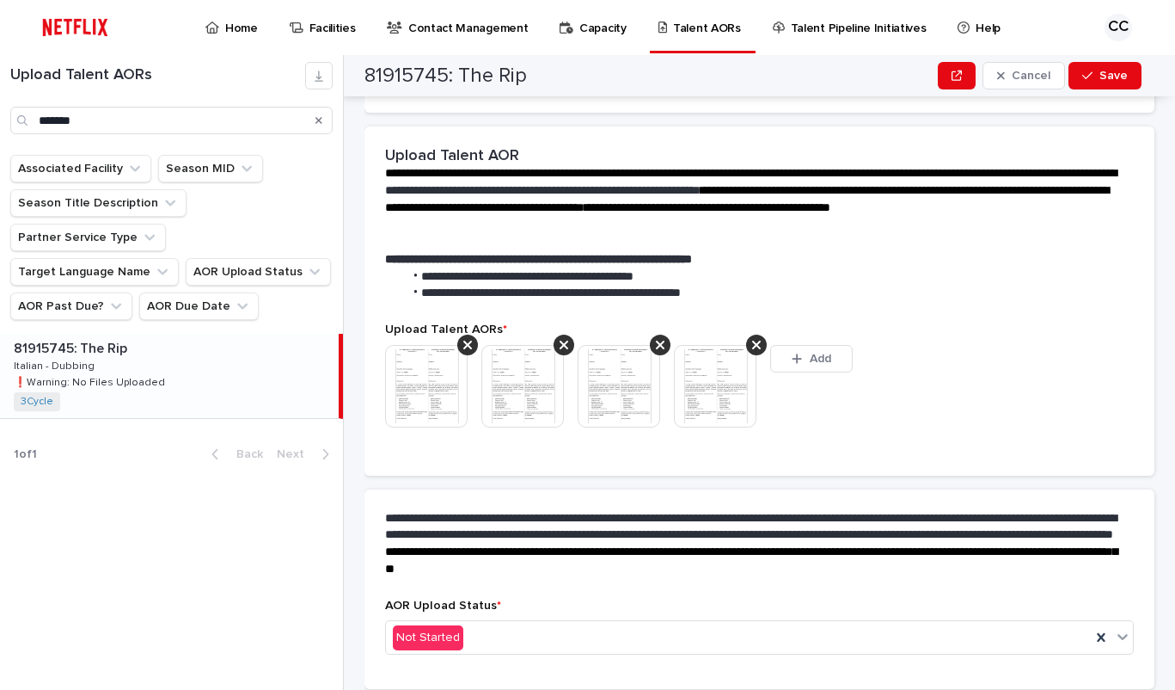
scroll to position [336, 0]
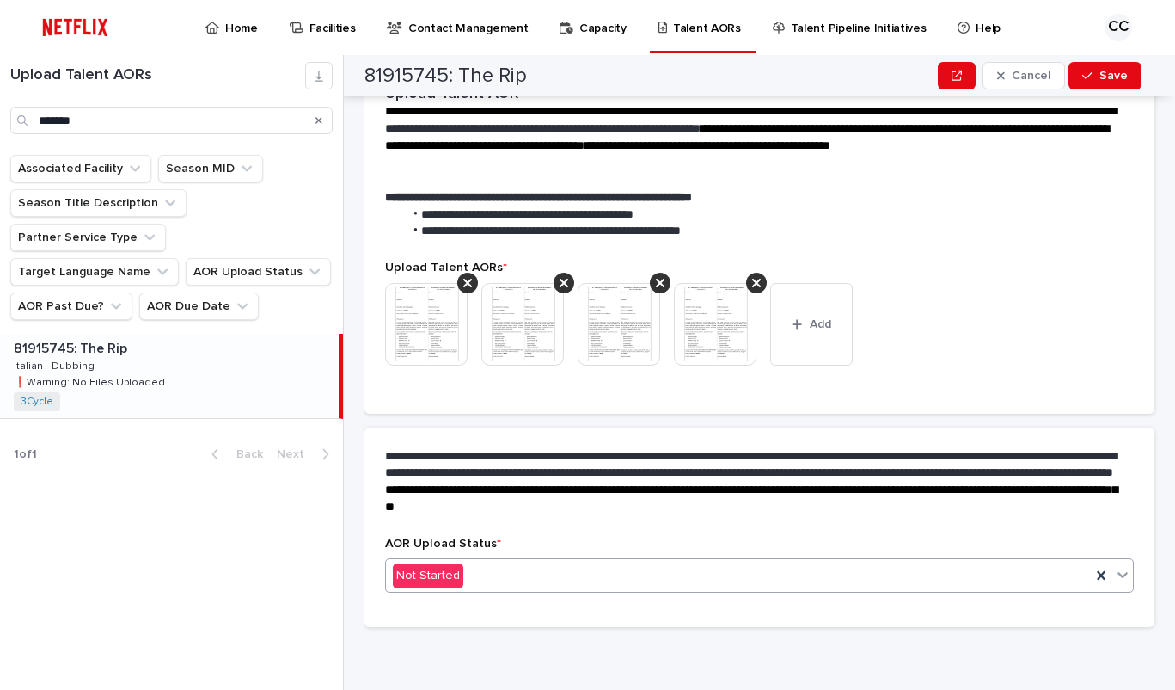
click at [571, 582] on div "Not Started" at bounding box center [738, 575] width 705 height 28
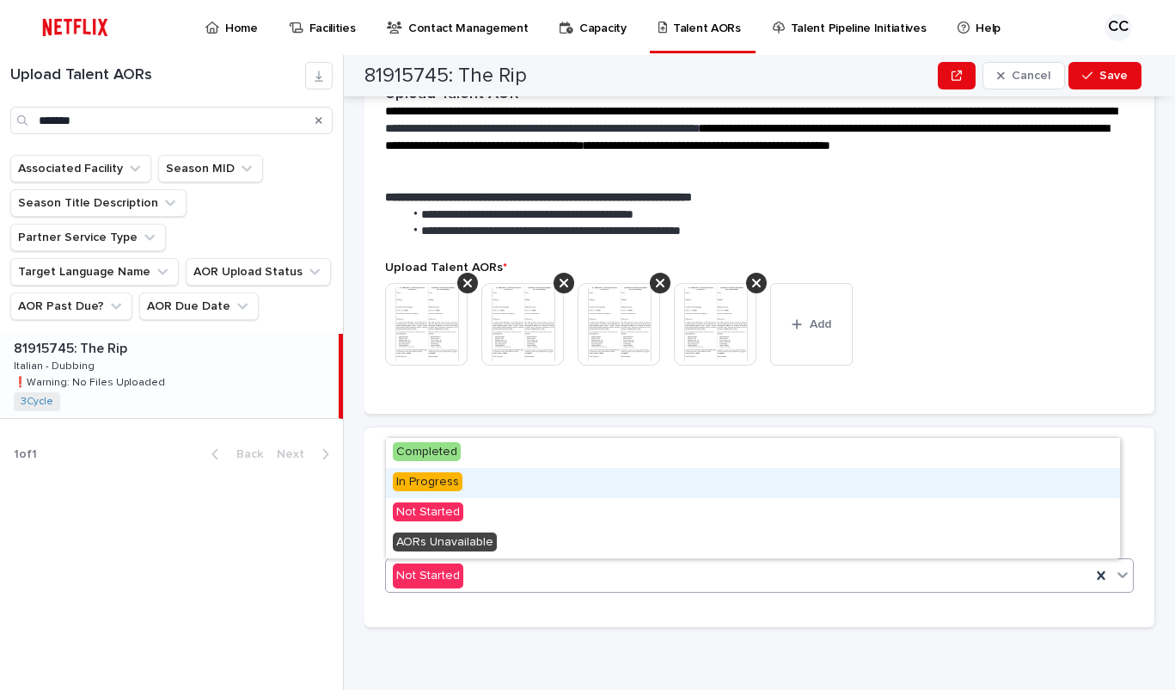
click at [440, 482] on span "In Progress" at bounding box center [428, 481] width 70 height 19
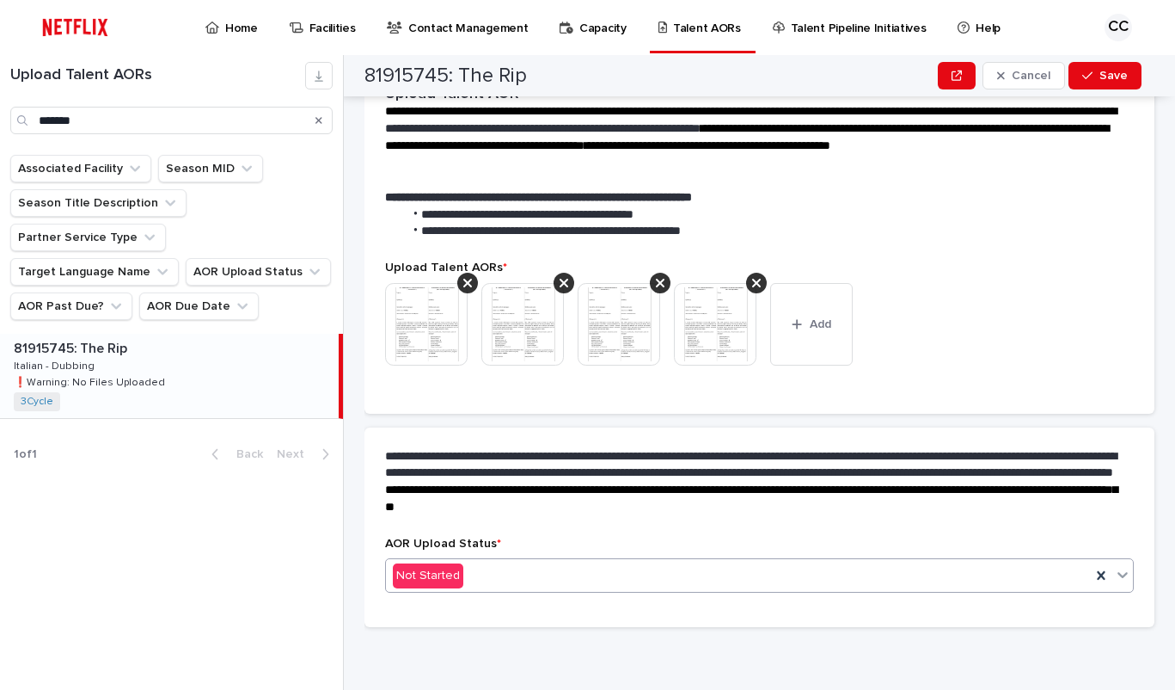
scroll to position [386, 0]
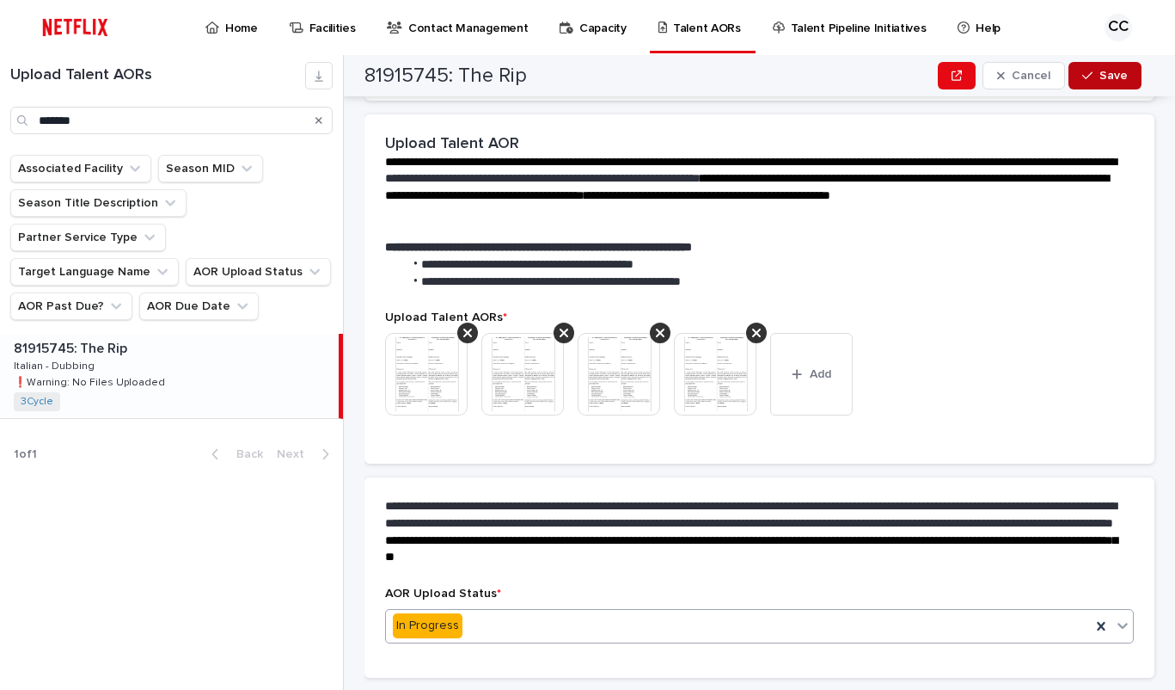
click at [1100, 75] on div "button" at bounding box center [1091, 76] width 17 height 12
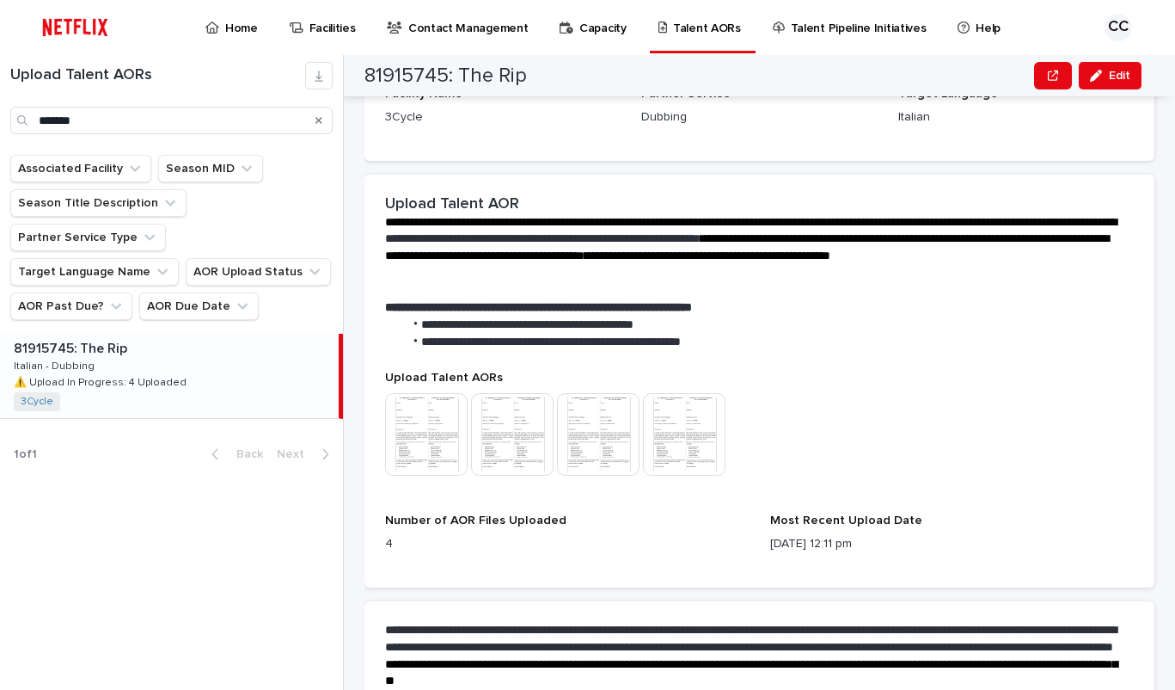
scroll to position [490, 0]
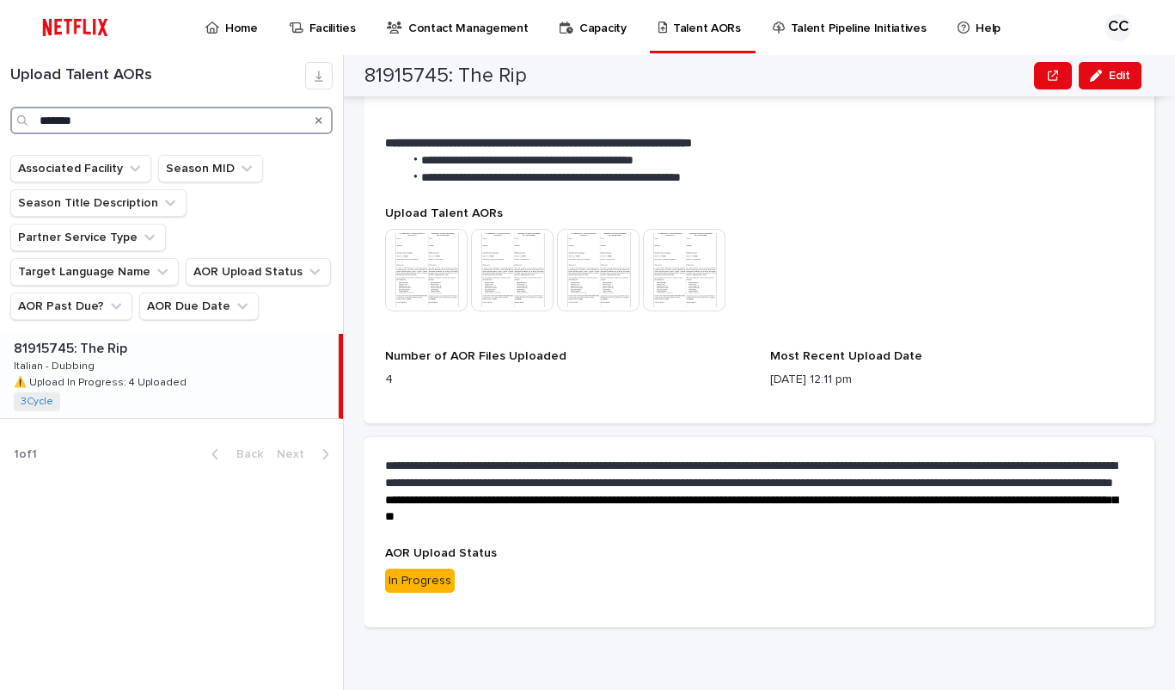
drag, startPoint x: 74, startPoint y: 128, endPoint x: -3, endPoint y: 123, distance: 76.7
click at [10, 123] on input "*******" at bounding box center [171, 121] width 322 height 28
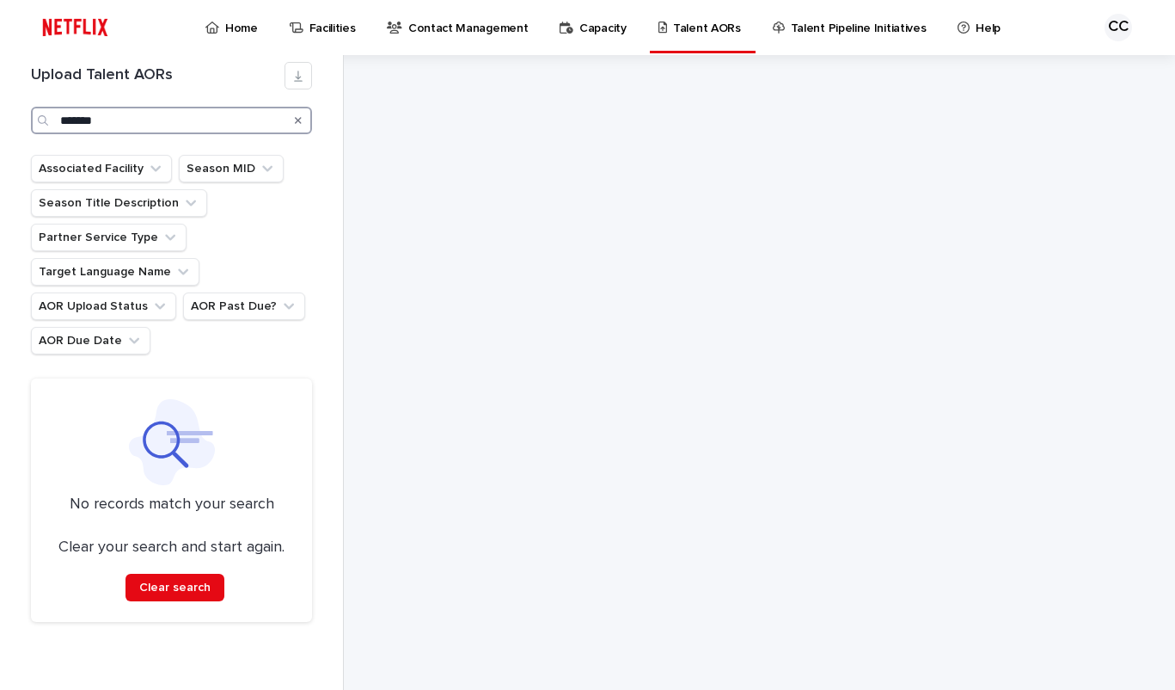
click at [120, 125] on input "*******" at bounding box center [171, 121] width 281 height 28
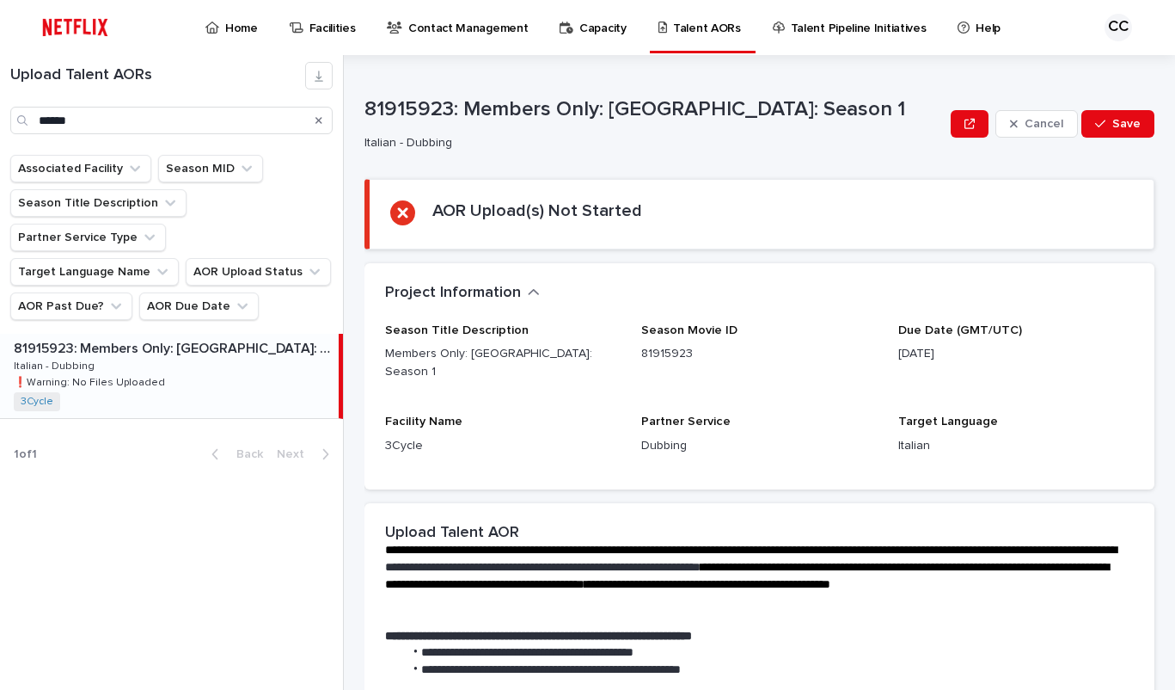
click at [163, 334] on div "81915923: Members Only: [GEOGRAPHIC_DATA]: Season 1 81915923: Members Only: [GE…" at bounding box center [169, 376] width 339 height 84
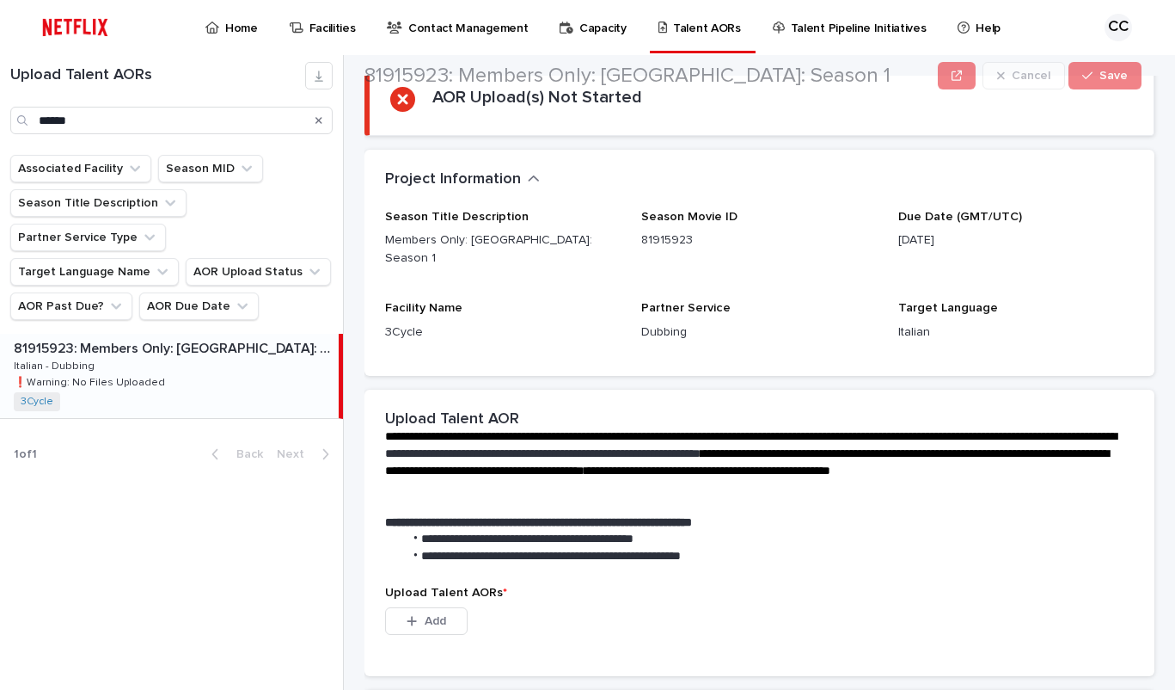
scroll to position [215, 0]
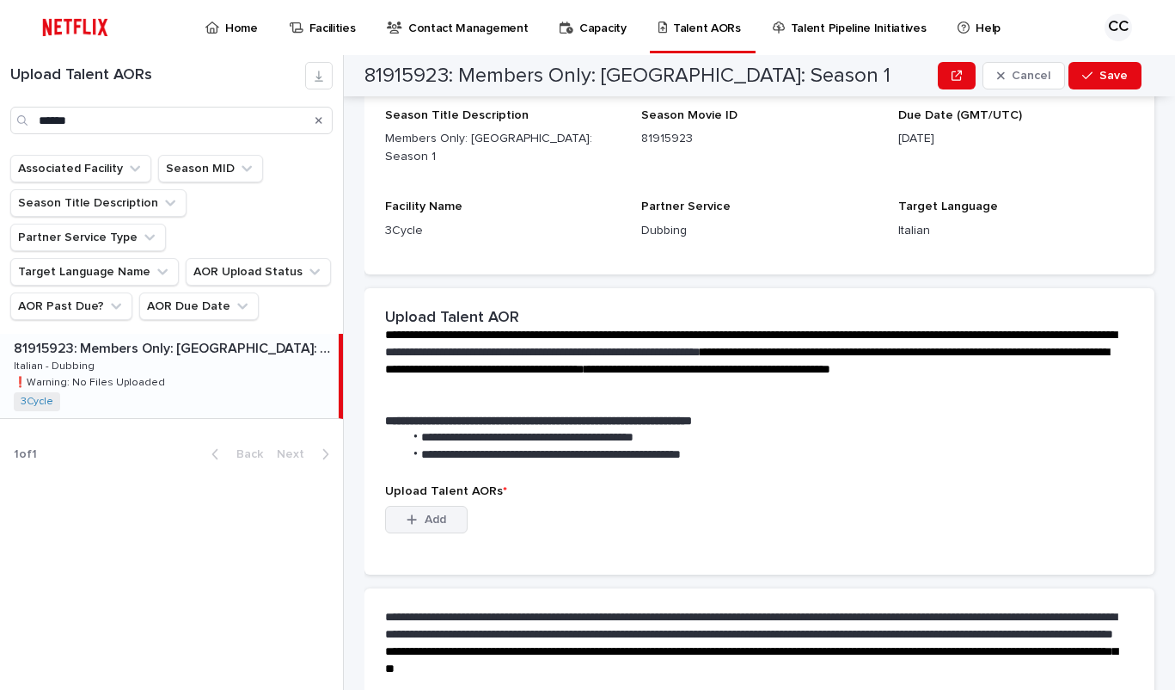
click at [438, 513] on span "Add" at bounding box center [435, 519] width 21 height 12
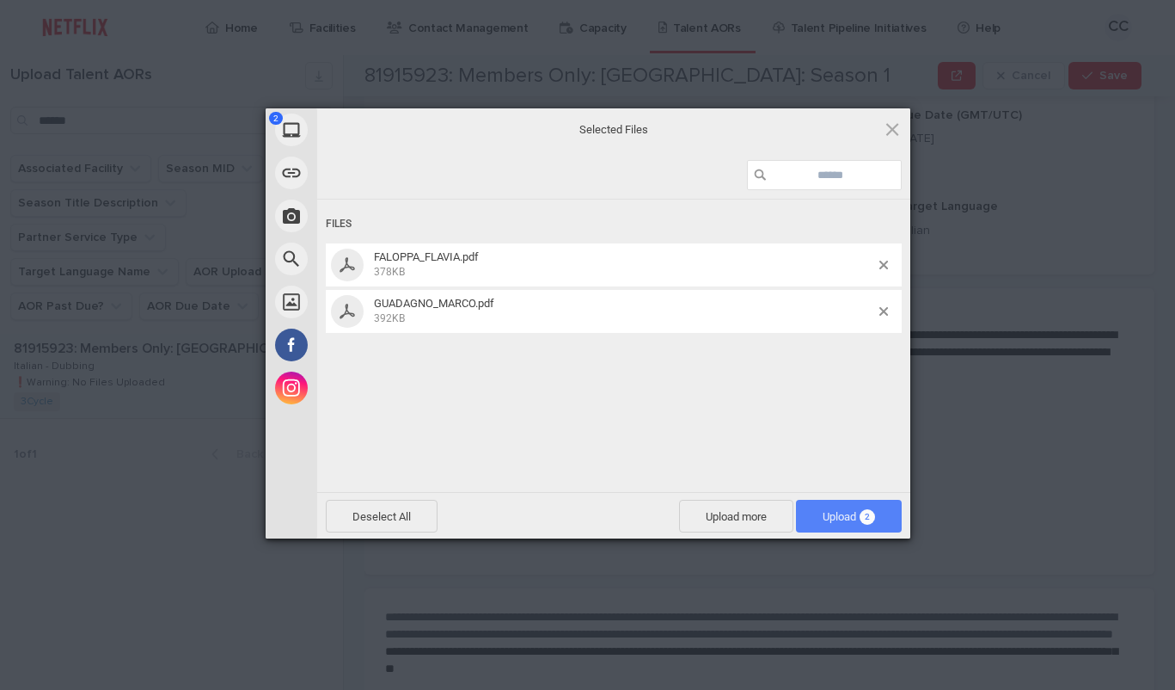
click at [844, 518] on span "Upload 2" at bounding box center [849, 516] width 52 height 13
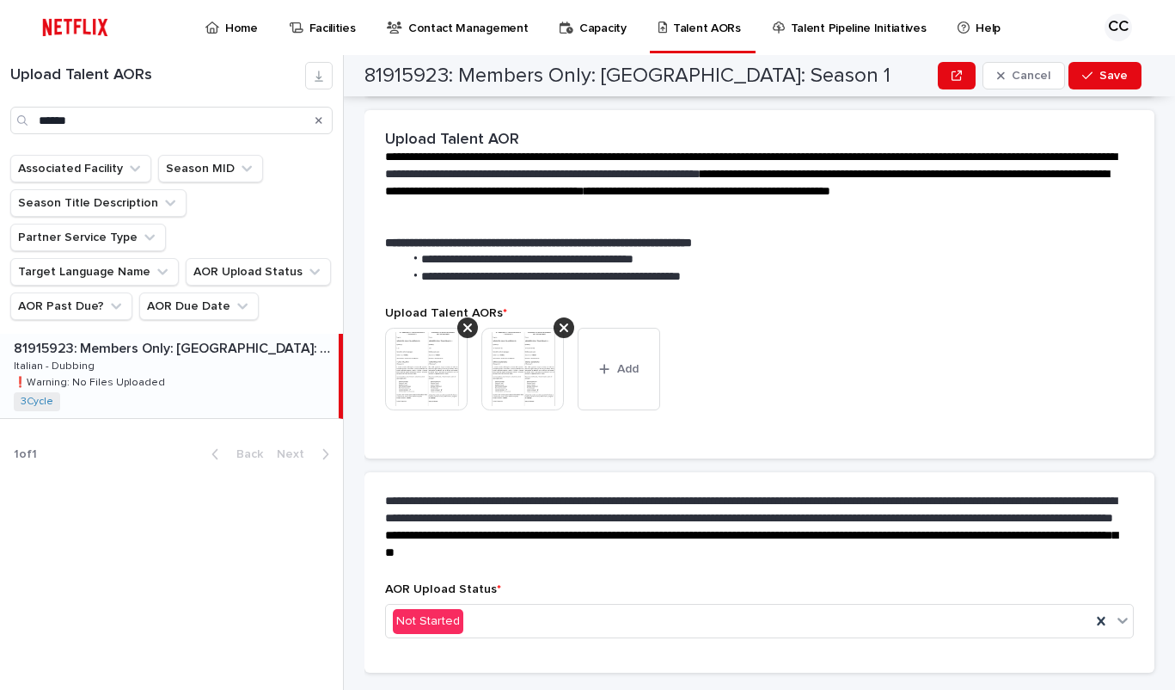
scroll to position [336, 0]
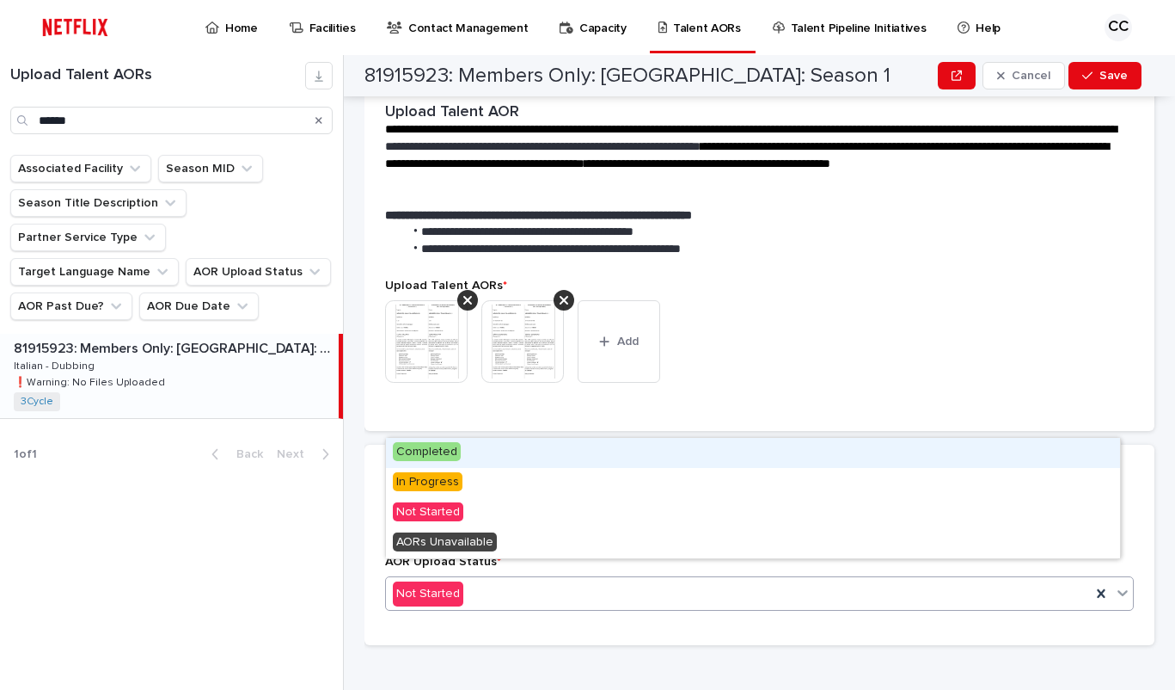
click at [1114, 584] on icon at bounding box center [1122, 592] width 17 height 17
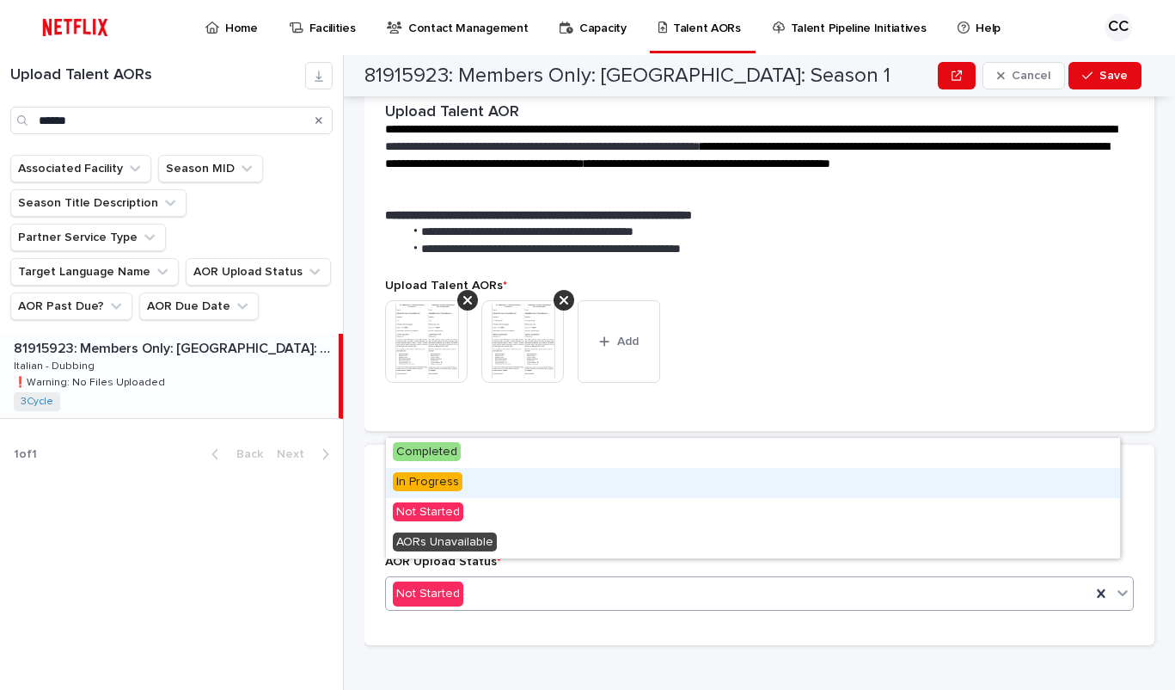
click at [658, 479] on div "In Progress" at bounding box center [753, 483] width 734 height 30
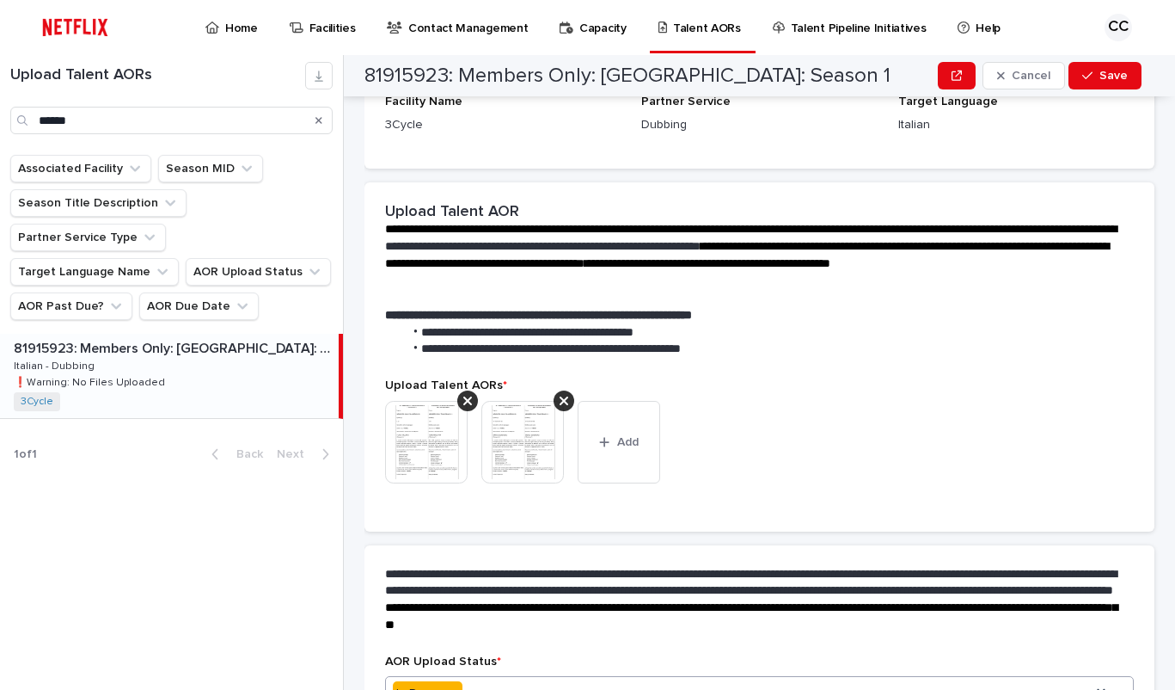
scroll to position [386, 0]
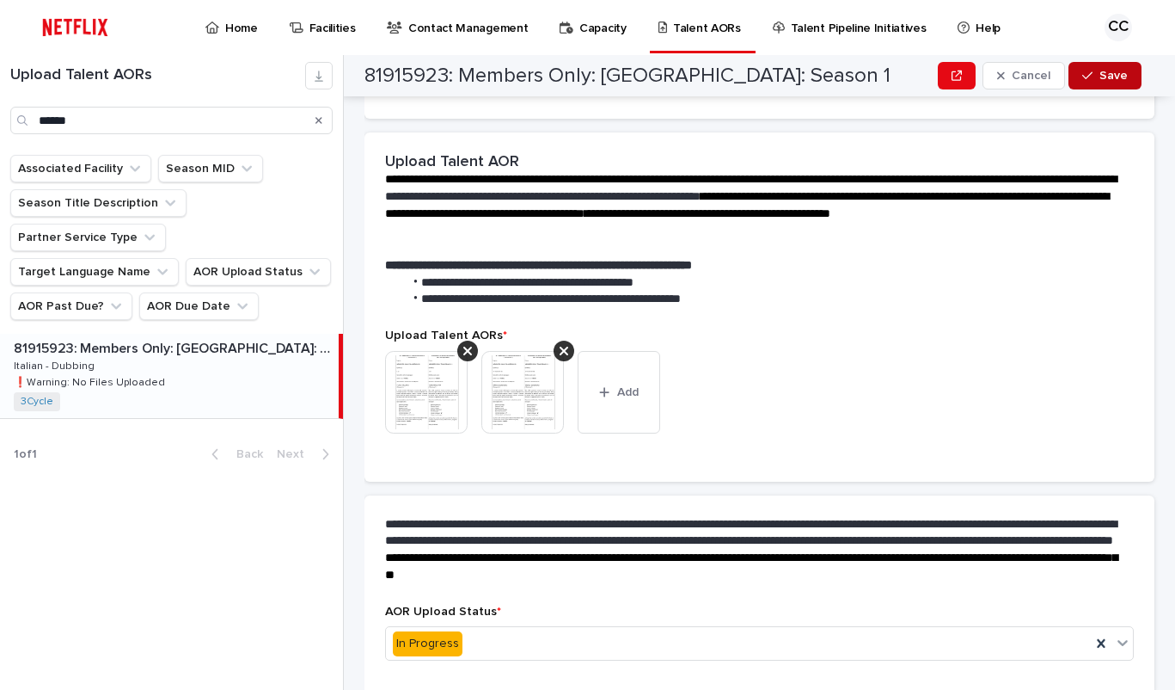
click at [1100, 78] on div "button" at bounding box center [1091, 76] width 17 height 12
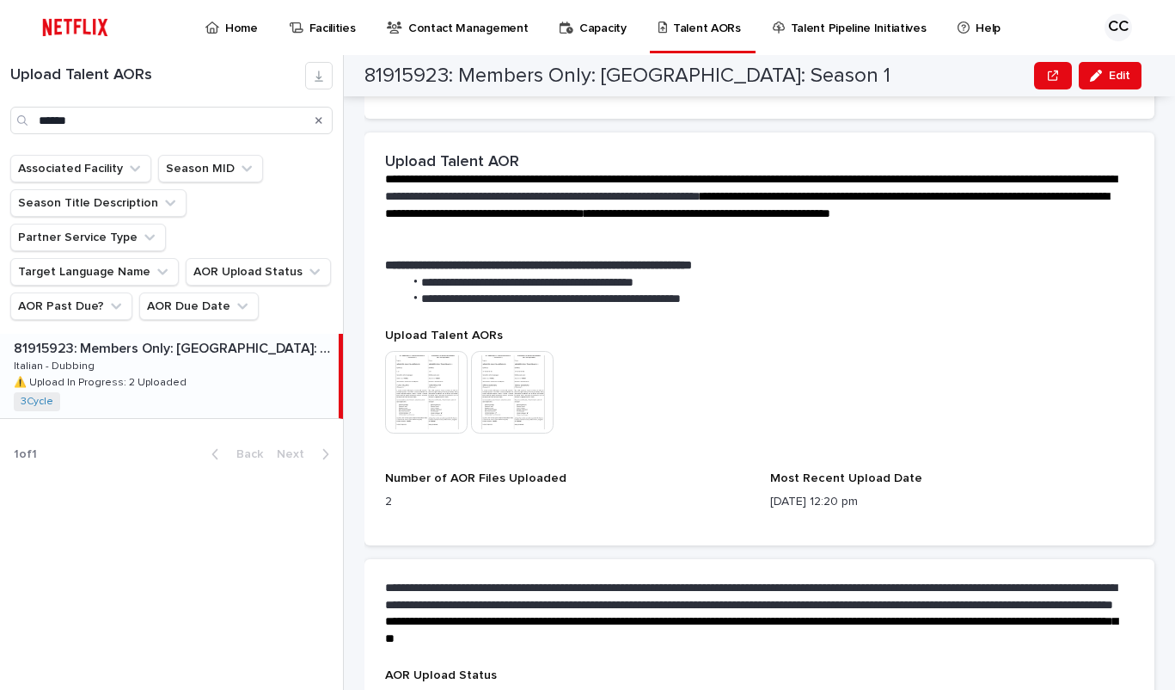
scroll to position [326, 0]
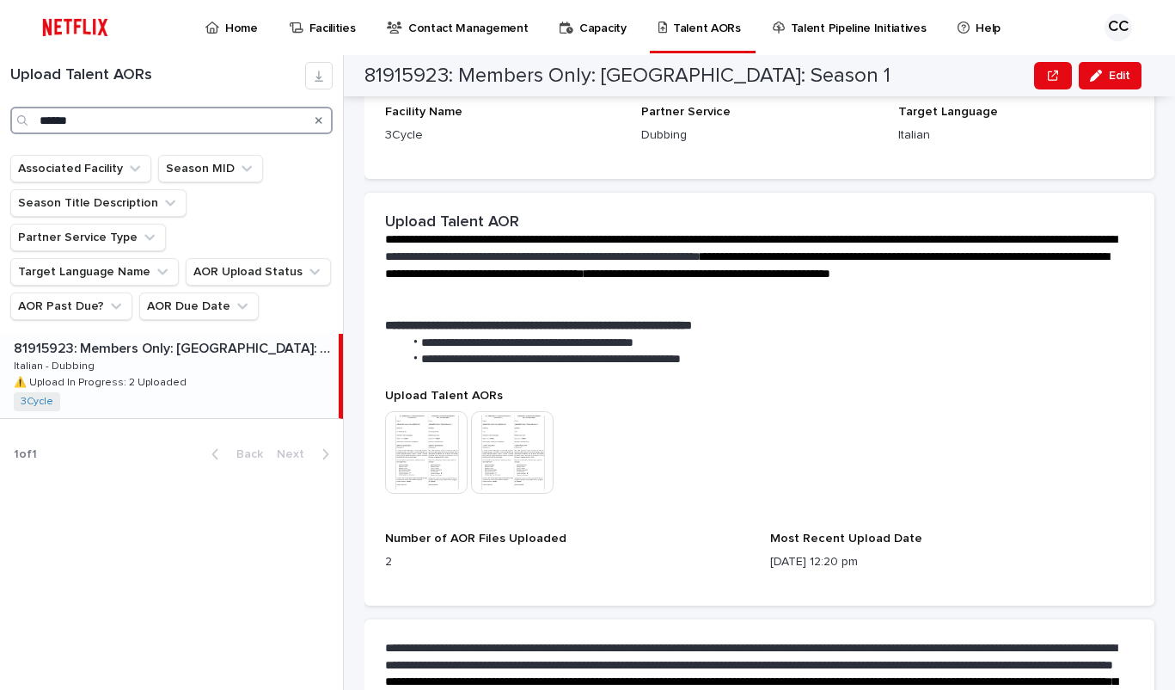
drag, startPoint x: 43, startPoint y: 119, endPoint x: 9, endPoint y: 120, distance: 34.4
click at [10, 121] on input "******" at bounding box center [171, 121] width 322 height 28
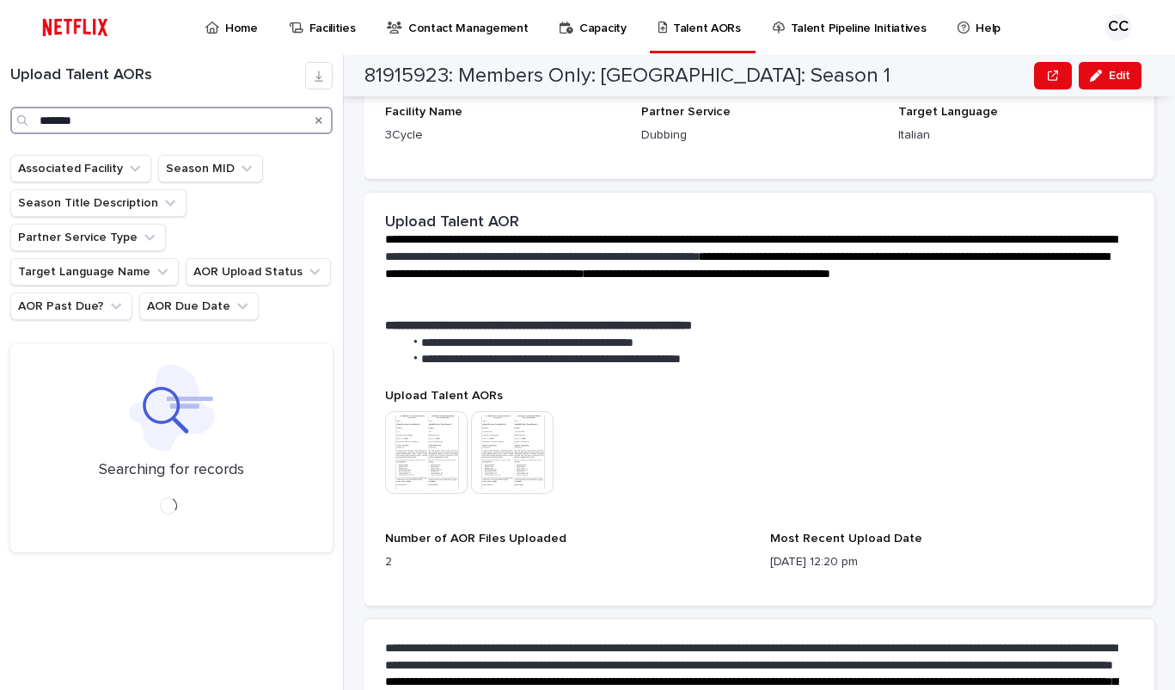
type input "*******"
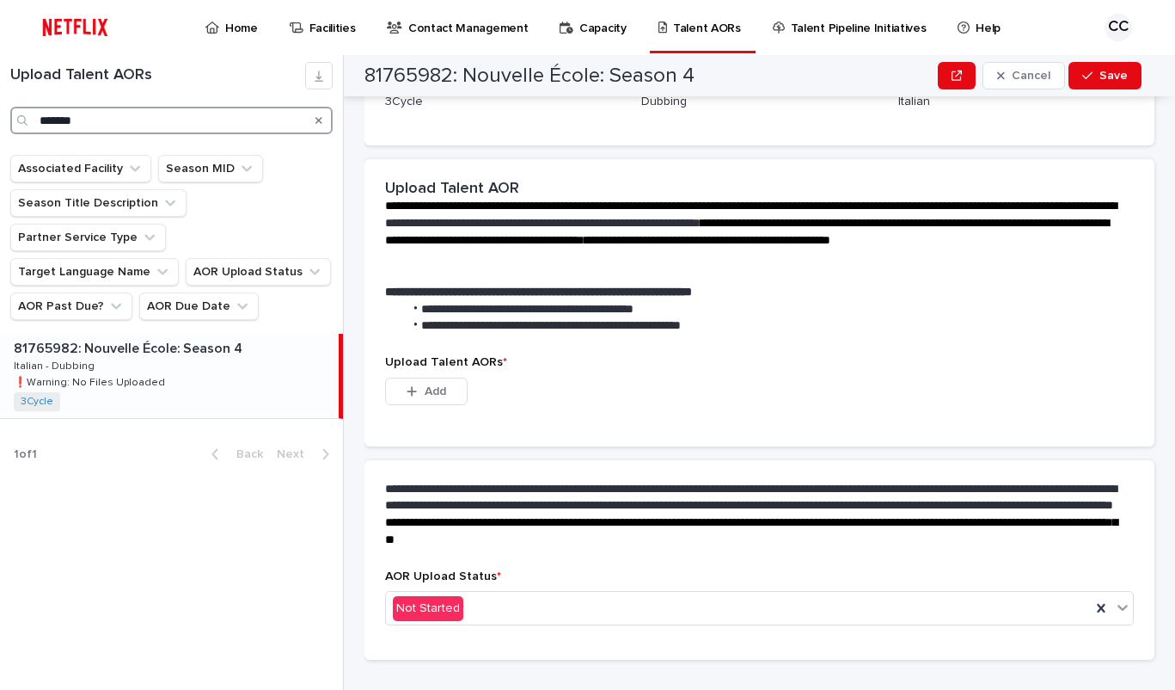
scroll to position [269, 0]
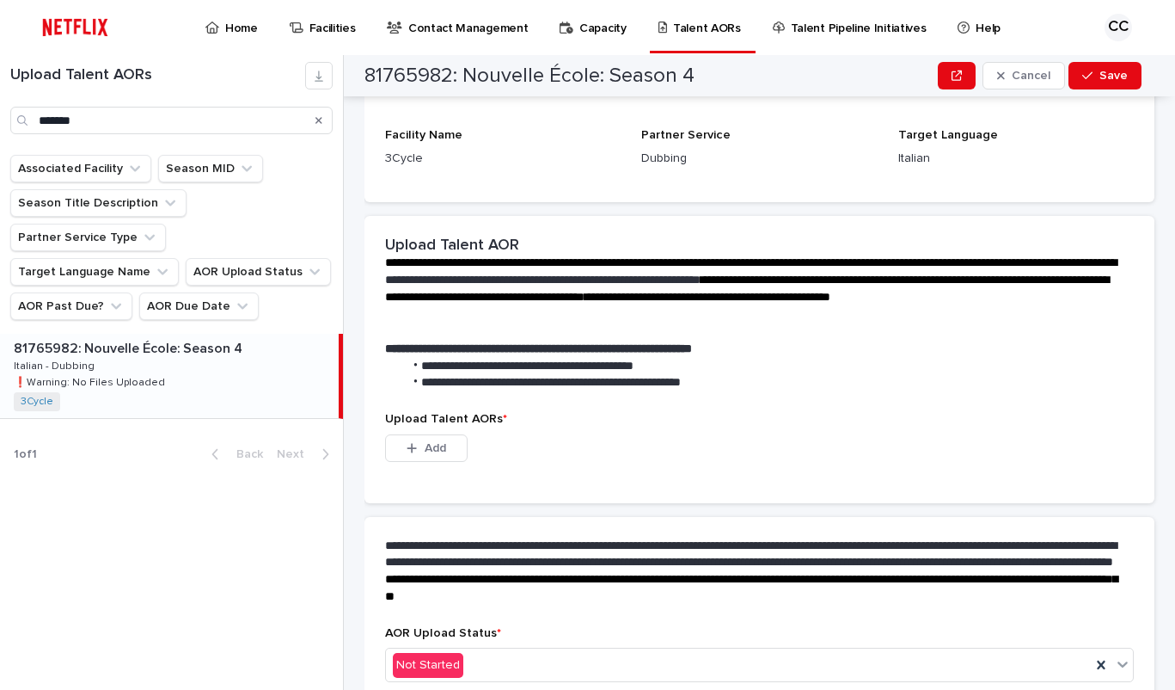
click at [183, 337] on p "81765982: Nouvelle École: Season 4" at bounding box center [130, 347] width 232 height 20
click at [190, 334] on div "81765982: Nouvelle École: Season 4 81765982: Nouvelle École: Season 4 Italian -…" at bounding box center [169, 376] width 339 height 84
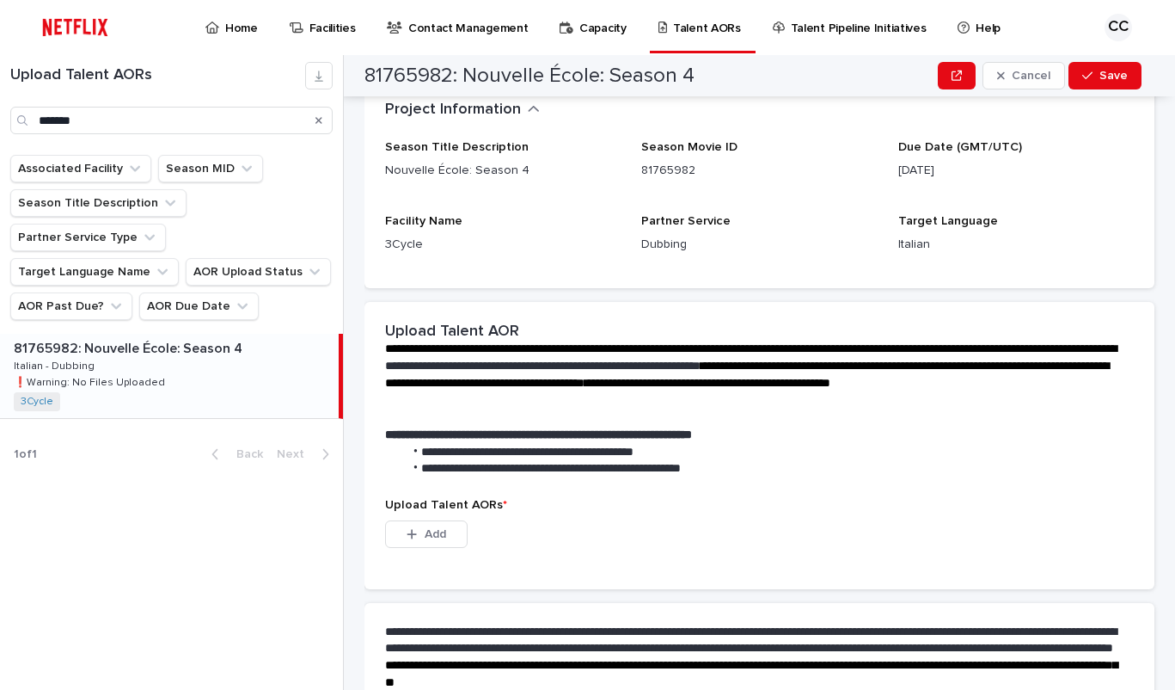
scroll to position [201, 0]
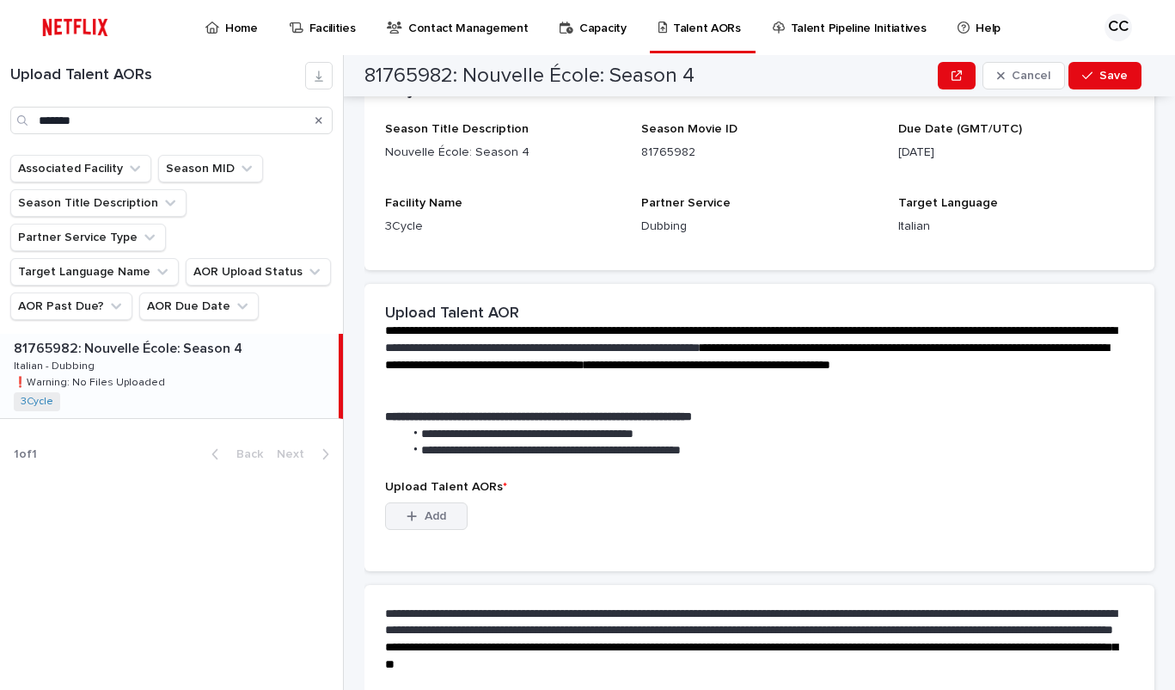
click at [426, 518] on span "Add" at bounding box center [435, 516] width 21 height 12
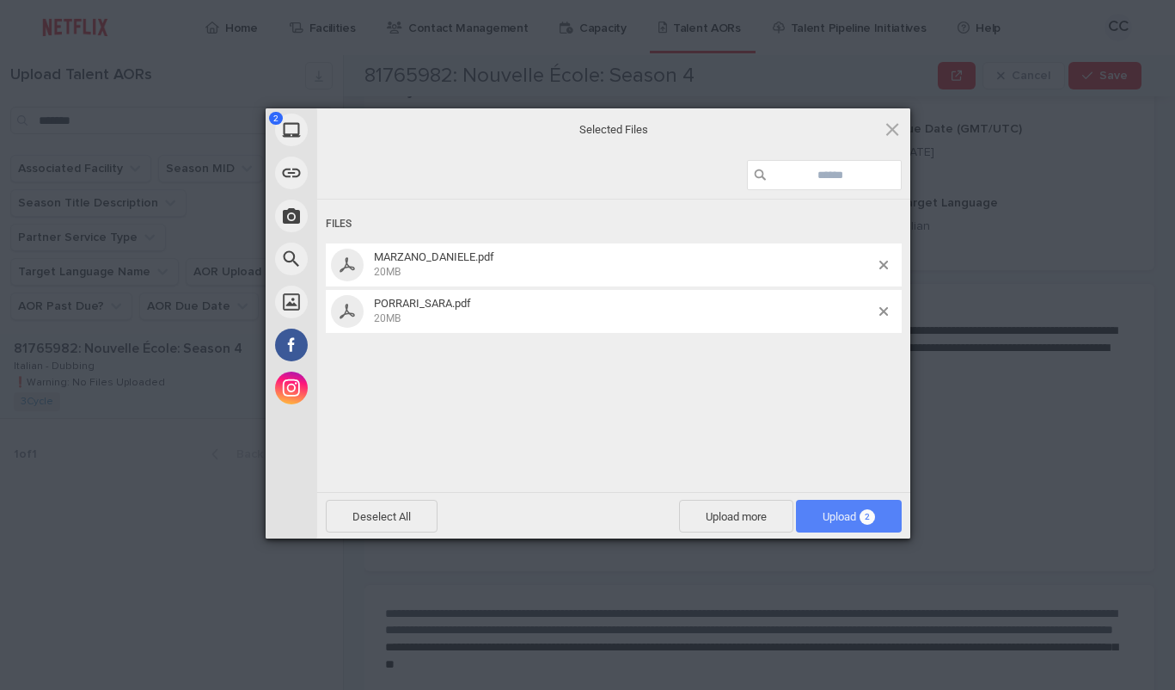
click at [839, 510] on span "Upload 2" at bounding box center [849, 516] width 52 height 13
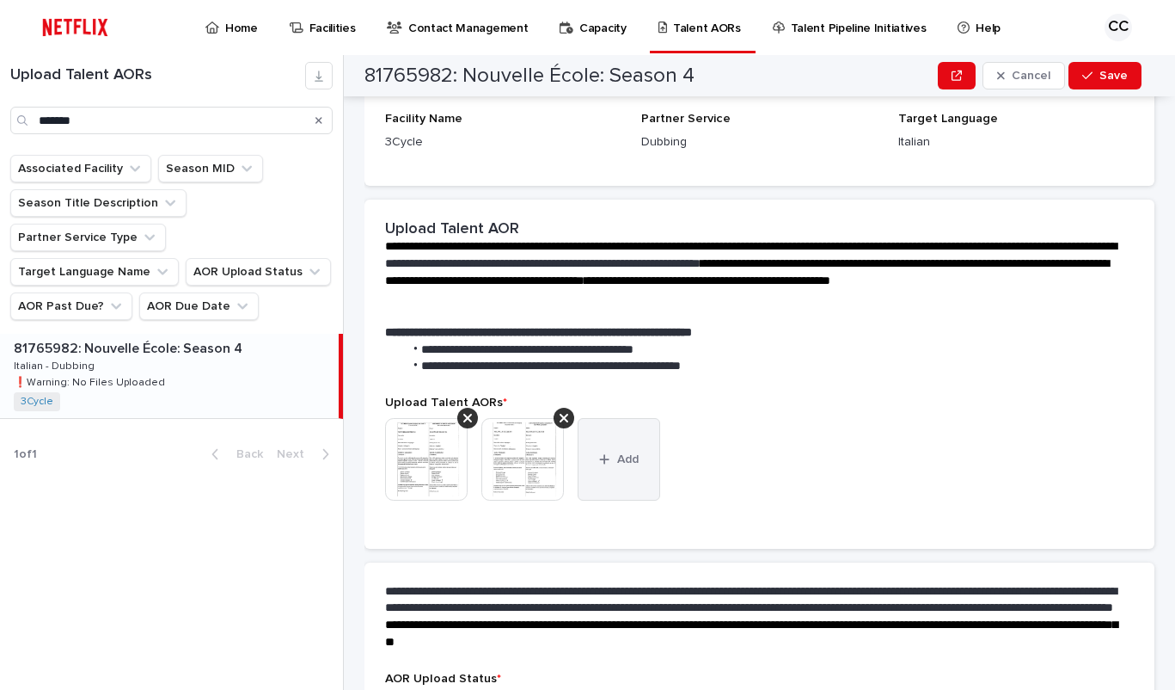
click at [624, 468] on button "Add" at bounding box center [619, 459] width 83 height 83
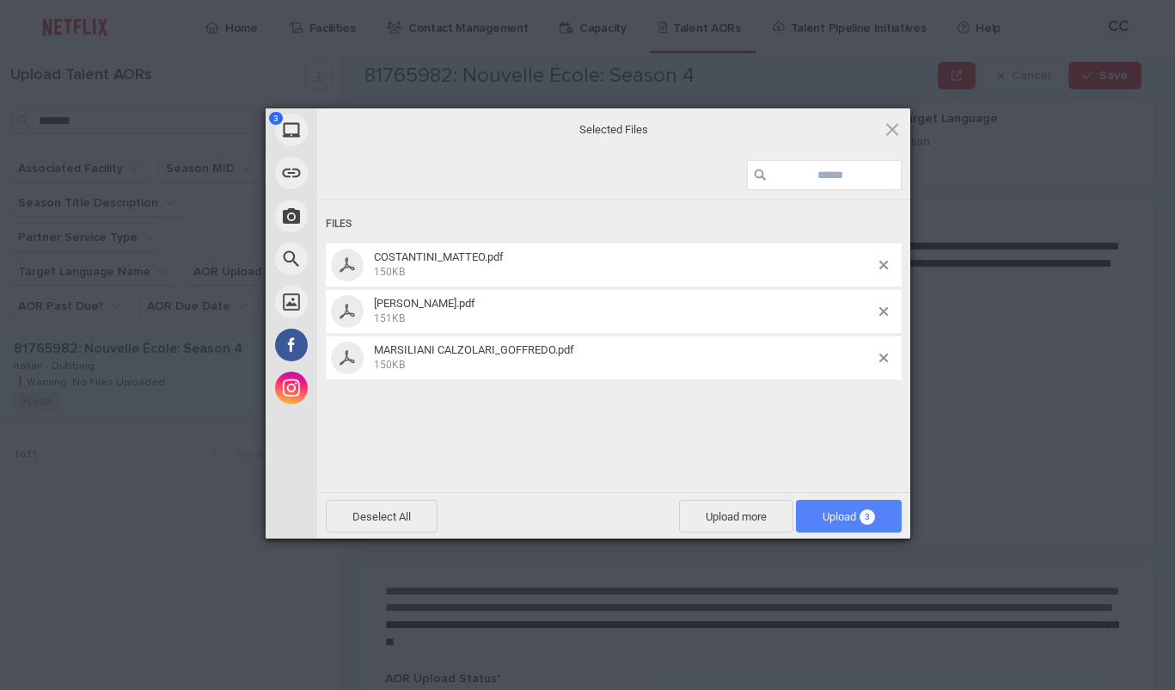
click at [835, 512] on span "Upload 3" at bounding box center [849, 516] width 52 height 13
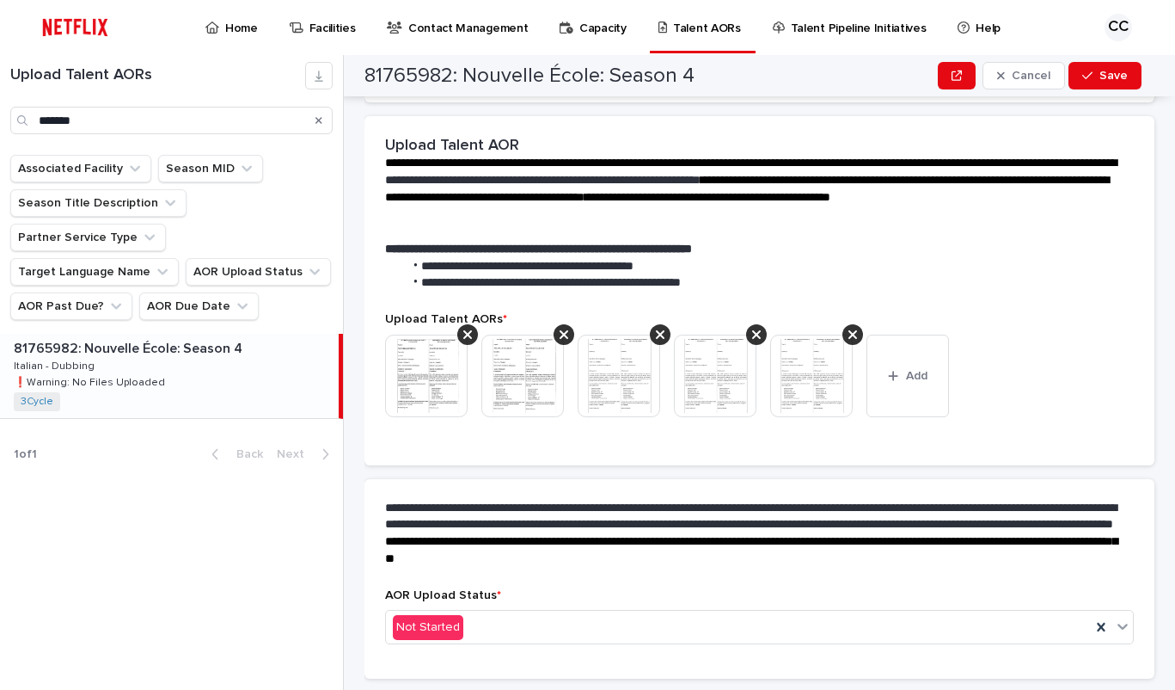
scroll to position [336, 0]
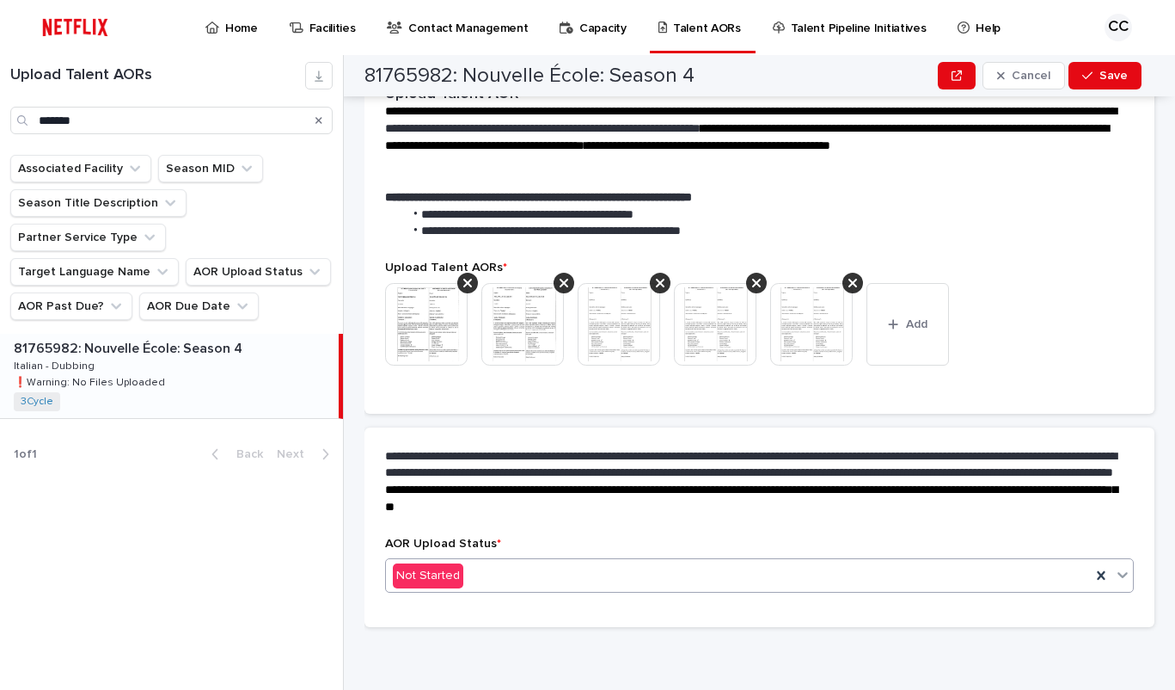
click at [549, 580] on div "Not Started" at bounding box center [738, 575] width 705 height 28
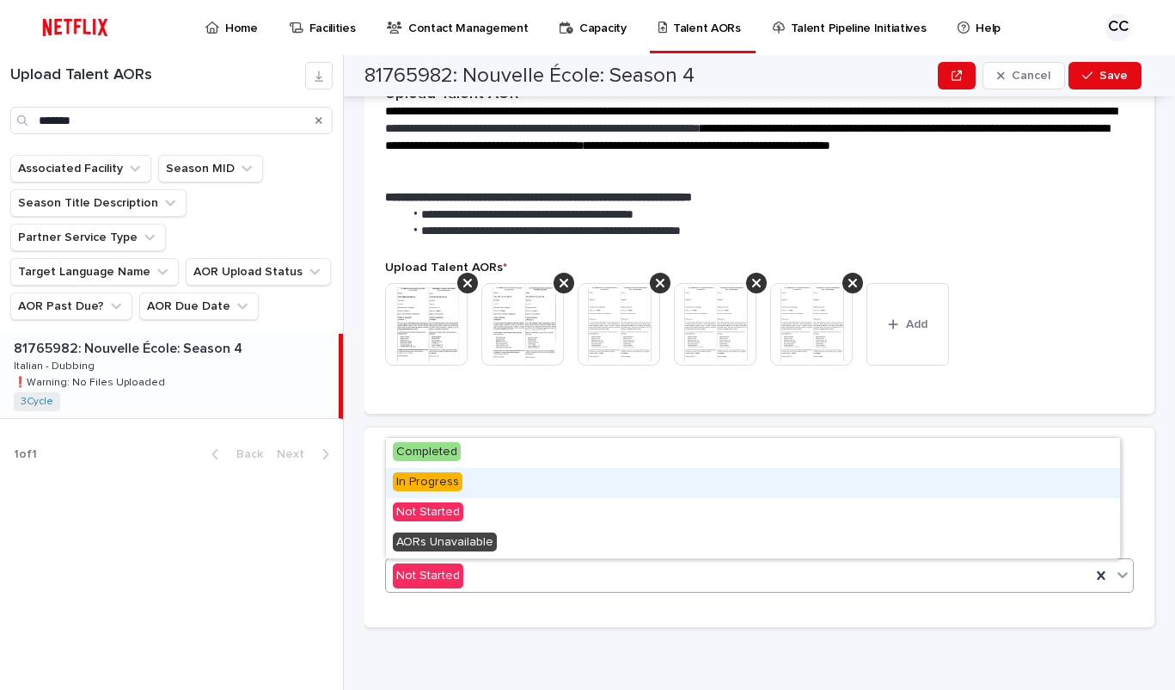
click at [462, 485] on div "In Progress" at bounding box center [753, 483] width 734 height 30
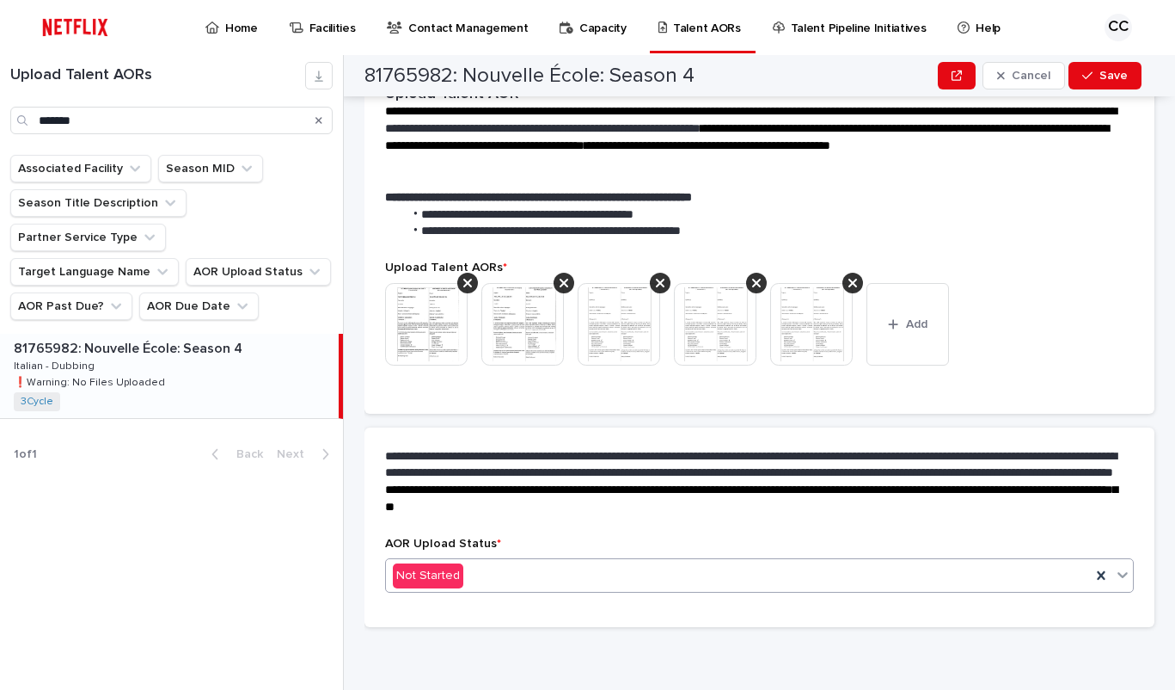
scroll to position [386, 0]
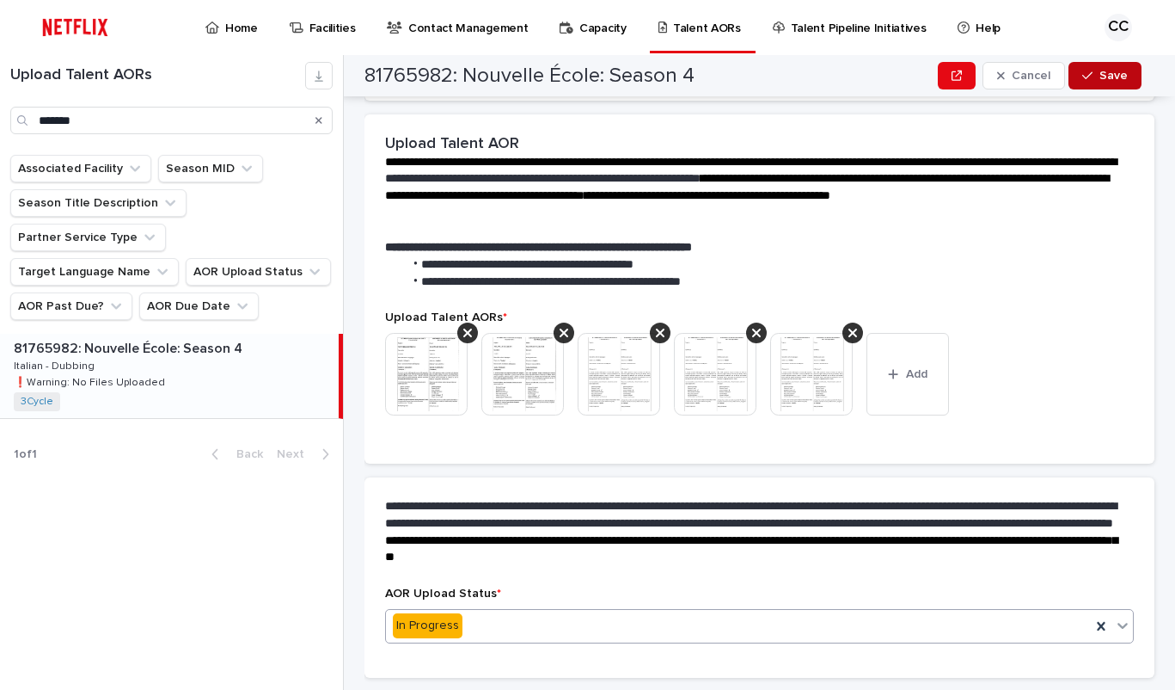
click at [1112, 74] on span "Save" at bounding box center [1114, 76] width 28 height 12
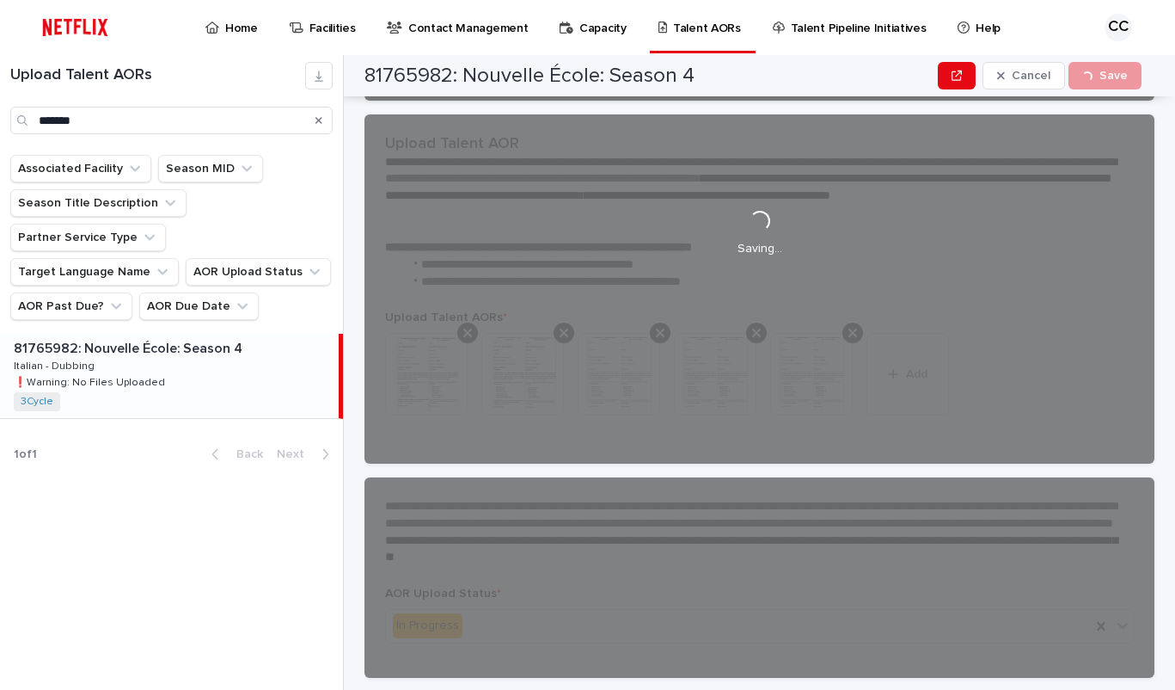
scroll to position [326, 0]
